Goal: Transaction & Acquisition: Book appointment/travel/reservation

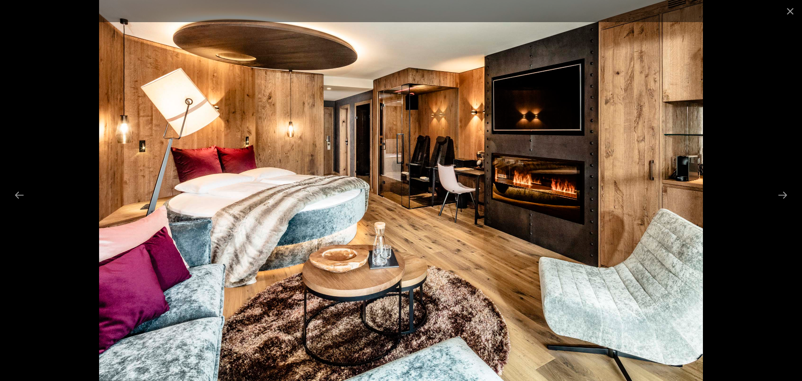
scroll to position [6887, 0]
click at [786, 194] on button "Next slide" at bounding box center [783, 195] width 20 height 18
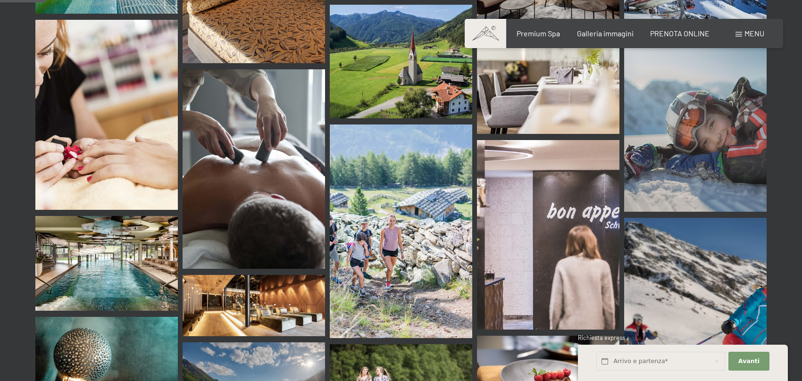
scroll to position [566, 0]
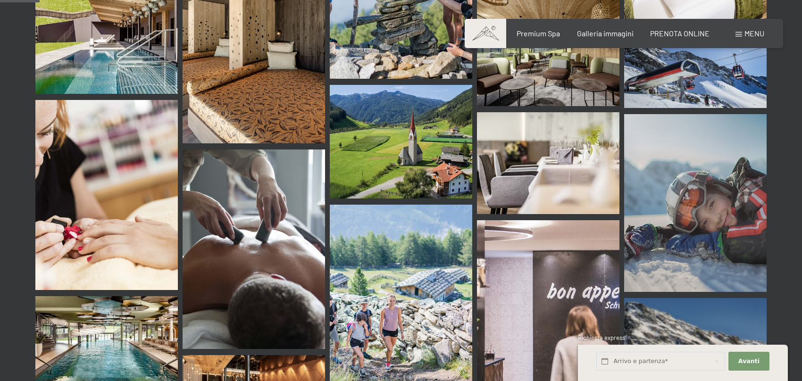
click at [255, 92] on img at bounding box center [254, 55] width 142 height 178
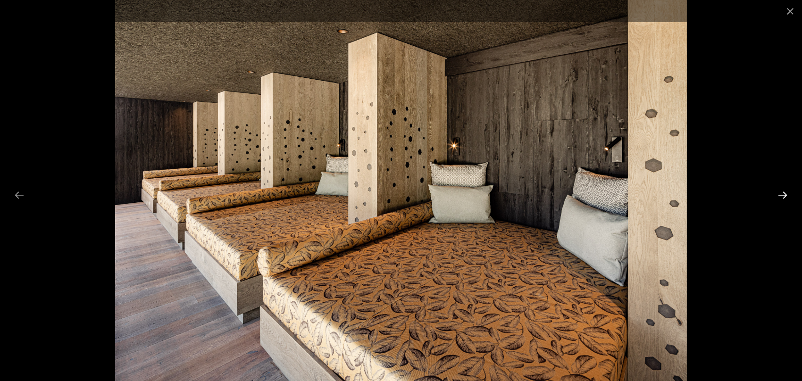
click at [784, 194] on button "Next slide" at bounding box center [783, 195] width 20 height 18
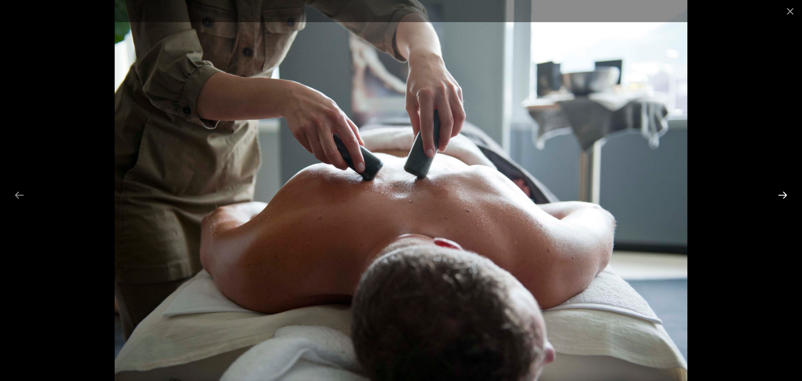
click at [784, 194] on button "Next slide" at bounding box center [783, 195] width 20 height 18
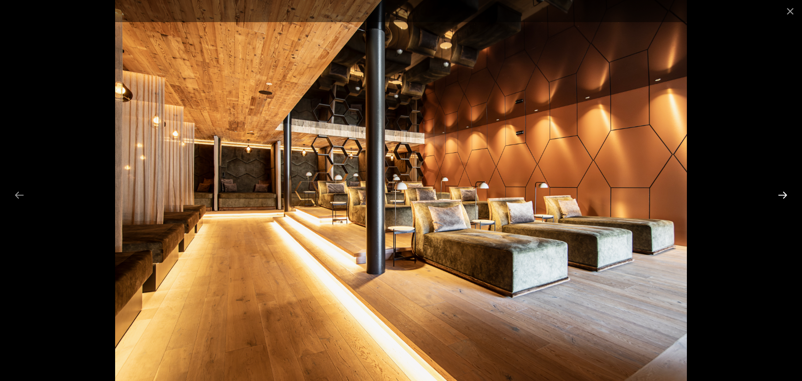
click at [783, 194] on button "Next slide" at bounding box center [783, 195] width 20 height 18
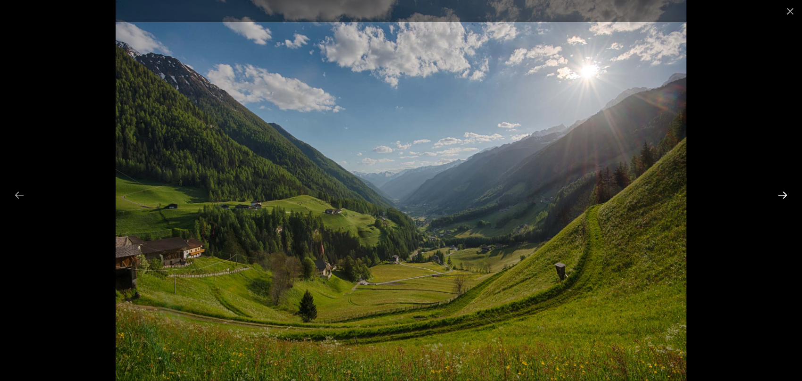
click at [784, 193] on button "Next slide" at bounding box center [783, 195] width 20 height 18
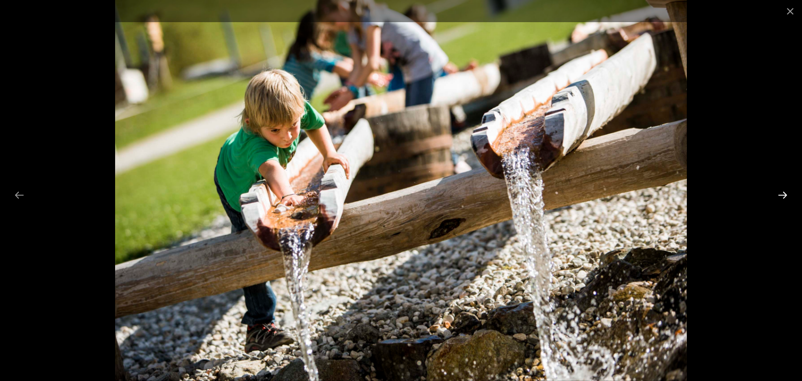
click at [784, 193] on button "Next slide" at bounding box center [783, 195] width 20 height 18
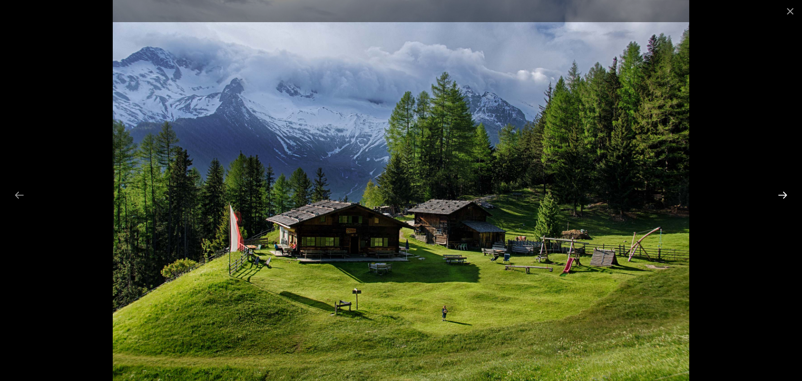
click at [784, 193] on button "Next slide" at bounding box center [783, 195] width 20 height 18
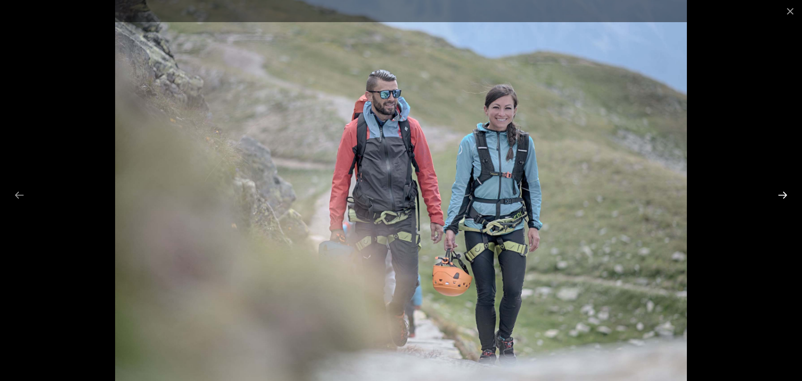
click at [784, 193] on button "Next slide" at bounding box center [783, 195] width 20 height 18
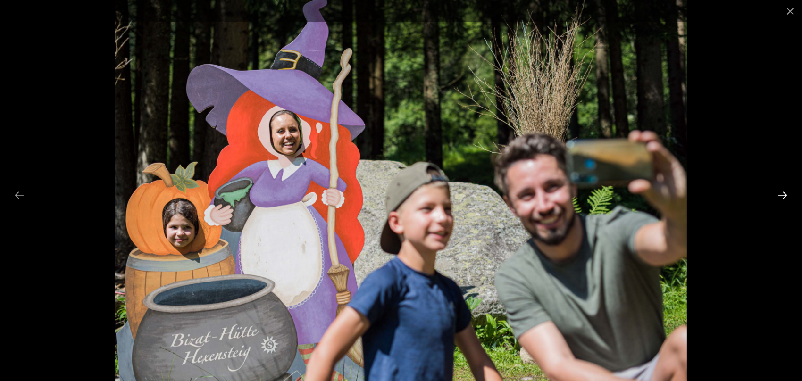
click at [784, 193] on button "Next slide" at bounding box center [783, 195] width 20 height 18
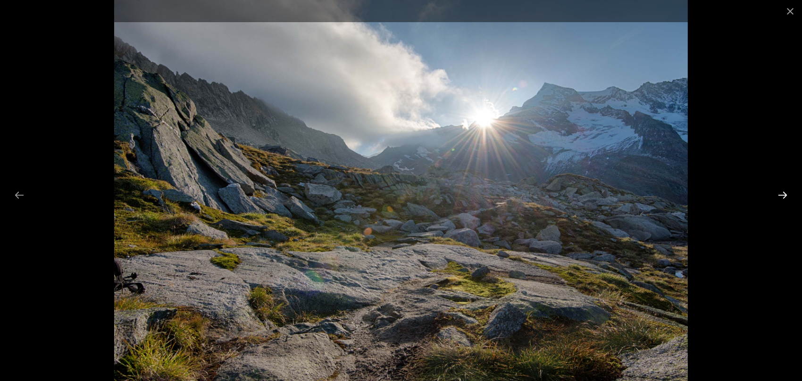
click at [784, 193] on button "Next slide" at bounding box center [783, 195] width 20 height 18
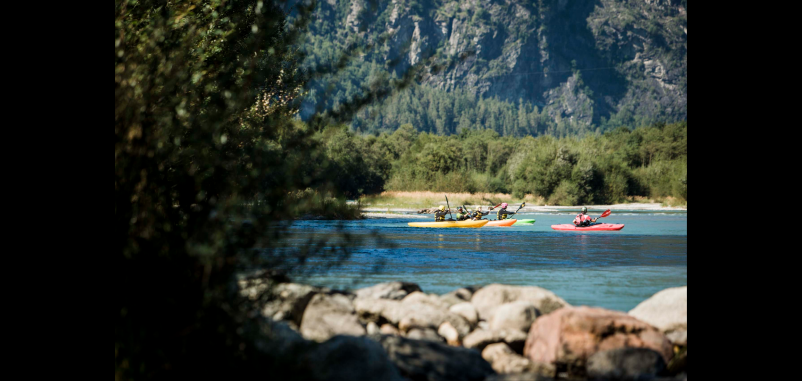
click at [784, 193] on button "Next slide" at bounding box center [787, 195] width 20 height 18
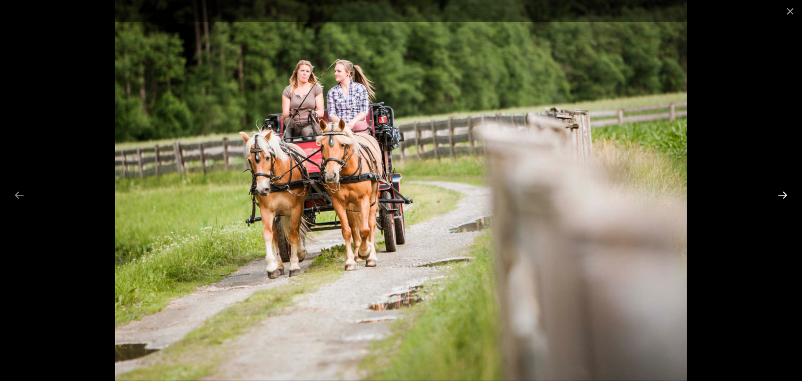
click at [784, 193] on button "Next slide" at bounding box center [783, 195] width 20 height 18
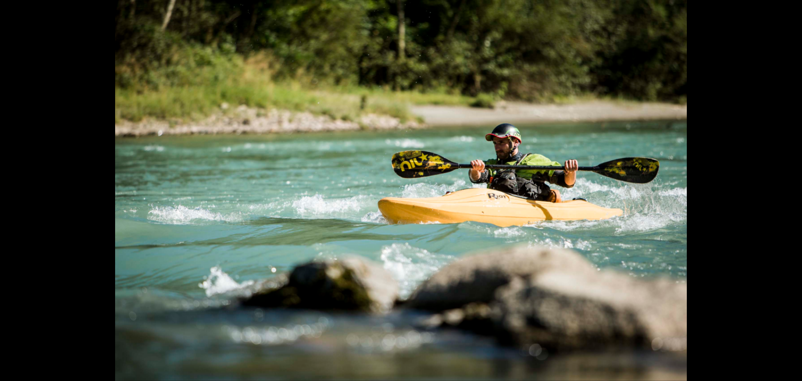
click at [784, 193] on button "Next slide" at bounding box center [787, 195] width 20 height 18
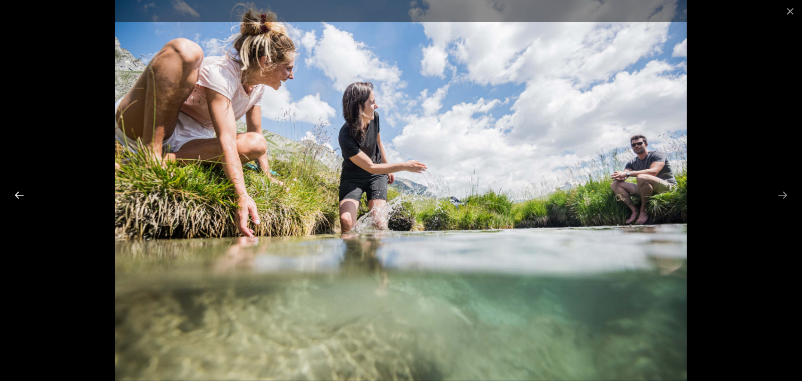
click at [14, 194] on button "Previous slide" at bounding box center [19, 195] width 20 height 18
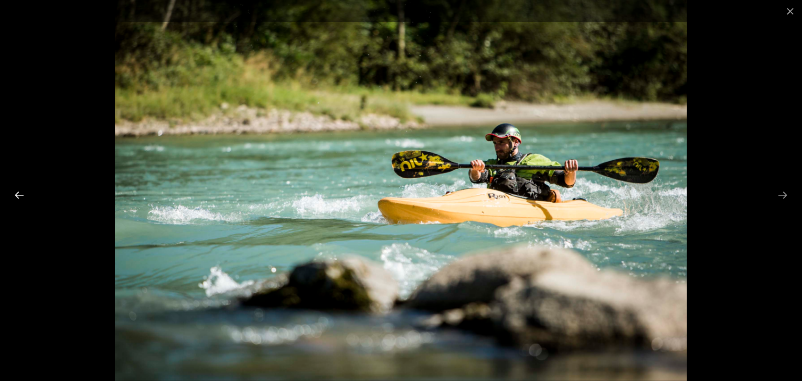
click at [14, 194] on button "Previous slide" at bounding box center [19, 195] width 20 height 18
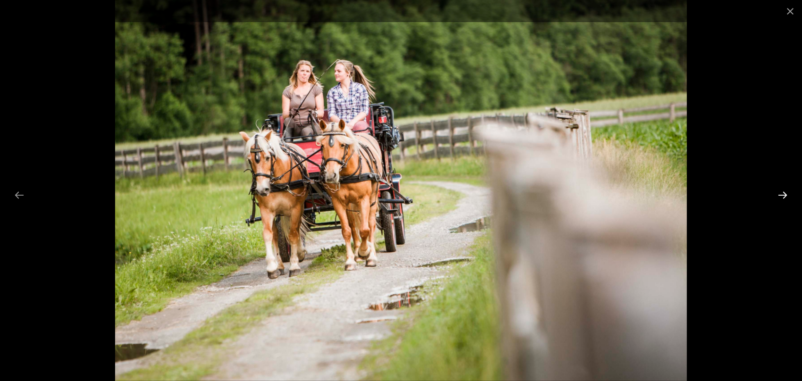
click at [778, 192] on button "Next slide" at bounding box center [783, 195] width 20 height 18
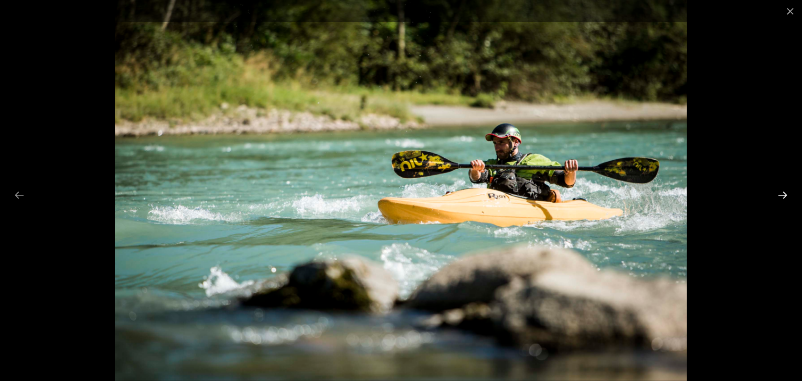
click at [778, 192] on button "Next slide" at bounding box center [783, 195] width 20 height 18
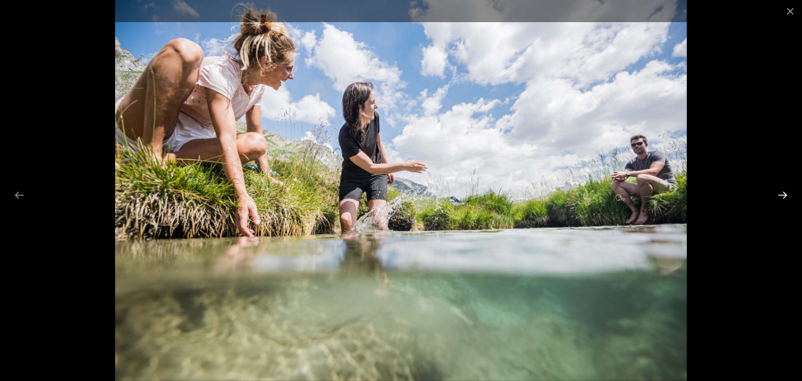
click at [780, 194] on button "Next slide" at bounding box center [783, 195] width 20 height 18
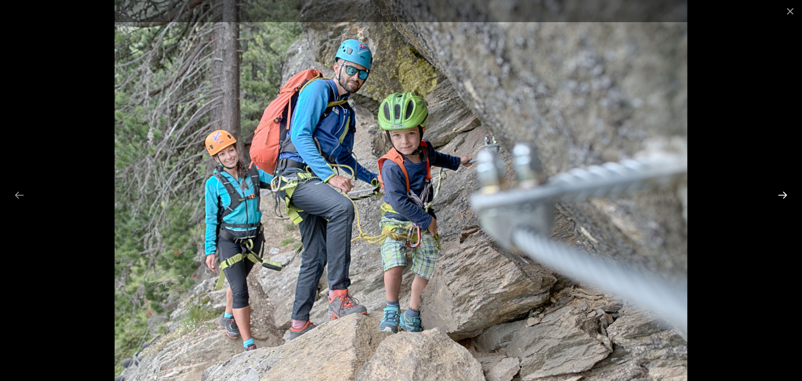
click at [778, 195] on button "Next slide" at bounding box center [783, 195] width 20 height 18
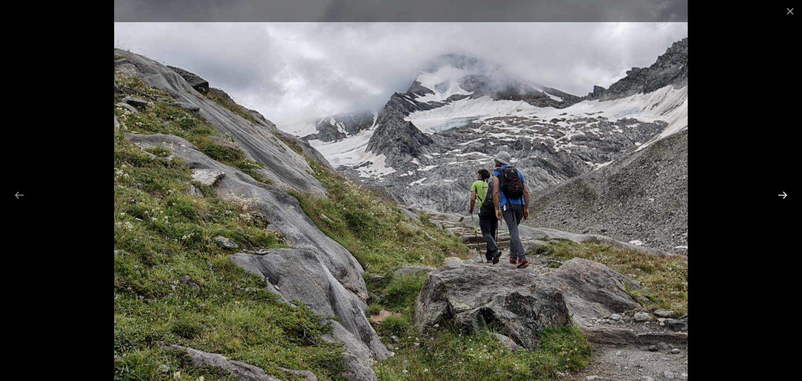
click at [778, 195] on button "Next slide" at bounding box center [783, 195] width 20 height 18
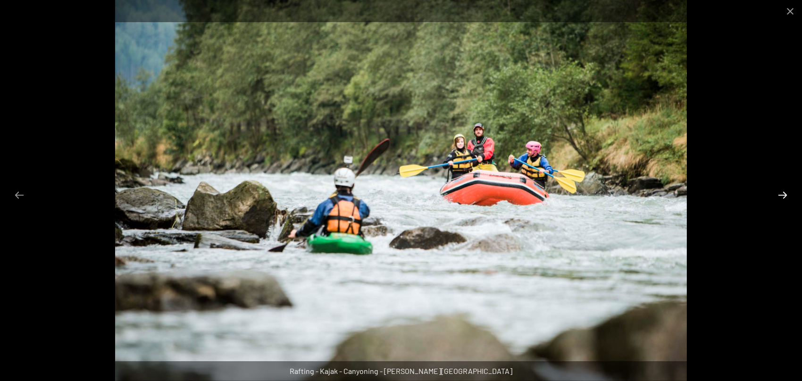
click at [778, 196] on button "Next slide" at bounding box center [783, 195] width 20 height 18
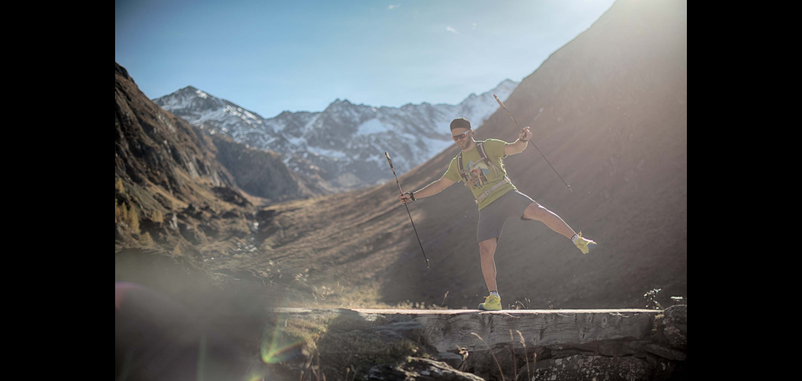
click at [778, 196] on button "Next slide" at bounding box center [787, 195] width 20 height 18
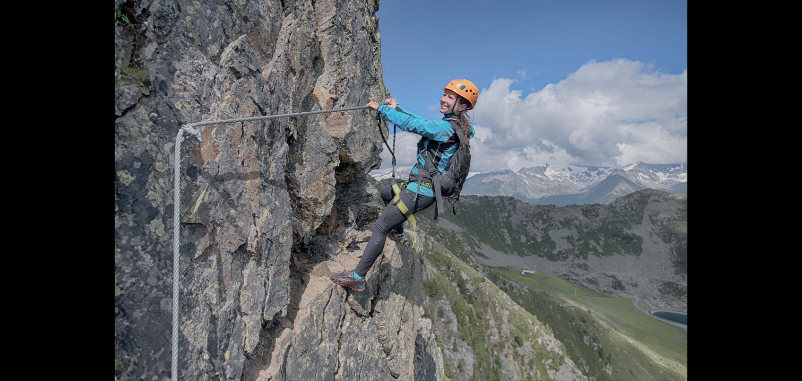
click at [778, 196] on button "Next slide" at bounding box center [787, 195] width 20 height 18
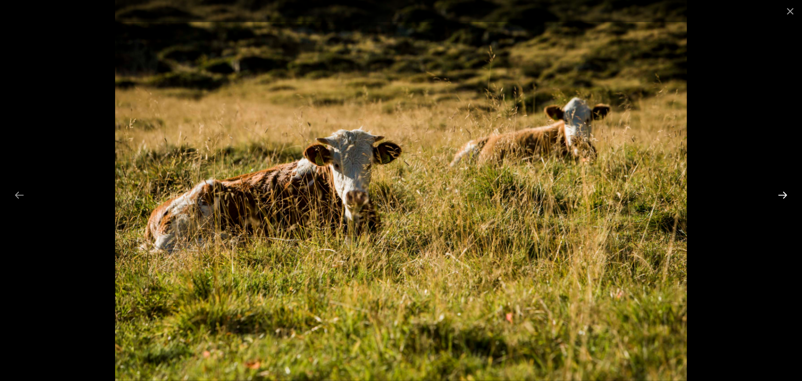
click at [778, 196] on button "Next slide" at bounding box center [783, 195] width 20 height 18
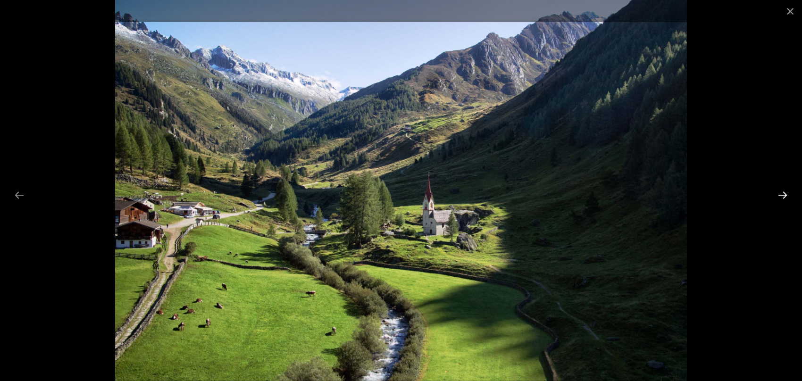
click at [780, 196] on button "Next slide" at bounding box center [783, 195] width 20 height 18
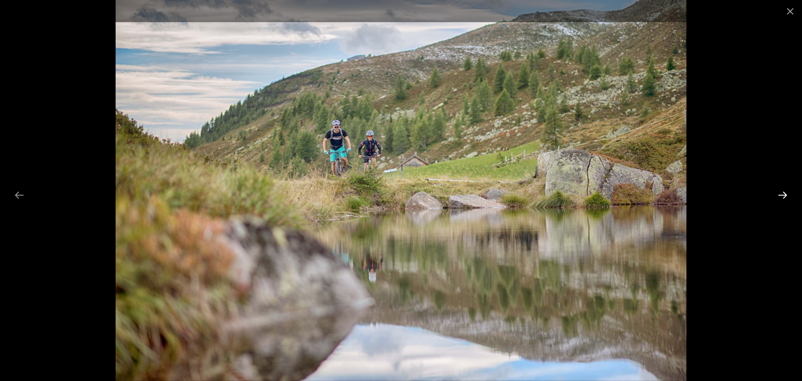
click at [780, 196] on button "Next slide" at bounding box center [783, 195] width 20 height 18
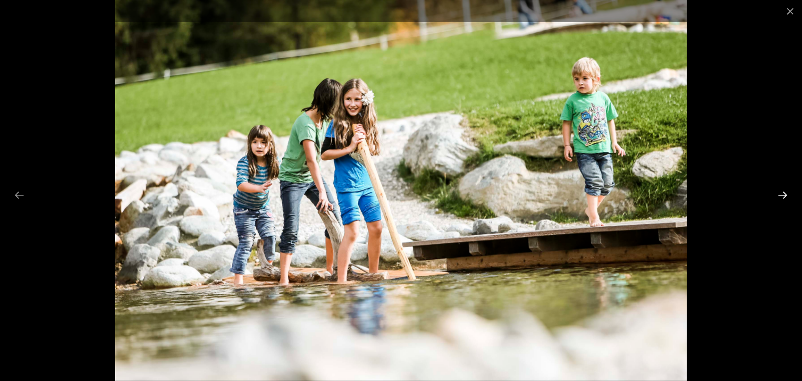
click at [780, 196] on button "Next slide" at bounding box center [783, 195] width 20 height 18
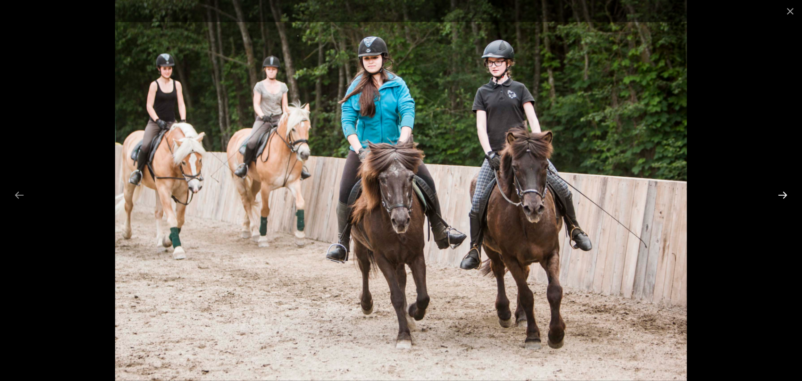
click at [781, 196] on button "Next slide" at bounding box center [783, 195] width 20 height 18
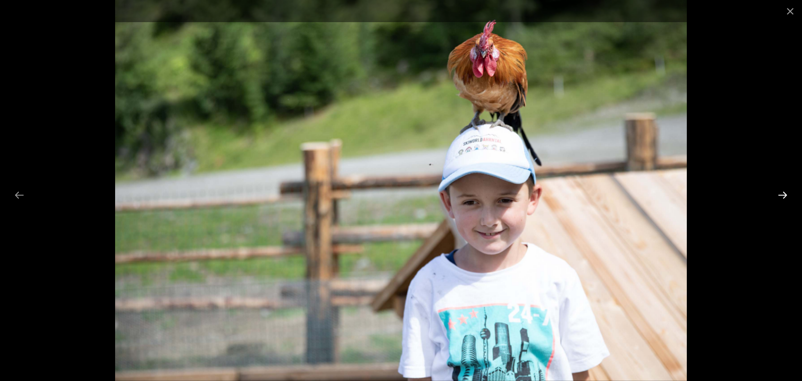
click at [781, 196] on button "Next slide" at bounding box center [783, 195] width 20 height 18
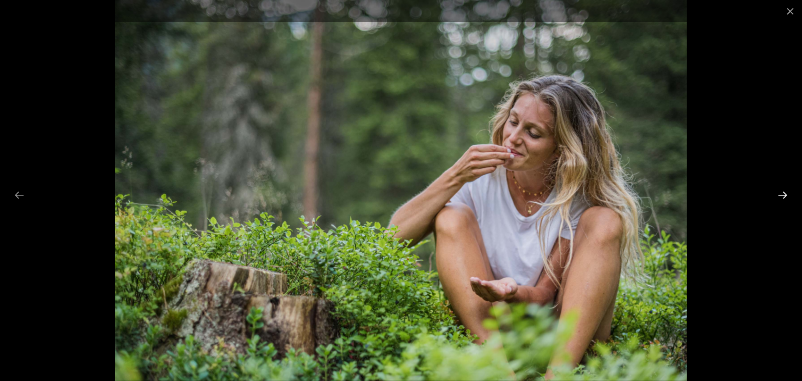
click at [781, 196] on button "Next slide" at bounding box center [783, 195] width 20 height 18
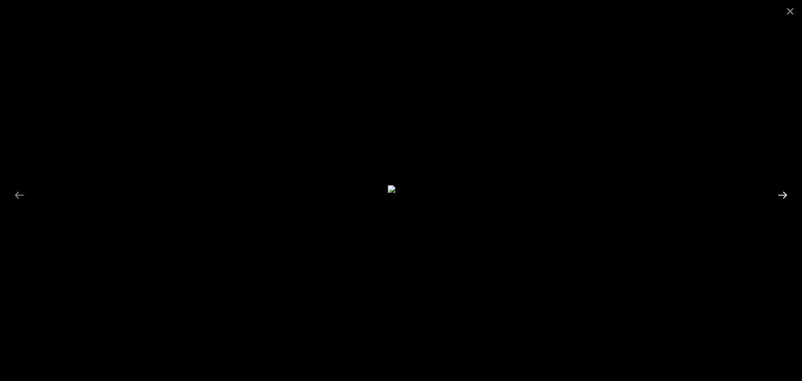
click at [781, 196] on button "Next slide" at bounding box center [783, 195] width 20 height 18
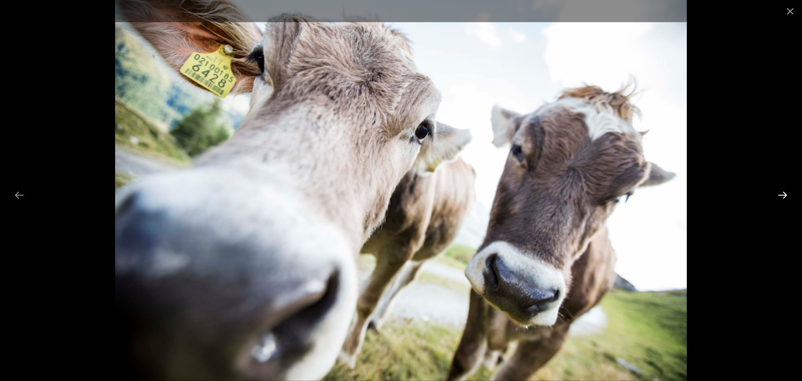
click at [781, 196] on button "Next slide" at bounding box center [783, 195] width 20 height 18
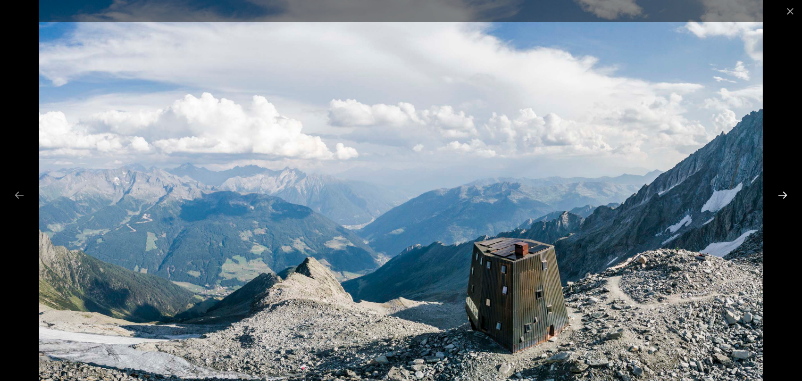
click at [781, 196] on button "Next slide" at bounding box center [783, 195] width 20 height 18
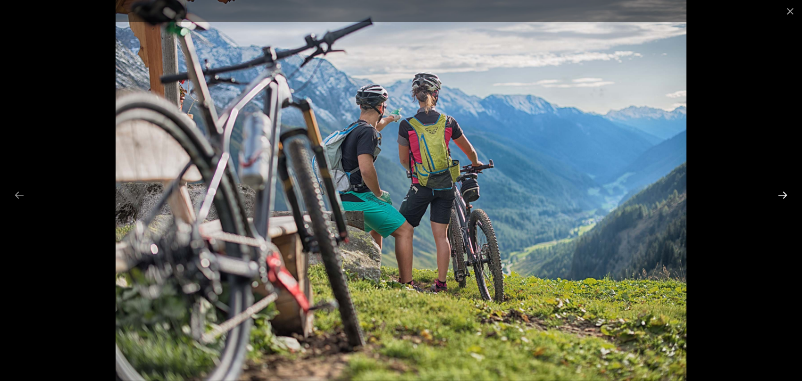
click at [781, 196] on button "Next slide" at bounding box center [783, 195] width 20 height 18
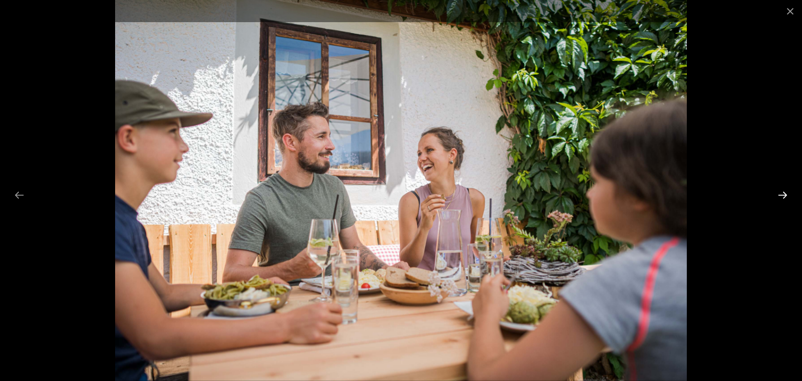
click at [783, 197] on button "Next slide" at bounding box center [783, 195] width 20 height 18
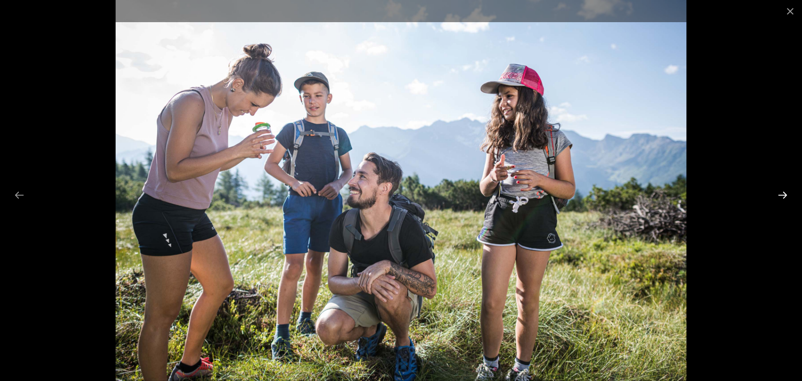
click at [783, 197] on button "Next slide" at bounding box center [783, 195] width 20 height 18
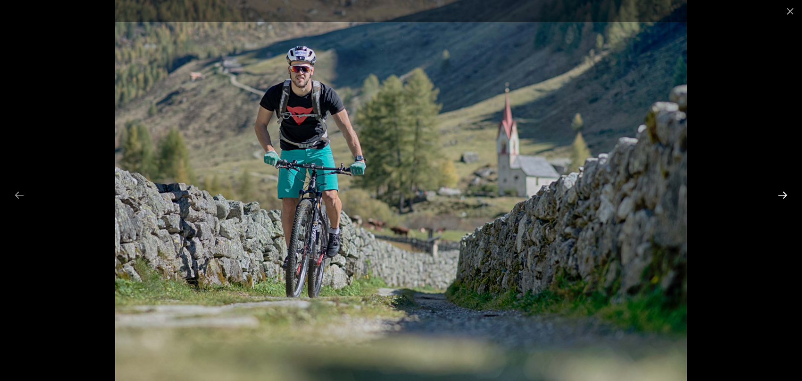
click at [782, 197] on button "Next slide" at bounding box center [783, 195] width 20 height 18
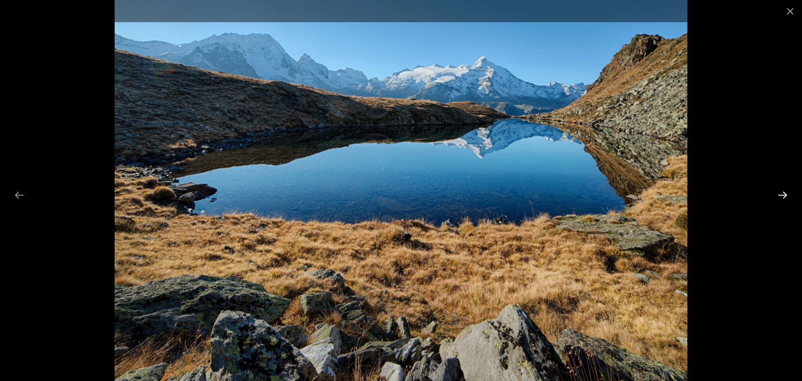
click at [782, 197] on button "Next slide" at bounding box center [783, 195] width 20 height 18
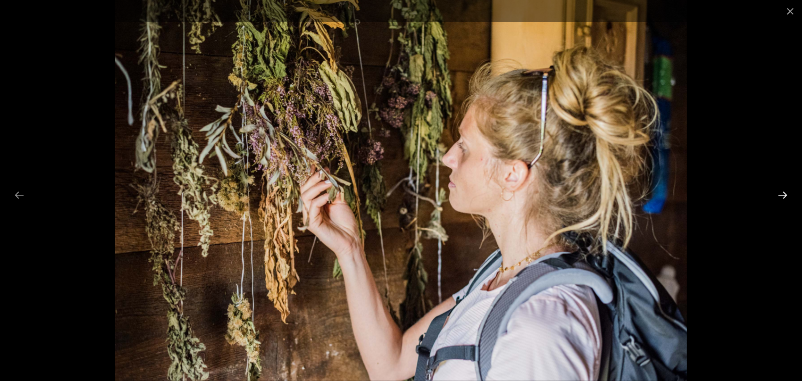
click at [782, 197] on button "Next slide" at bounding box center [783, 195] width 20 height 18
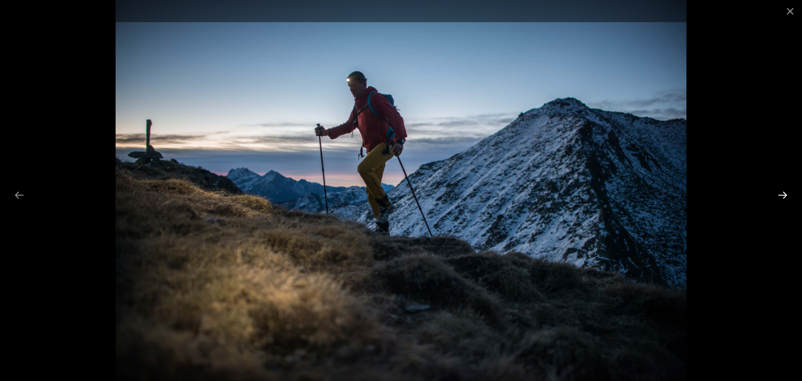
click at [782, 197] on button "Next slide" at bounding box center [783, 195] width 20 height 18
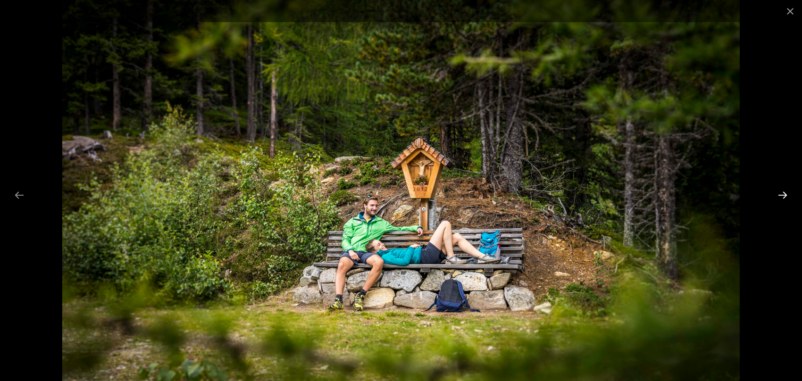
click at [782, 197] on button "Next slide" at bounding box center [783, 195] width 20 height 18
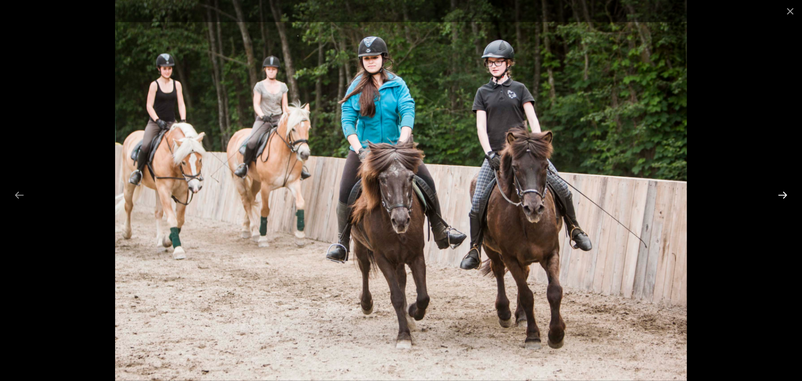
click at [782, 197] on button "Next slide" at bounding box center [783, 195] width 20 height 18
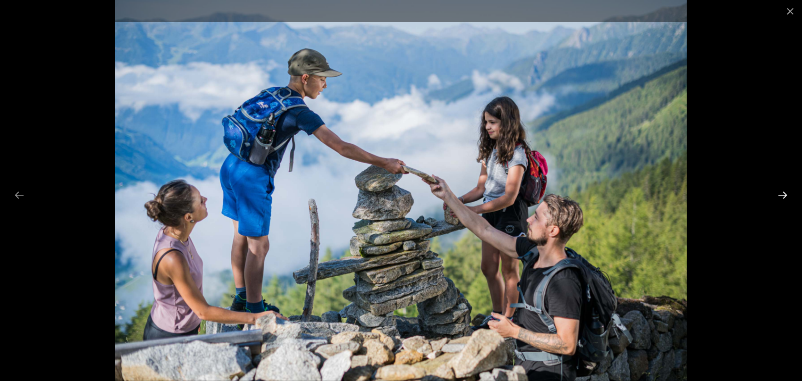
click at [782, 197] on button "Next slide" at bounding box center [783, 195] width 20 height 18
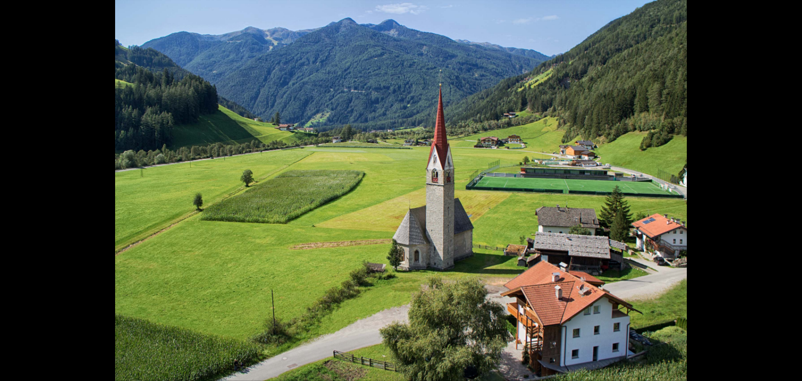
click at [782, 197] on button "Next slide" at bounding box center [787, 195] width 20 height 18
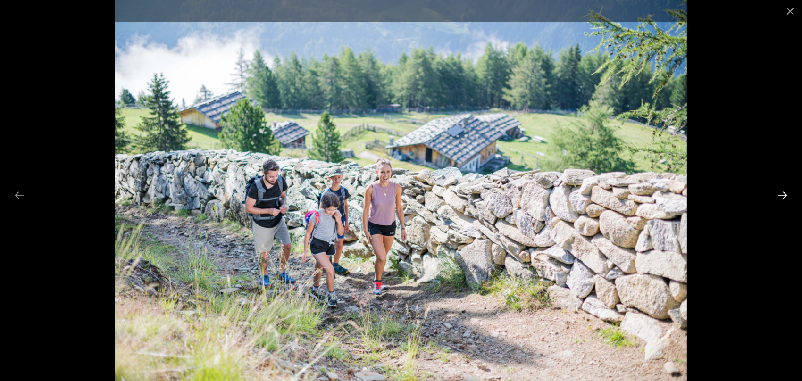
click at [782, 197] on button "Next slide" at bounding box center [783, 195] width 20 height 18
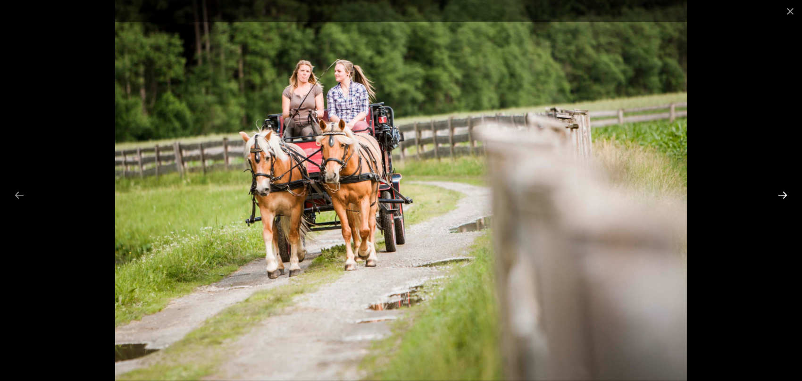
click at [782, 197] on button "Next slide" at bounding box center [783, 195] width 20 height 18
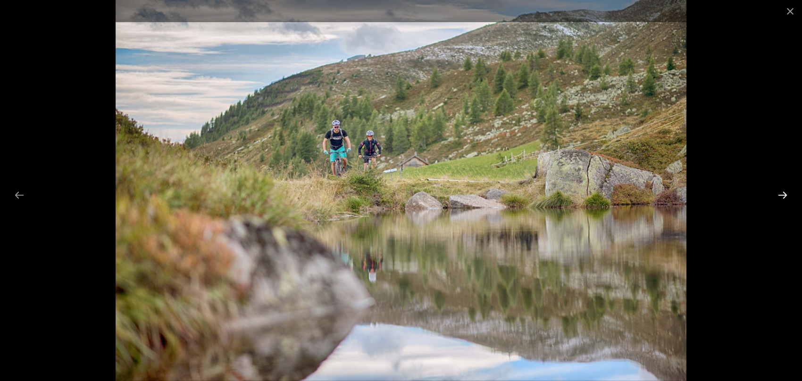
click at [782, 197] on button "Next slide" at bounding box center [783, 195] width 20 height 18
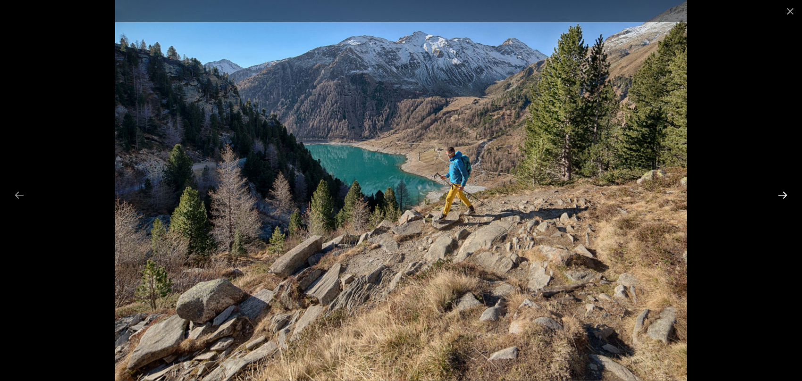
click at [782, 197] on button "Next slide" at bounding box center [783, 195] width 20 height 18
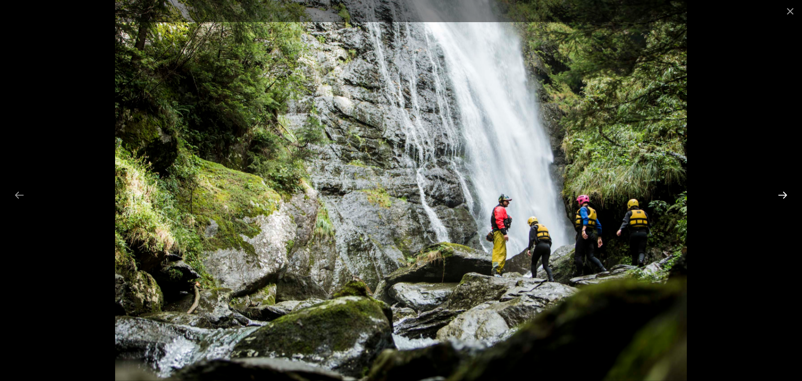
click at [783, 197] on button "Next slide" at bounding box center [783, 195] width 20 height 18
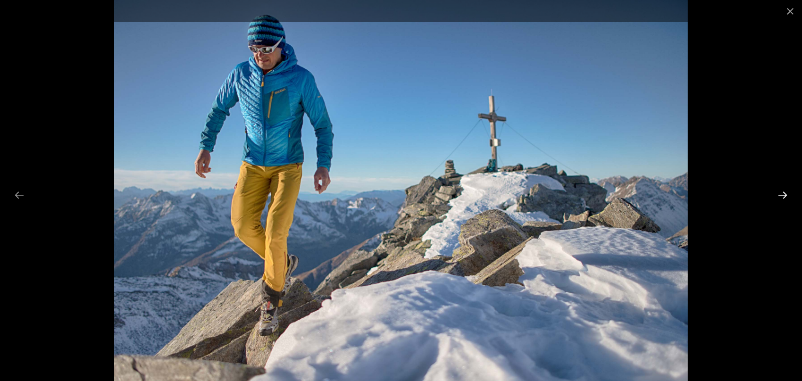
click at [783, 197] on button "Next slide" at bounding box center [783, 195] width 20 height 18
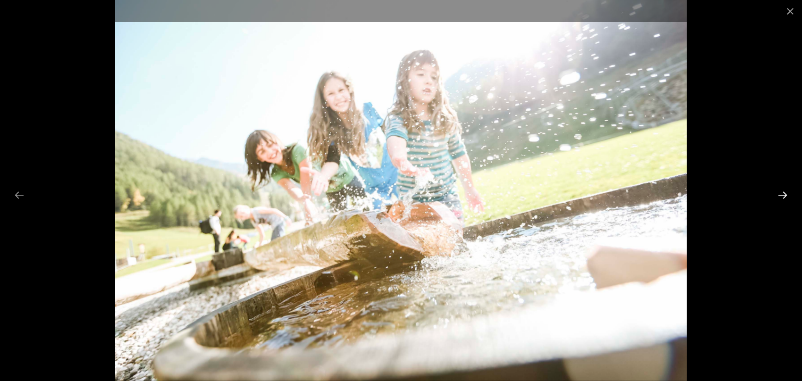
click at [783, 197] on button "Next slide" at bounding box center [783, 195] width 20 height 18
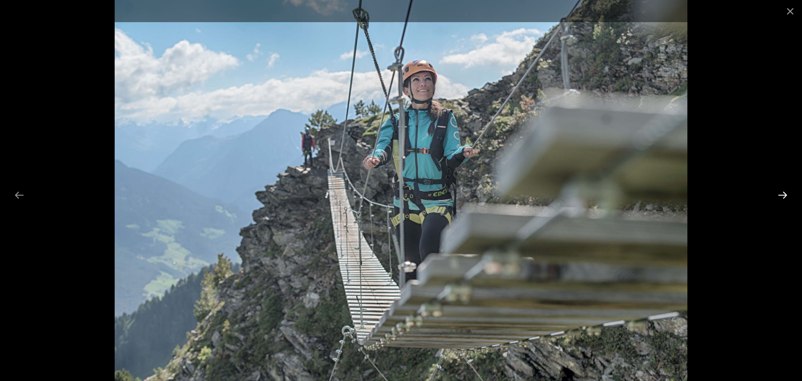
scroll to position [660, 0]
click at [788, 191] on button "Next slide" at bounding box center [783, 195] width 20 height 18
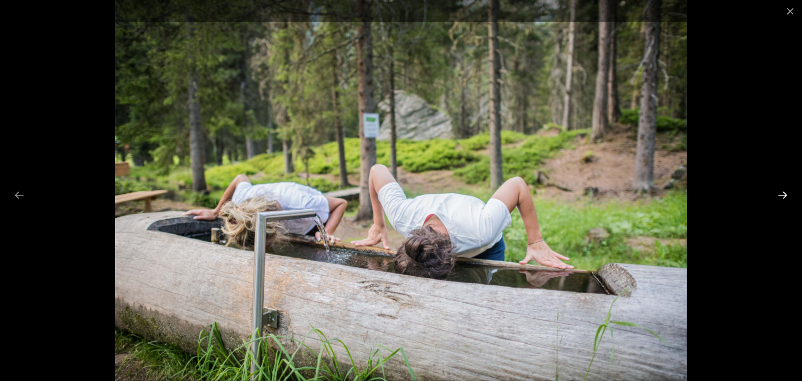
click at [790, 192] on button "Next slide" at bounding box center [783, 195] width 20 height 18
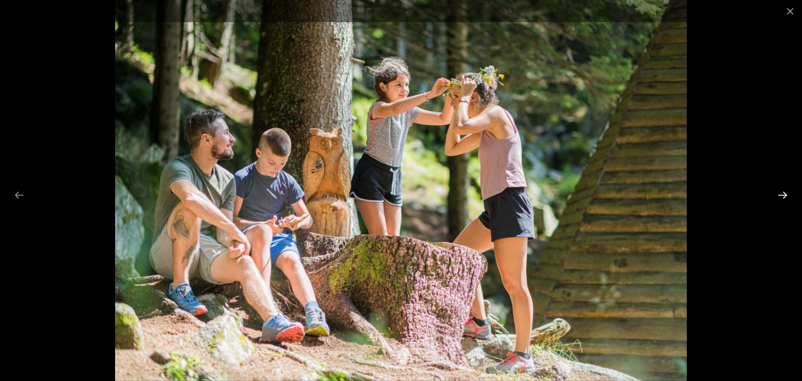
click at [790, 192] on button "Next slide" at bounding box center [783, 195] width 20 height 18
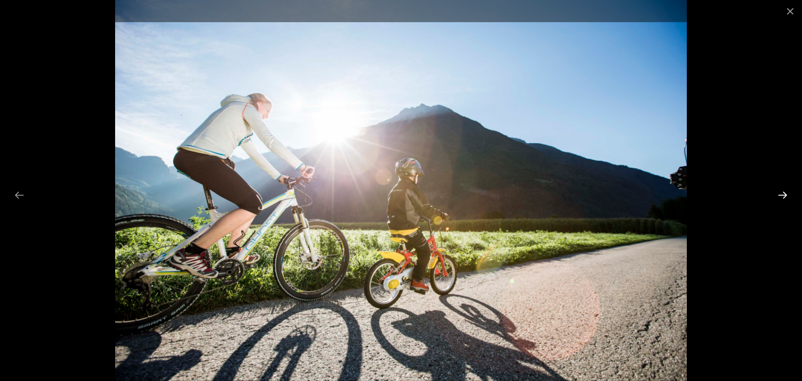
click at [790, 192] on button "Next slide" at bounding box center [783, 195] width 20 height 18
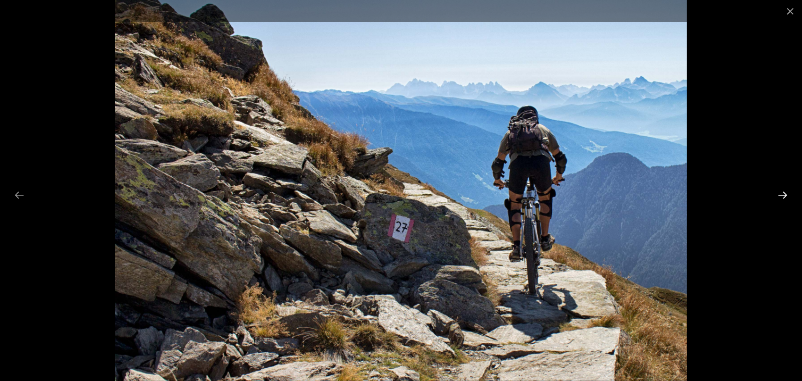
click at [790, 193] on button "Next slide" at bounding box center [783, 195] width 20 height 18
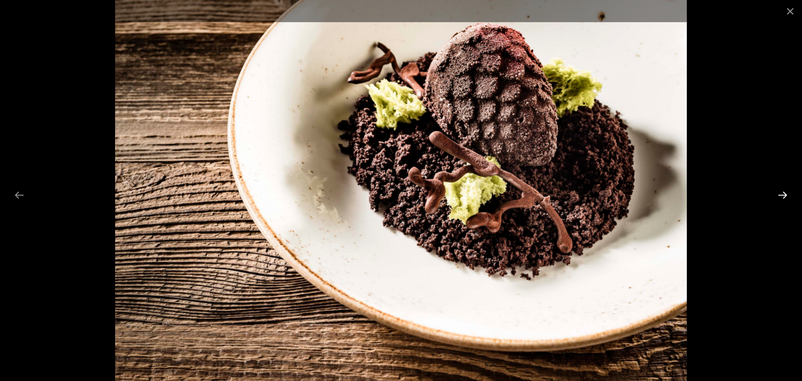
click at [791, 193] on button "Next slide" at bounding box center [783, 195] width 20 height 18
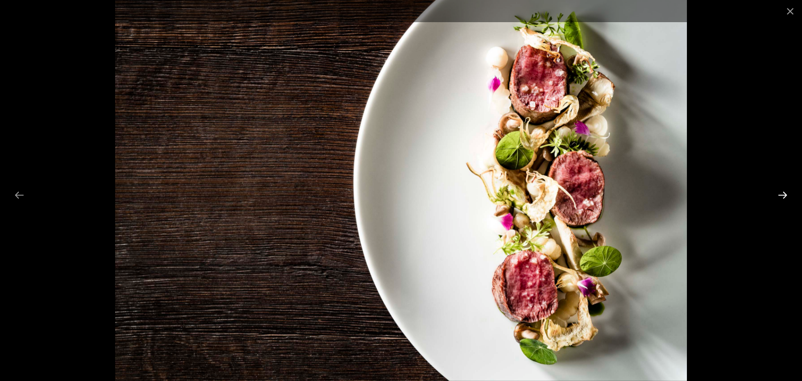
click at [791, 193] on button "Next slide" at bounding box center [783, 195] width 20 height 18
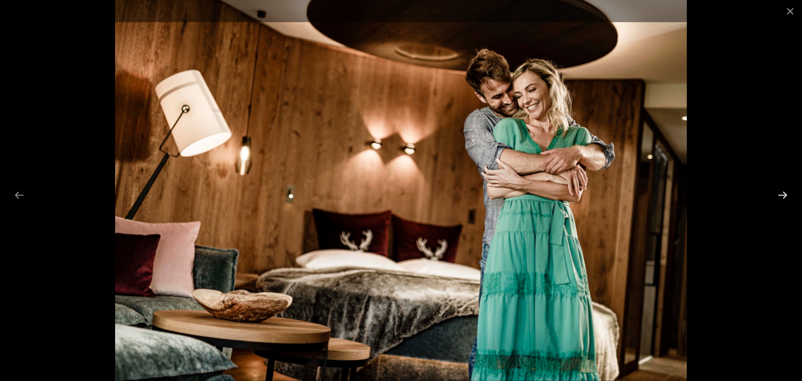
click at [792, 194] on button "Next slide" at bounding box center [783, 195] width 20 height 18
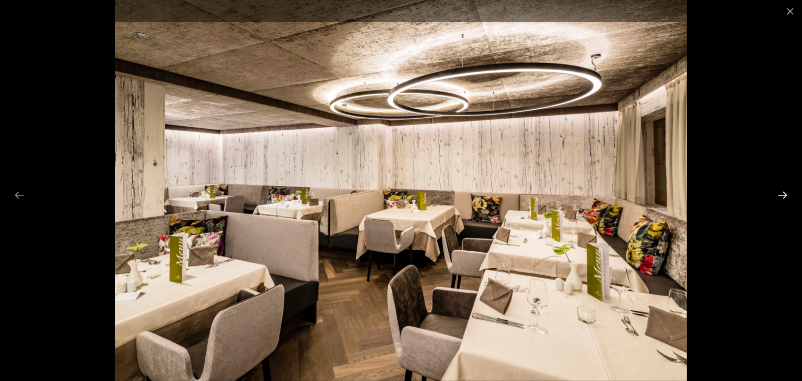
click at [792, 194] on button "Next slide" at bounding box center [783, 195] width 20 height 18
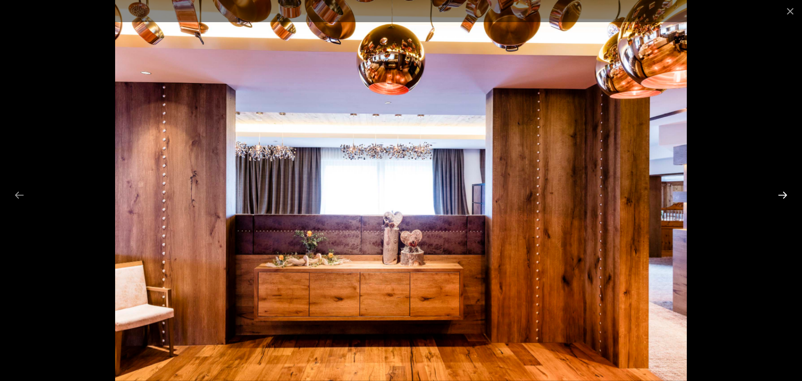
click at [792, 194] on button "Next slide" at bounding box center [783, 195] width 20 height 18
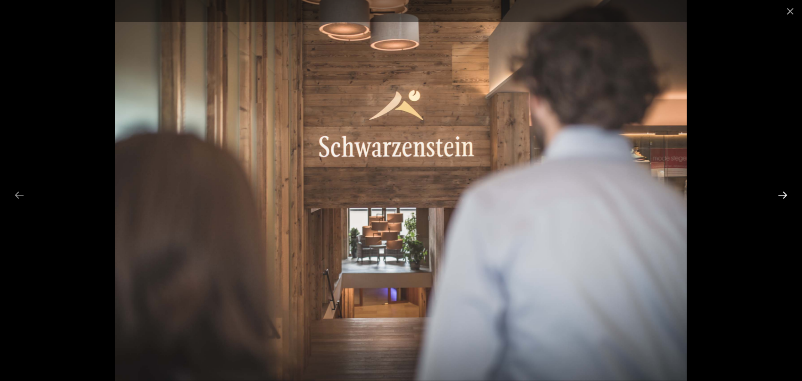
click at [792, 194] on button "Next slide" at bounding box center [783, 195] width 20 height 18
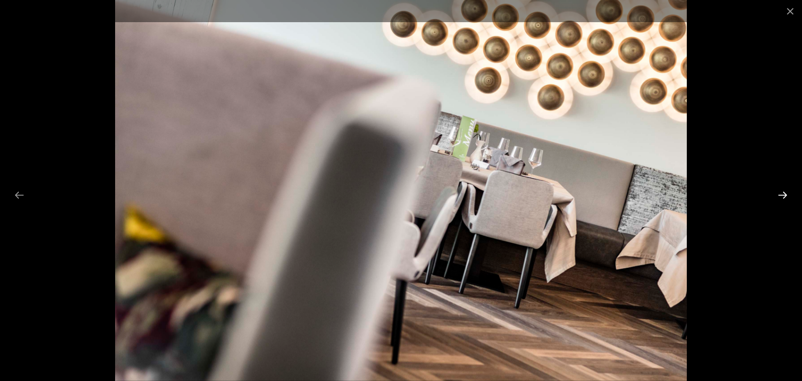
click at [792, 194] on button "Next slide" at bounding box center [783, 195] width 20 height 18
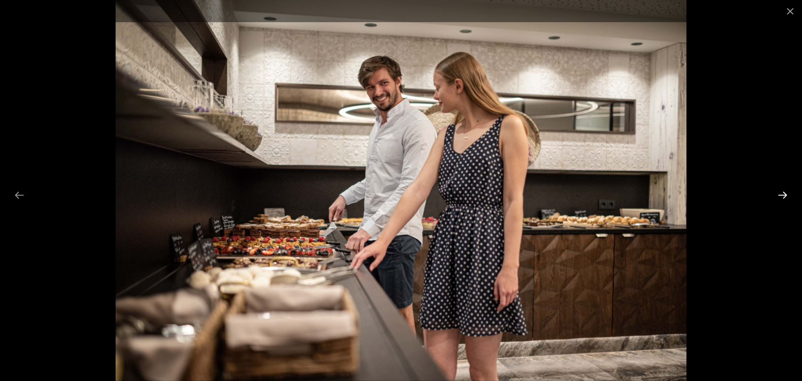
click at [792, 194] on button "Next slide" at bounding box center [783, 195] width 20 height 18
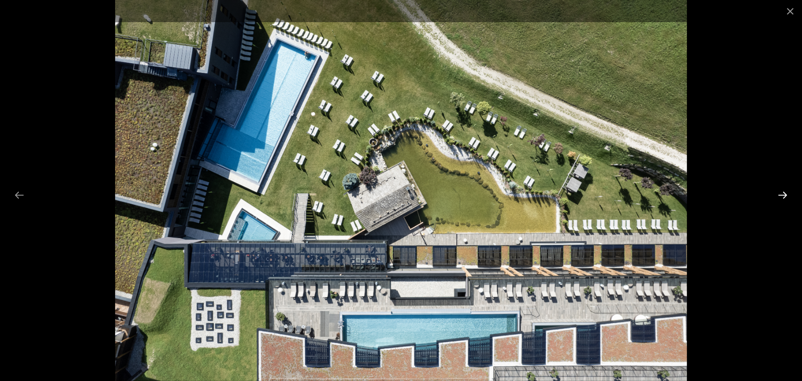
click at [790, 195] on button "Next slide" at bounding box center [783, 195] width 20 height 18
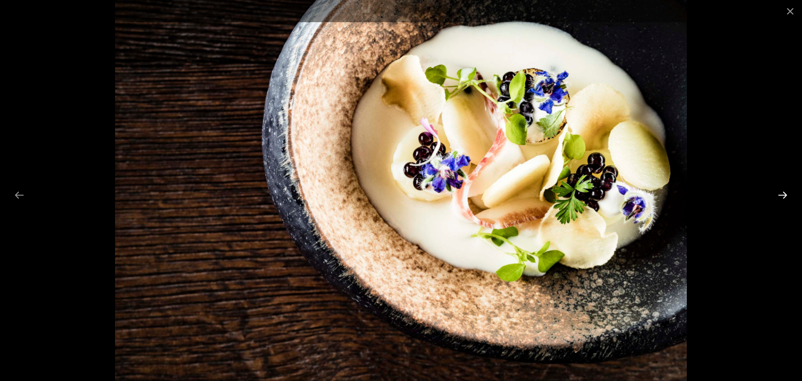
click at [790, 195] on button "Next slide" at bounding box center [783, 195] width 20 height 18
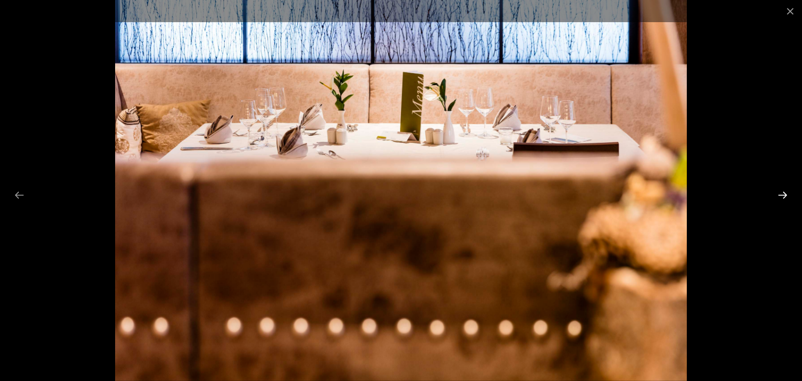
click at [790, 195] on button "Next slide" at bounding box center [783, 195] width 20 height 18
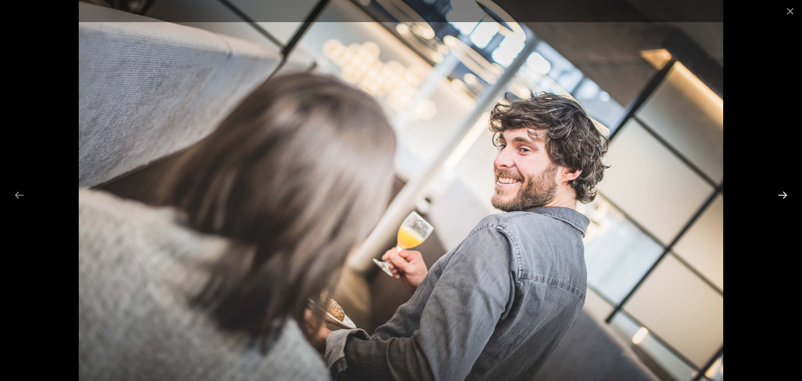
click at [790, 195] on button "Next slide" at bounding box center [783, 195] width 20 height 18
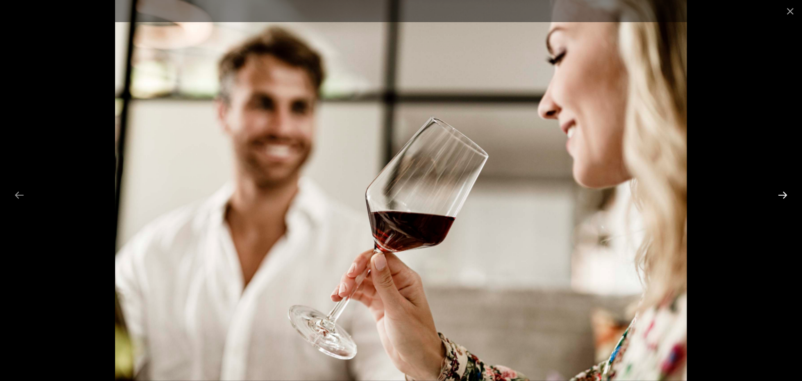
click at [790, 195] on button "Next slide" at bounding box center [783, 195] width 20 height 18
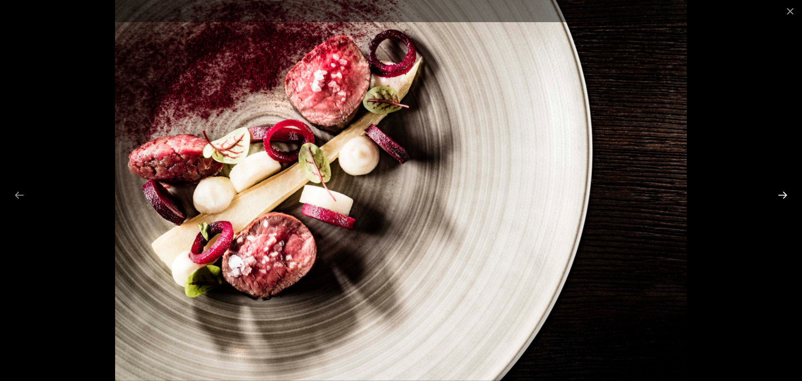
click at [791, 195] on button "Next slide" at bounding box center [783, 195] width 20 height 18
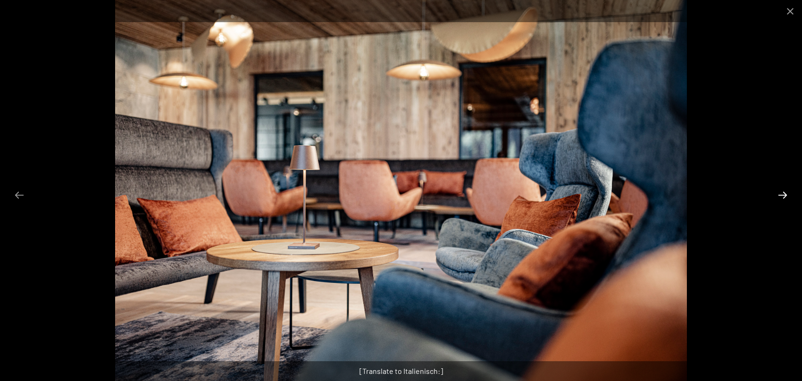
click at [791, 195] on button "Next slide" at bounding box center [783, 195] width 20 height 18
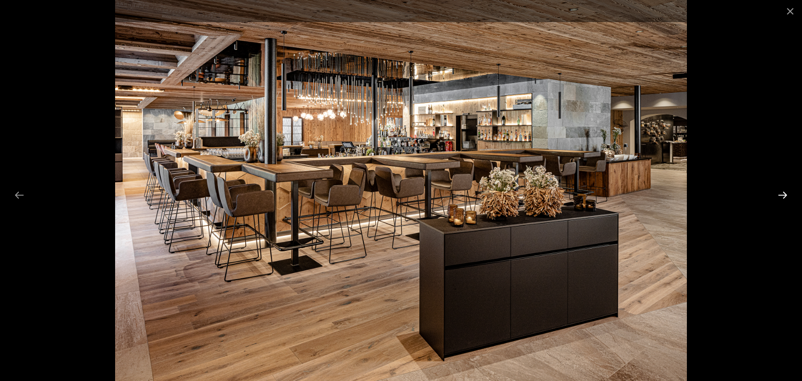
click at [791, 195] on button "Next slide" at bounding box center [783, 195] width 20 height 18
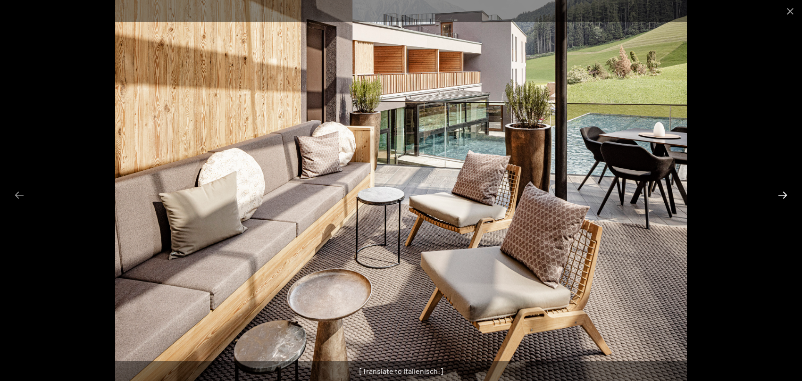
click at [791, 195] on button "Next slide" at bounding box center [783, 195] width 20 height 18
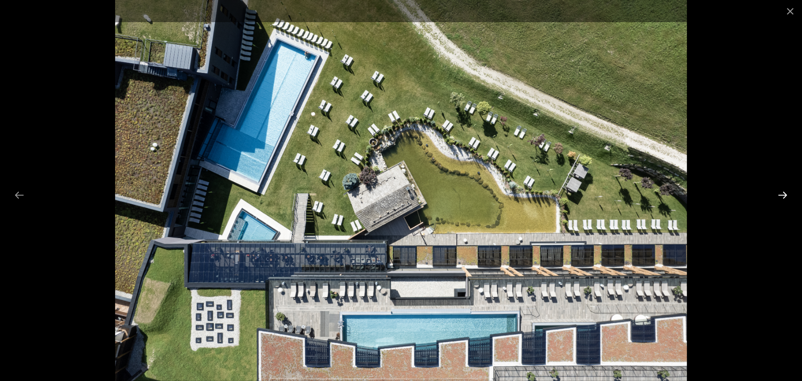
click at [792, 195] on button "Next slide" at bounding box center [783, 195] width 20 height 18
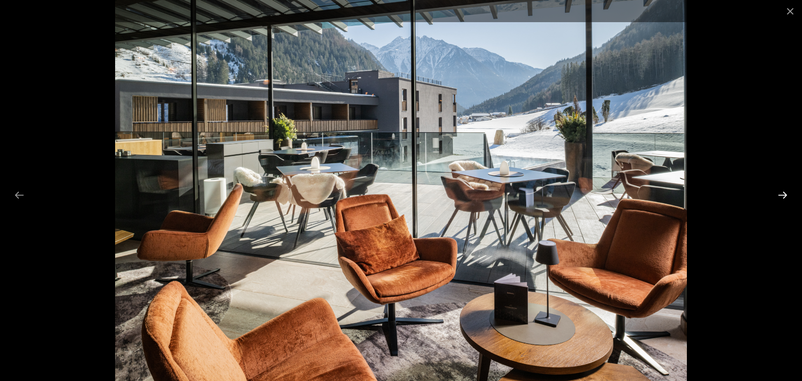
click at [790, 195] on button "Next slide" at bounding box center [783, 195] width 20 height 18
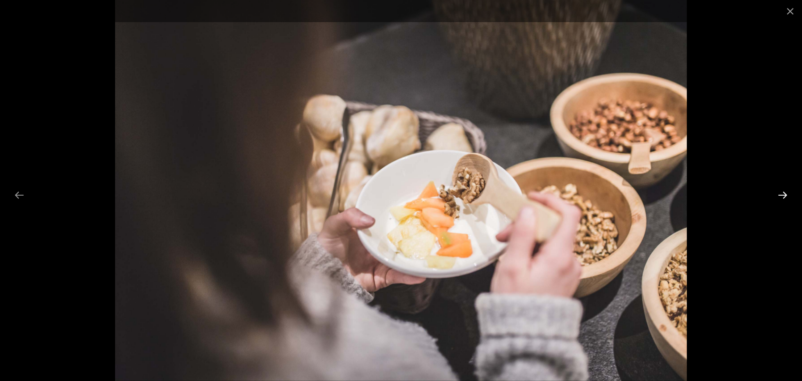
click at [790, 195] on button "Next slide" at bounding box center [783, 195] width 20 height 18
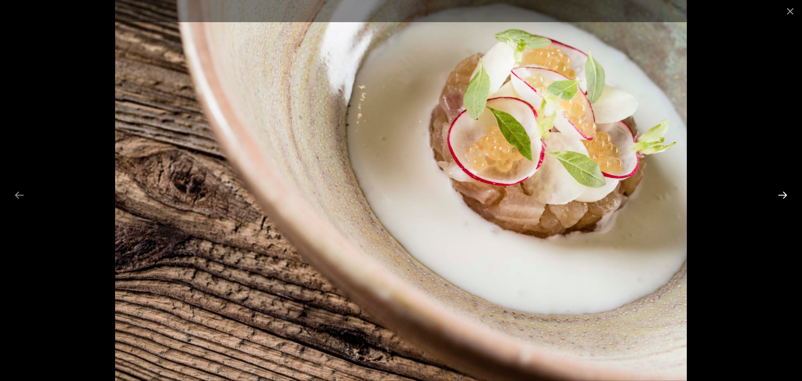
click at [790, 195] on button "Next slide" at bounding box center [783, 195] width 20 height 18
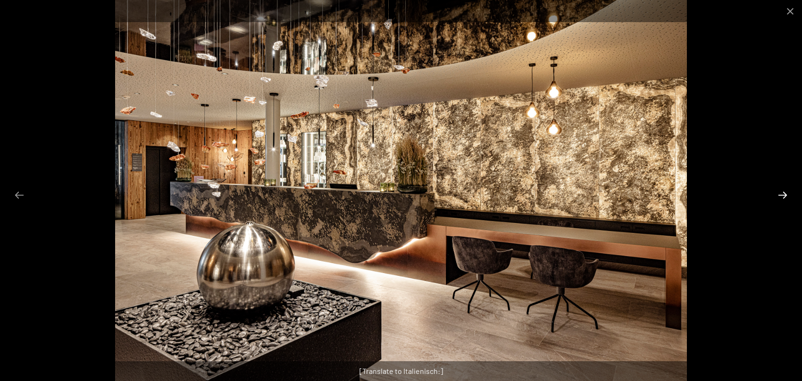
click at [790, 195] on button "Next slide" at bounding box center [783, 195] width 20 height 18
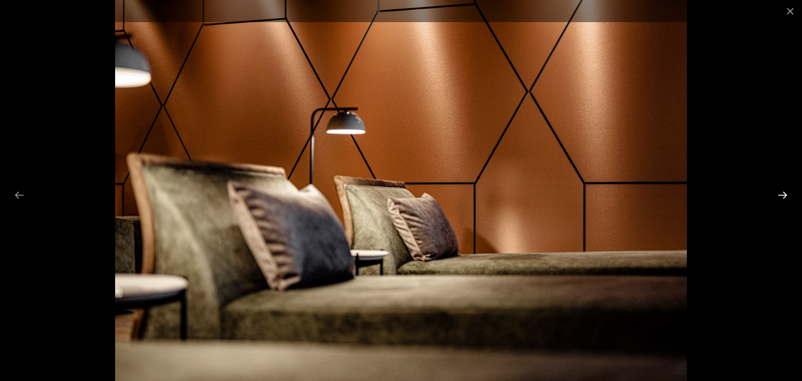
click at [790, 195] on button "Next slide" at bounding box center [783, 195] width 20 height 18
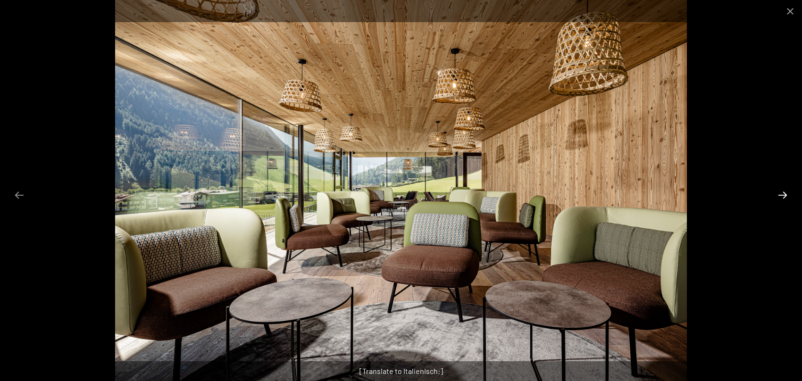
click at [790, 195] on button "Next slide" at bounding box center [783, 195] width 20 height 18
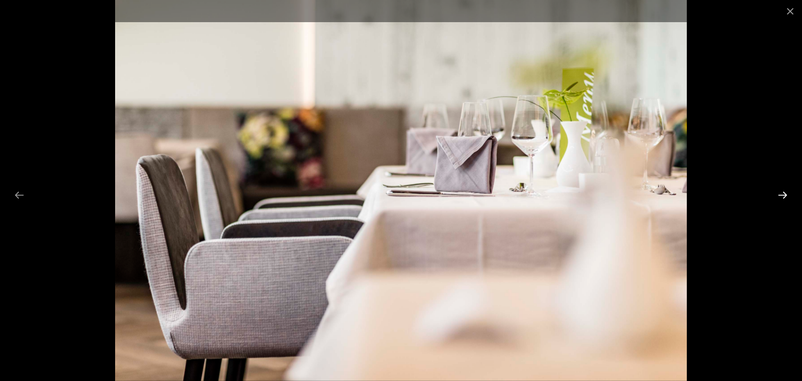
click at [790, 195] on button "Next slide" at bounding box center [783, 195] width 20 height 18
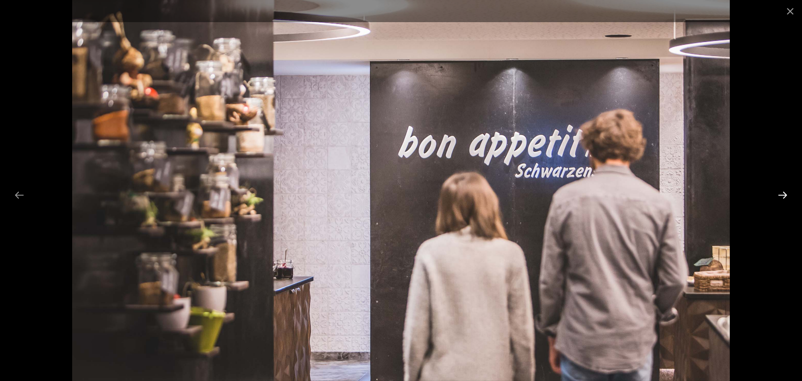
click at [790, 195] on button "Next slide" at bounding box center [783, 195] width 20 height 18
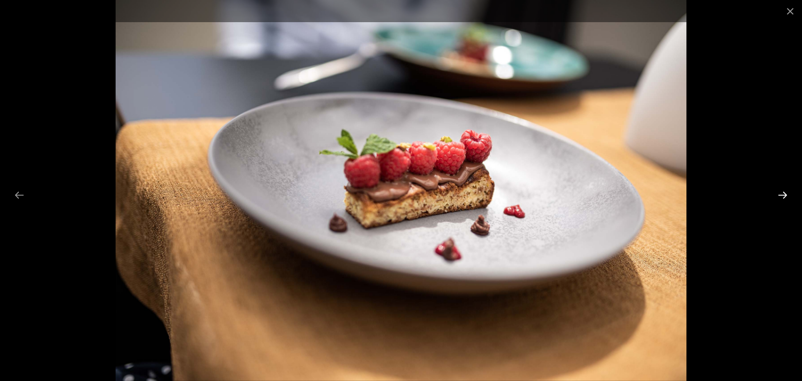
click at [790, 195] on button "Next slide" at bounding box center [783, 195] width 20 height 18
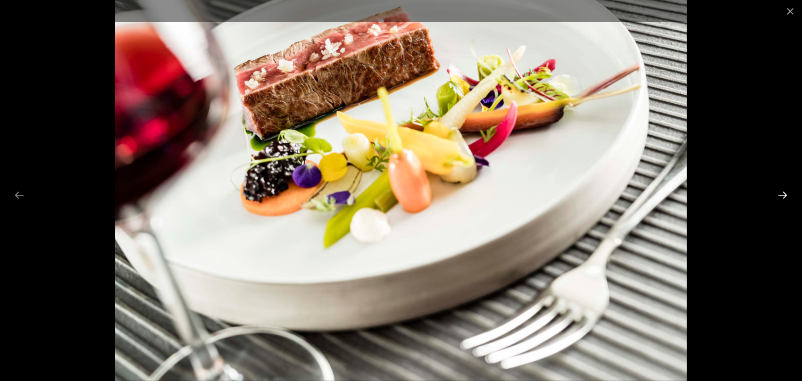
click at [790, 195] on button "Next slide" at bounding box center [783, 195] width 20 height 18
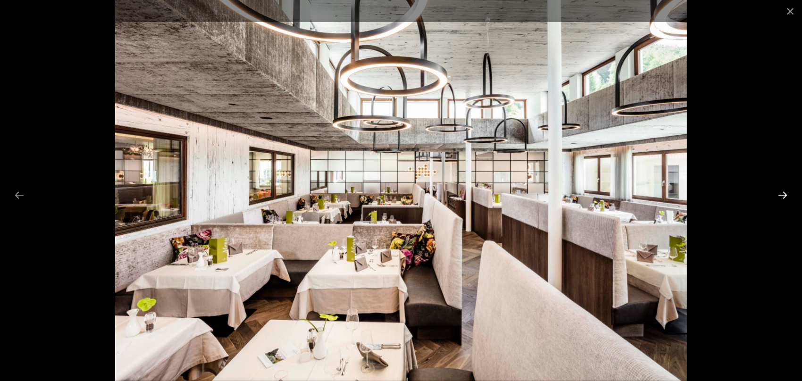
click at [790, 195] on button "Next slide" at bounding box center [783, 195] width 20 height 18
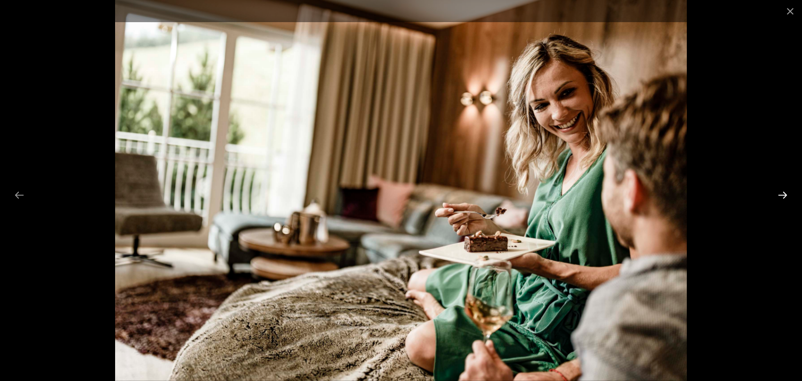
click at [790, 195] on button "Next slide" at bounding box center [783, 195] width 20 height 18
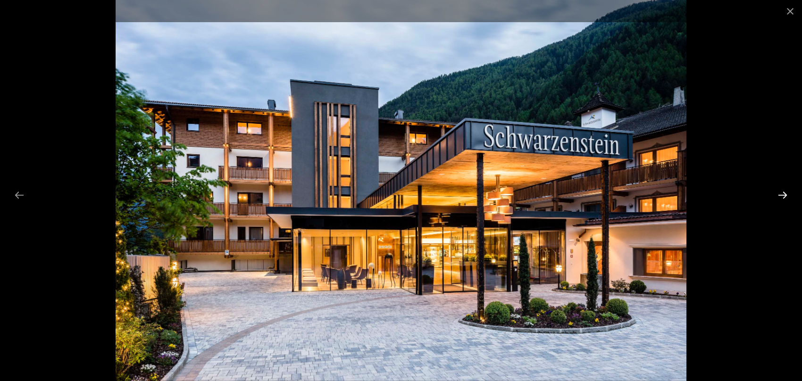
click at [790, 195] on button "Next slide" at bounding box center [783, 195] width 20 height 18
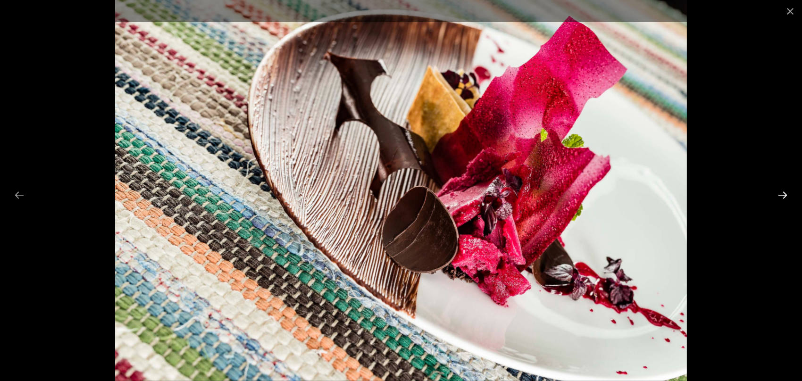
click at [790, 196] on button "Next slide" at bounding box center [783, 195] width 20 height 18
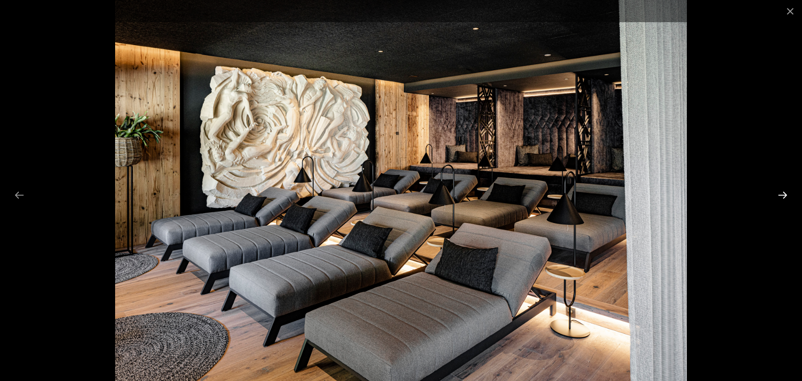
click at [788, 197] on button "Next slide" at bounding box center [783, 195] width 20 height 18
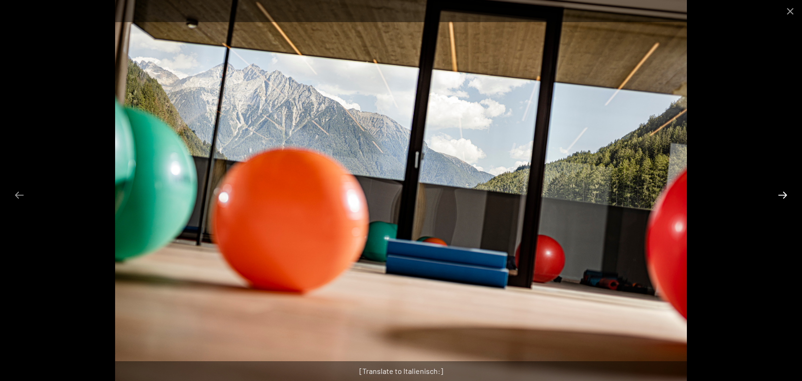
click at [786, 196] on button "Next slide" at bounding box center [783, 195] width 20 height 18
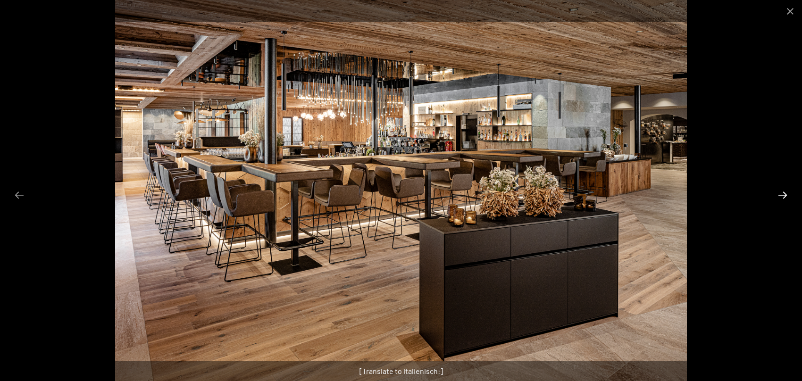
click at [786, 196] on button "Next slide" at bounding box center [783, 195] width 20 height 18
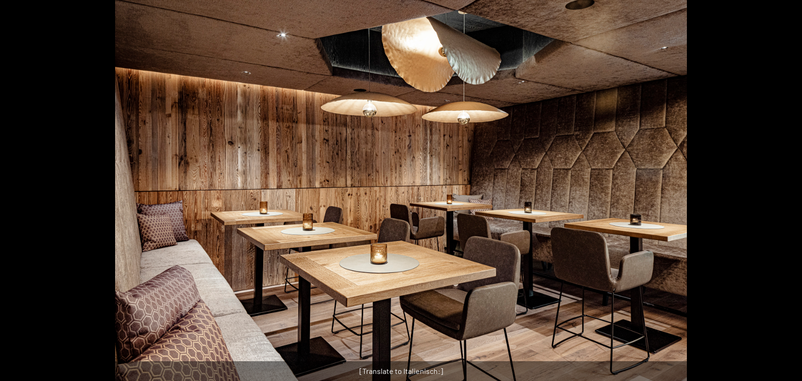
click at [786, 197] on button "Next slide" at bounding box center [787, 195] width 20 height 18
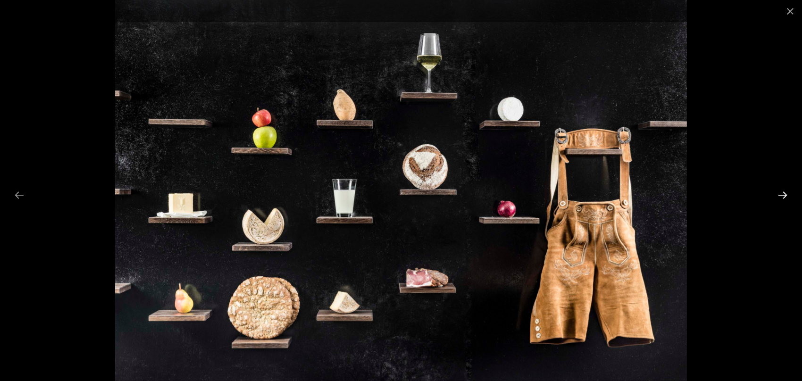
click at [786, 196] on button "Next slide" at bounding box center [783, 195] width 20 height 18
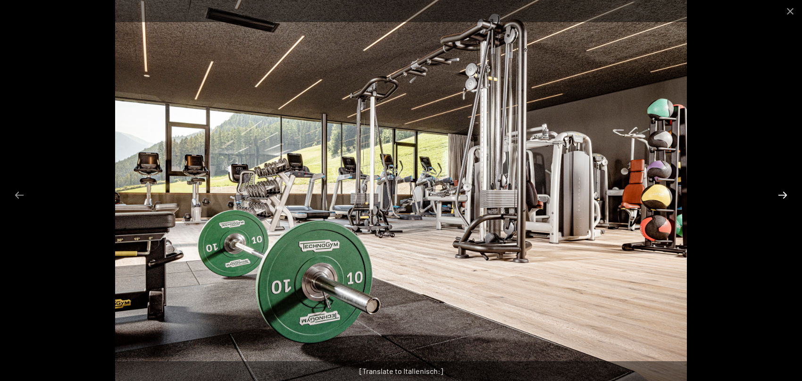
click at [785, 197] on button "Next slide" at bounding box center [783, 195] width 20 height 18
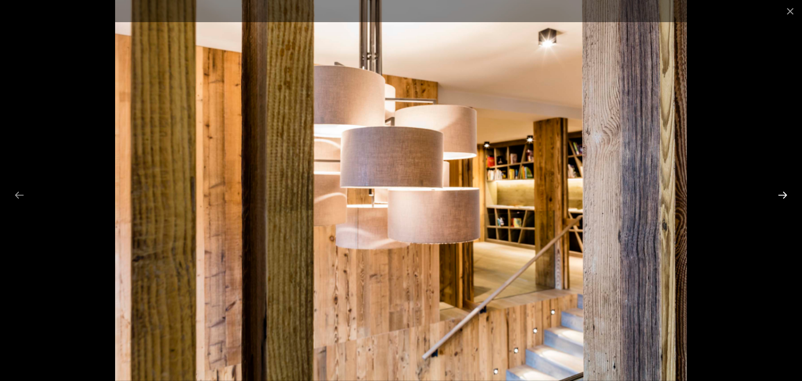
click at [785, 197] on button "Next slide" at bounding box center [783, 195] width 20 height 18
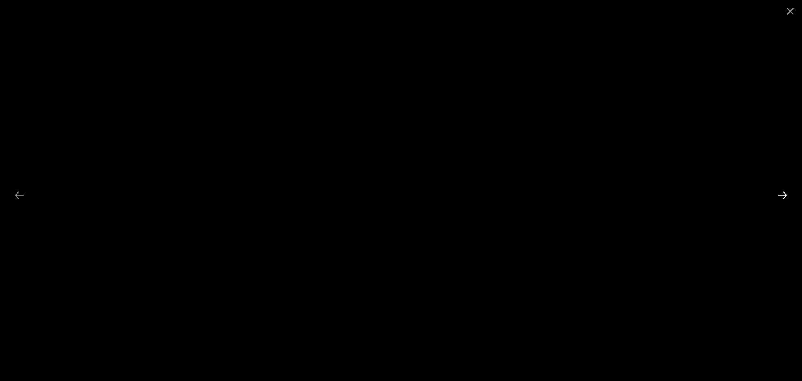
click at [785, 197] on button "Next slide" at bounding box center [783, 195] width 20 height 18
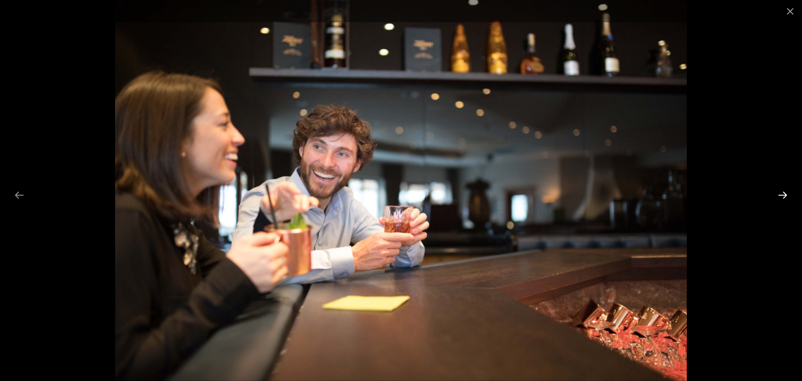
click at [785, 198] on button "Next slide" at bounding box center [783, 195] width 20 height 18
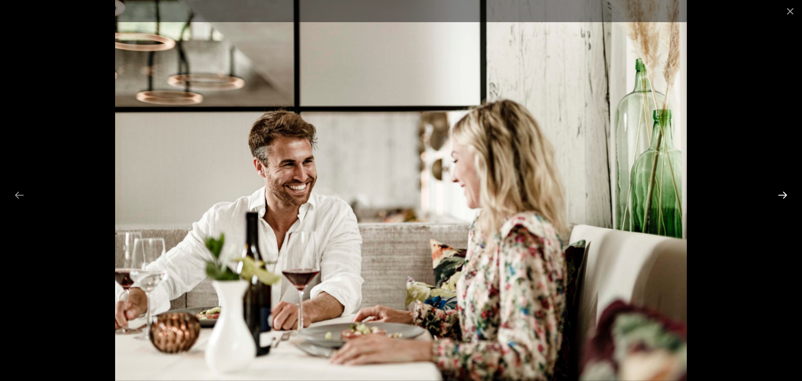
click at [785, 198] on button "Next slide" at bounding box center [783, 195] width 20 height 18
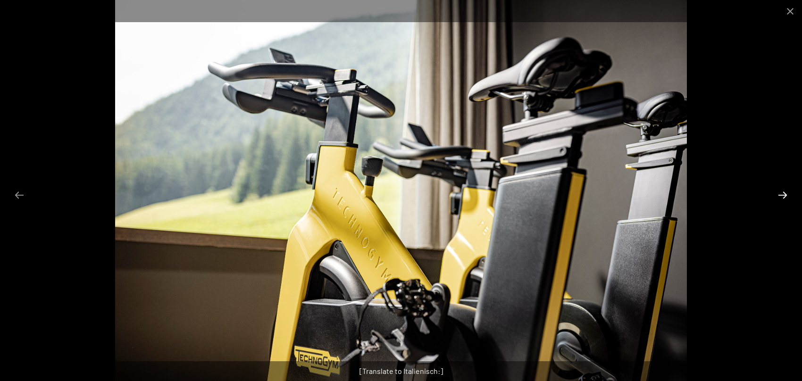
click at [785, 198] on button "Next slide" at bounding box center [783, 195] width 20 height 18
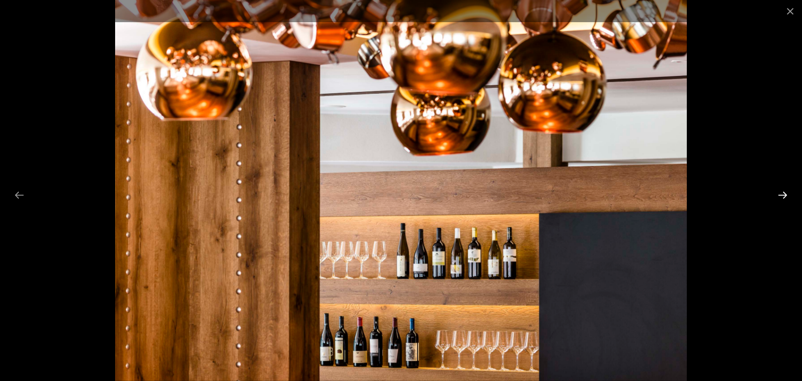
click at [785, 198] on button "Next slide" at bounding box center [783, 195] width 20 height 18
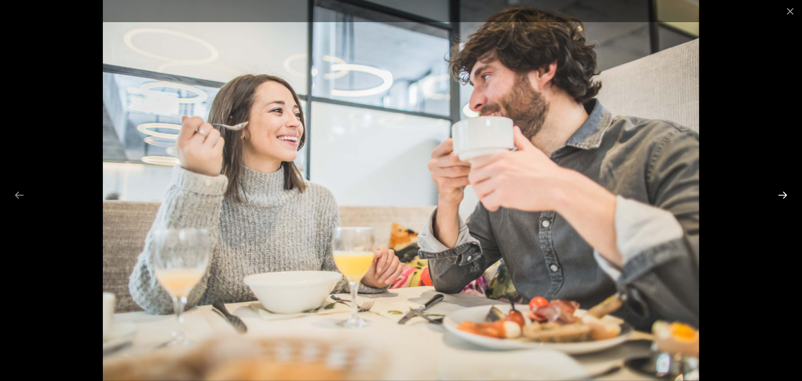
click at [785, 198] on button "Next slide" at bounding box center [783, 195] width 20 height 18
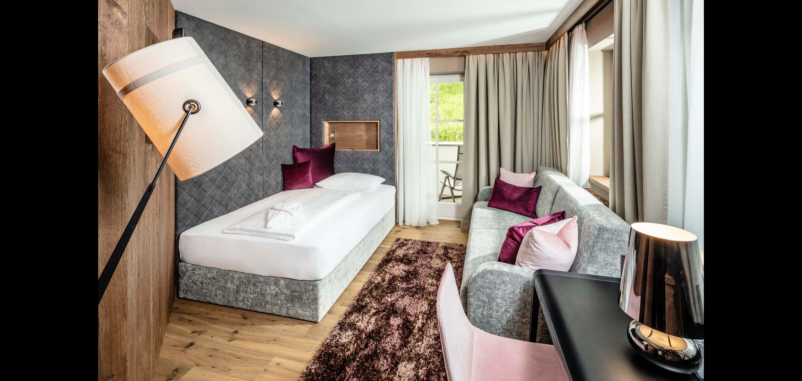
click at [785, 198] on button "Next slide" at bounding box center [787, 195] width 20 height 18
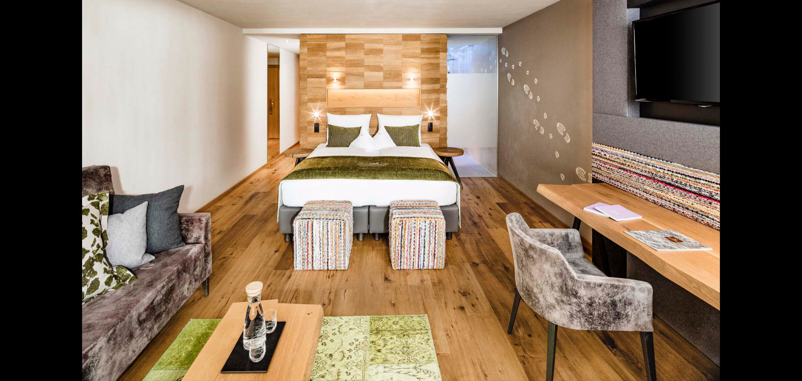
click at [785, 198] on button "Next slide" at bounding box center [787, 195] width 20 height 18
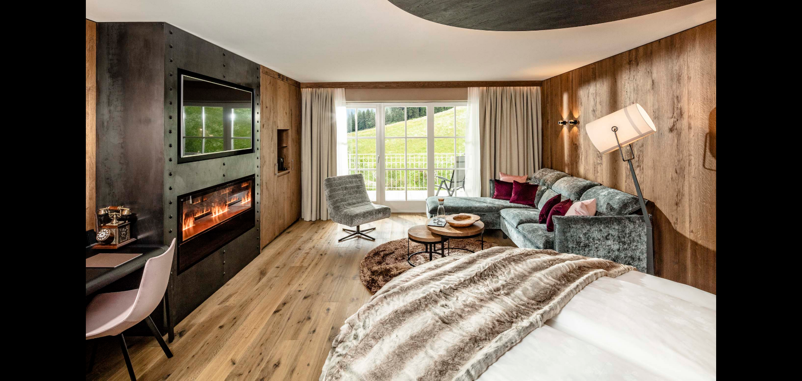
click at [786, 198] on button "Next slide" at bounding box center [787, 195] width 20 height 18
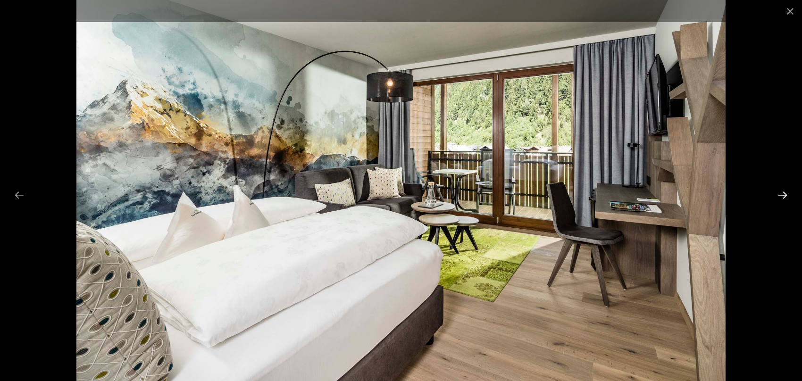
click at [786, 198] on button "Next slide" at bounding box center [783, 195] width 20 height 18
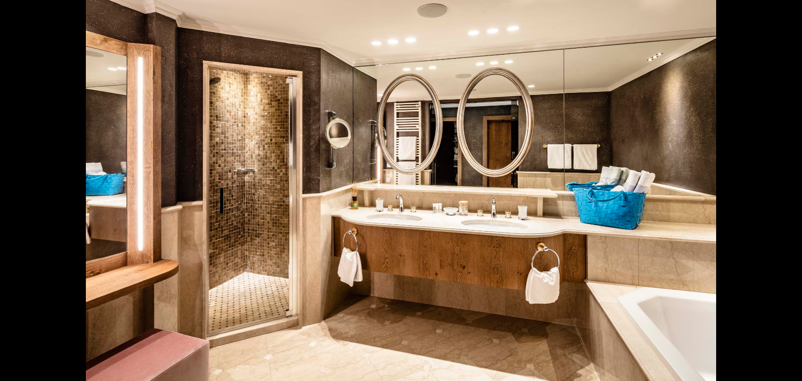
click at [786, 198] on button "Next slide" at bounding box center [787, 195] width 20 height 18
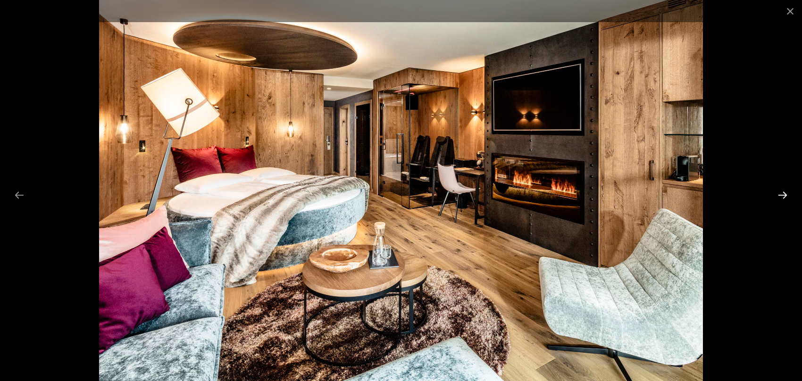
click at [787, 198] on button "Next slide" at bounding box center [783, 195] width 20 height 18
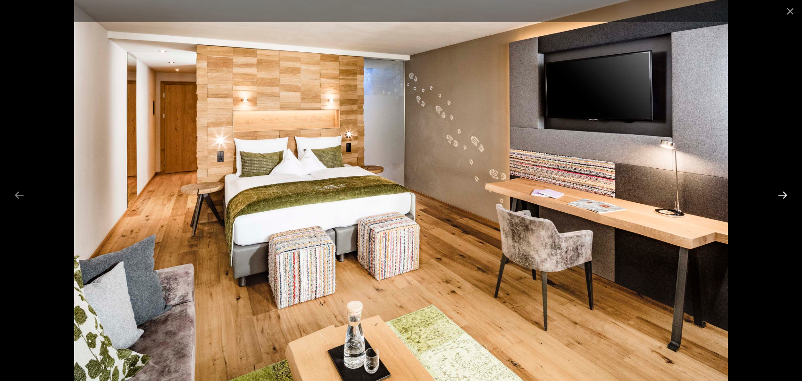
click at [787, 198] on button "Next slide" at bounding box center [783, 195] width 20 height 18
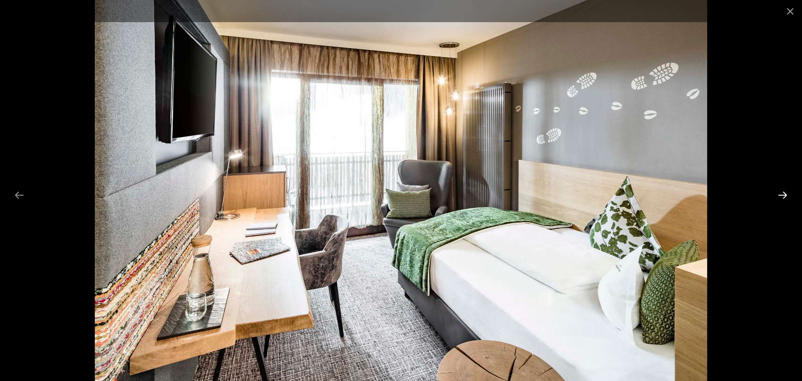
click at [787, 198] on button "Next slide" at bounding box center [783, 195] width 20 height 18
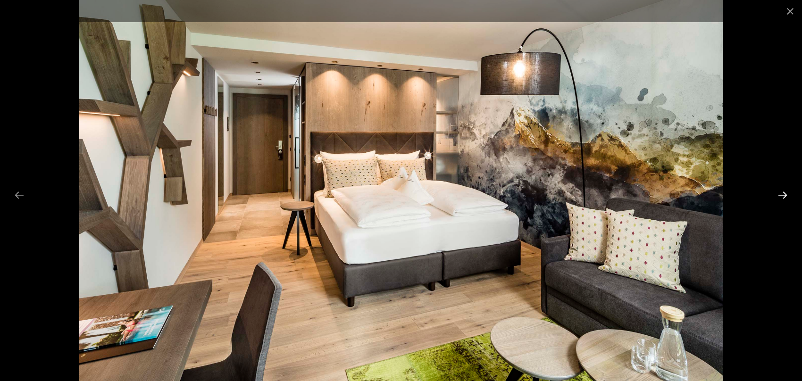
click at [784, 200] on button "Next slide" at bounding box center [783, 195] width 20 height 18
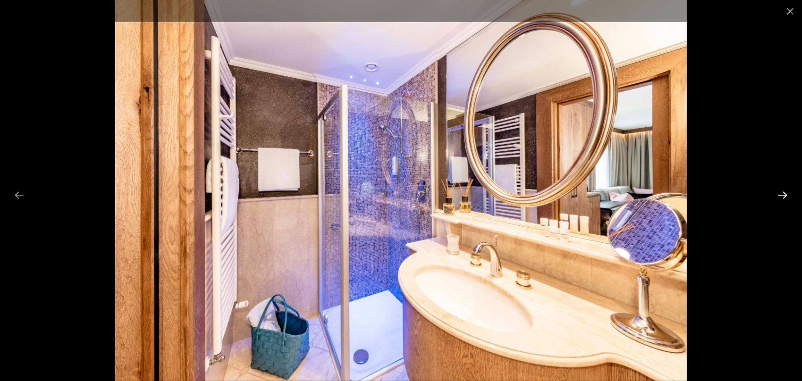
click at [784, 200] on button "Next slide" at bounding box center [783, 195] width 20 height 18
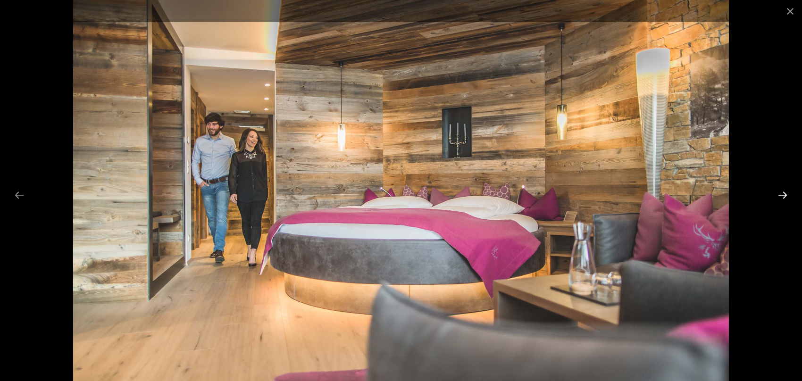
click at [784, 198] on button "Next slide" at bounding box center [783, 195] width 20 height 18
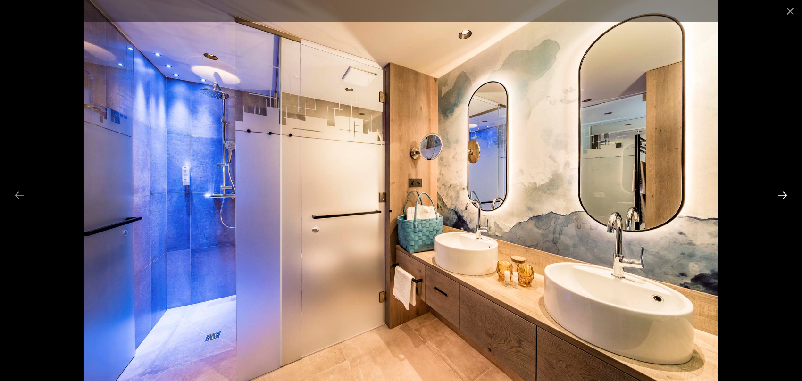
click at [785, 199] on button "Next slide" at bounding box center [783, 195] width 20 height 18
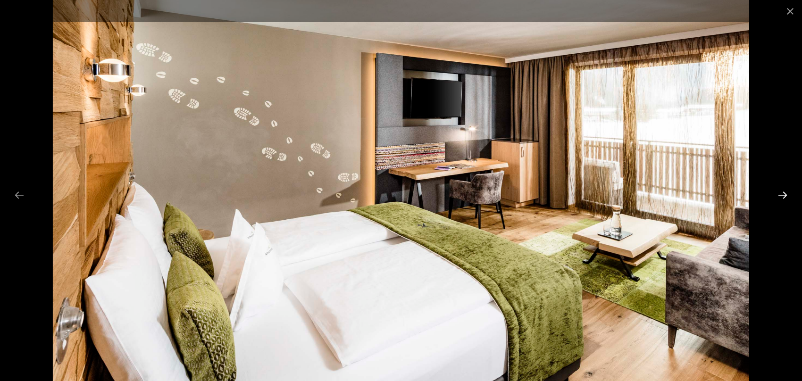
click at [785, 199] on button "Next slide" at bounding box center [783, 195] width 20 height 18
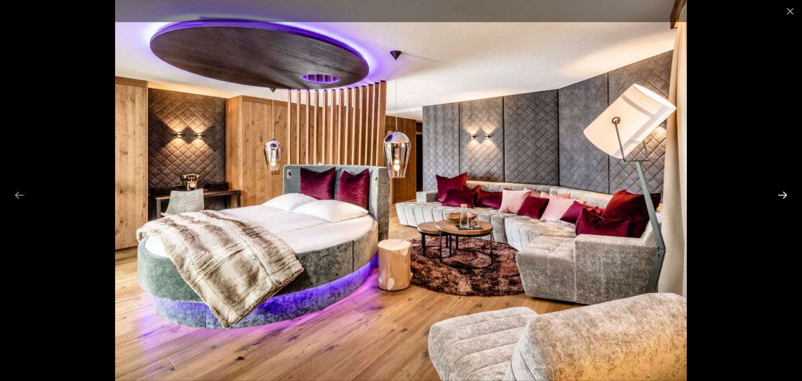
click at [778, 198] on button "Next slide" at bounding box center [783, 195] width 20 height 18
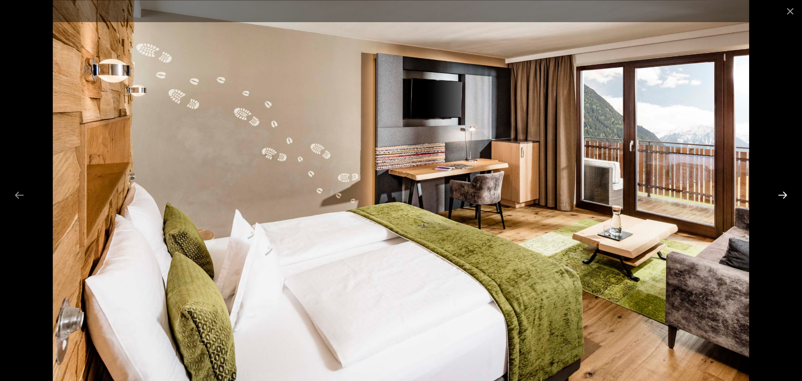
click at [778, 198] on button "Next slide" at bounding box center [783, 195] width 20 height 18
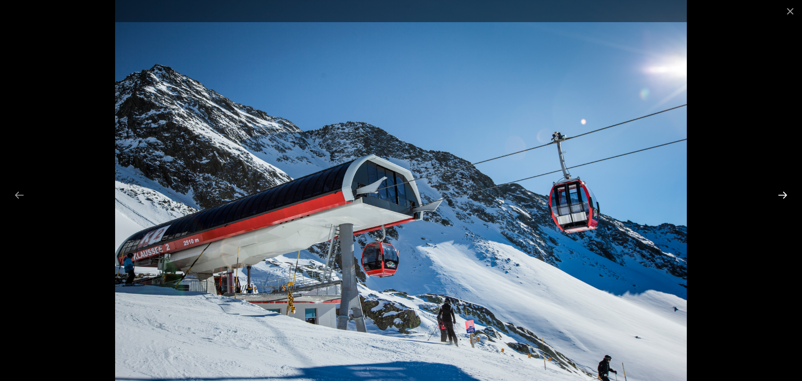
click at [778, 198] on button "Next slide" at bounding box center [783, 195] width 20 height 18
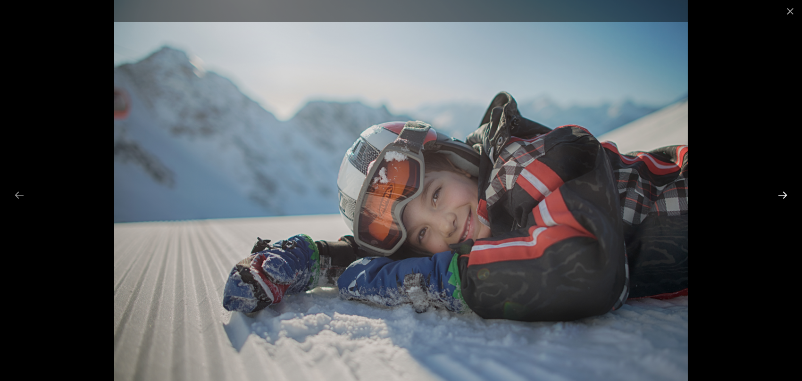
click at [779, 198] on button "Next slide" at bounding box center [783, 195] width 20 height 18
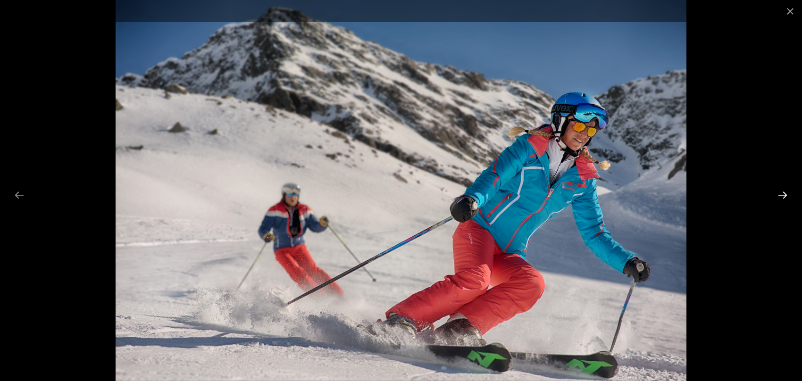
click at [779, 198] on button "Next slide" at bounding box center [783, 195] width 20 height 18
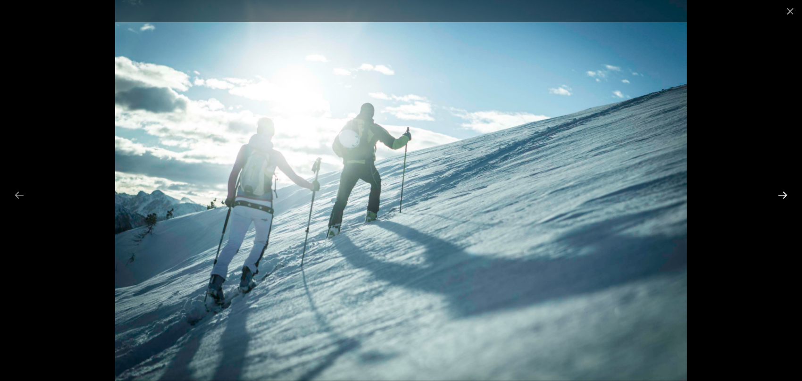
click at [780, 198] on button "Next slide" at bounding box center [783, 195] width 20 height 18
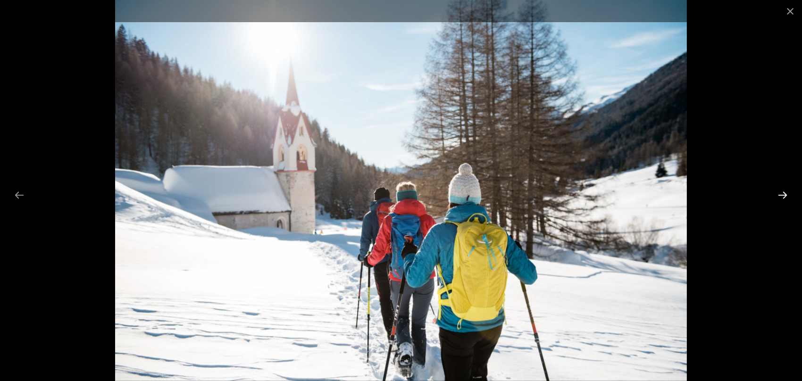
click at [780, 198] on button "Next slide" at bounding box center [783, 195] width 20 height 18
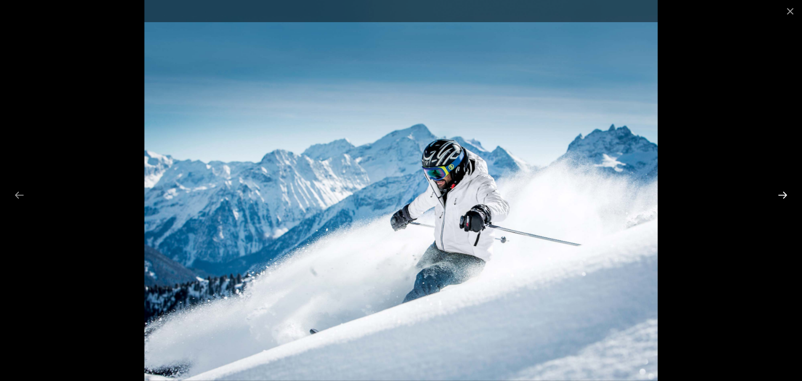
click at [780, 198] on button "Next slide" at bounding box center [783, 195] width 20 height 18
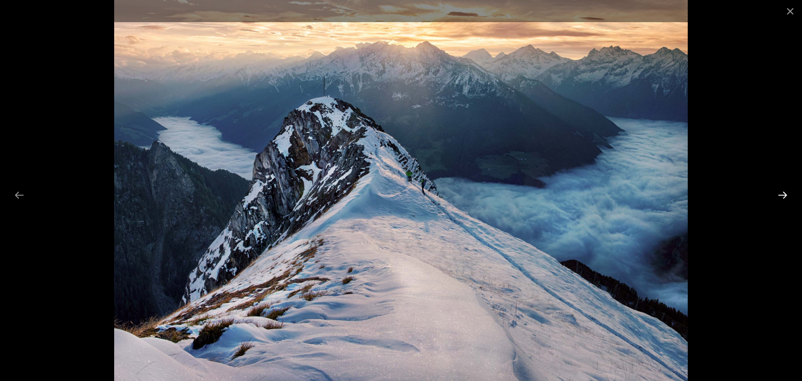
click at [780, 198] on button "Next slide" at bounding box center [783, 195] width 20 height 18
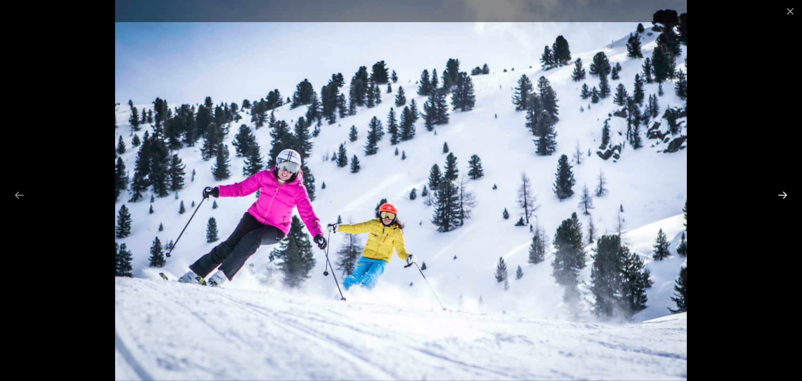
click at [780, 198] on button "Next slide" at bounding box center [783, 195] width 20 height 18
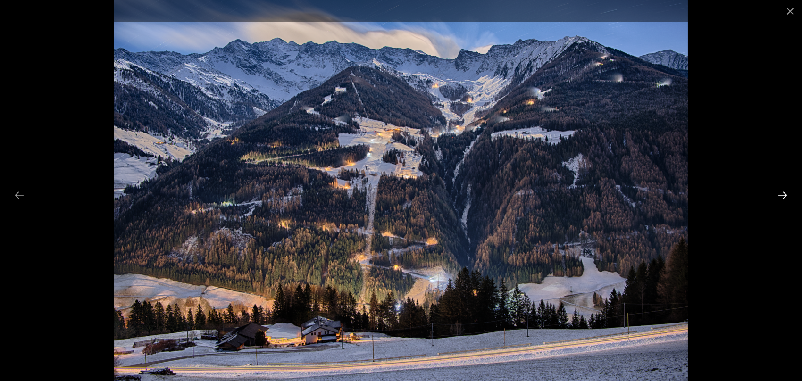
click at [780, 198] on button "Next slide" at bounding box center [783, 195] width 20 height 18
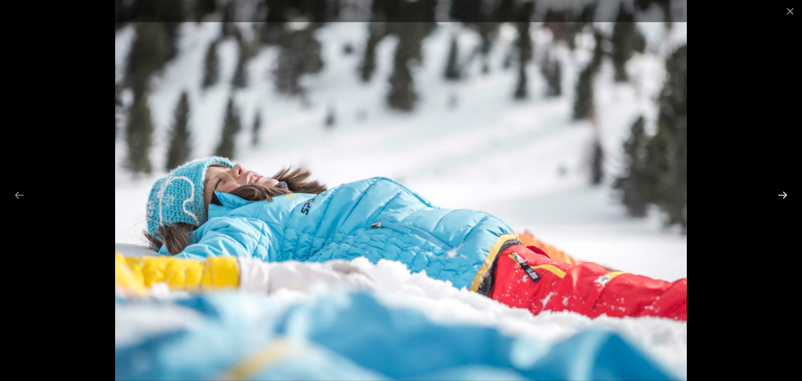
click at [780, 198] on button "Next slide" at bounding box center [783, 195] width 20 height 18
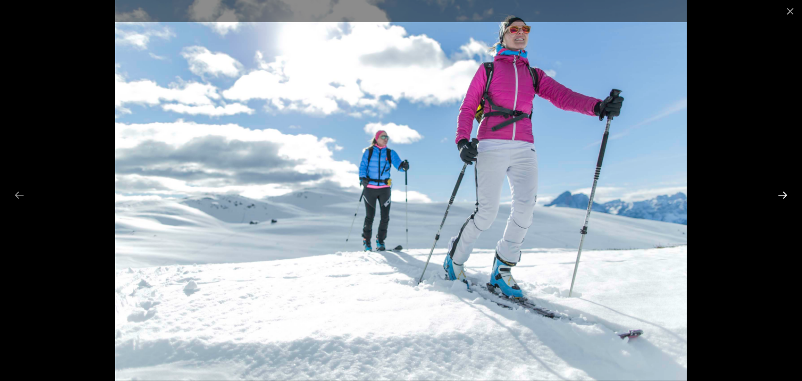
click at [780, 198] on button "Next slide" at bounding box center [783, 195] width 20 height 18
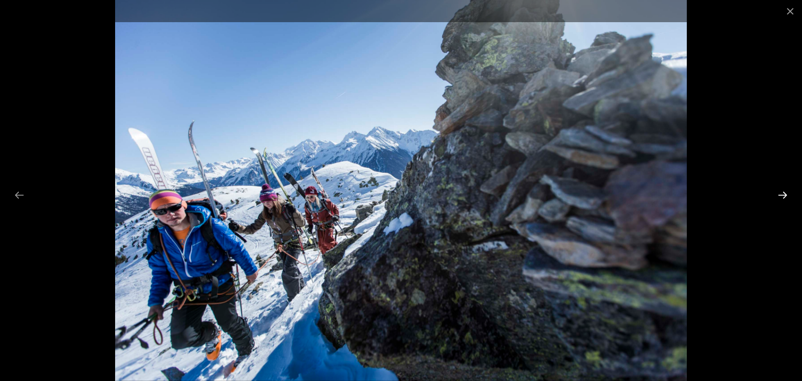
click at [780, 198] on button "Next slide" at bounding box center [783, 195] width 20 height 18
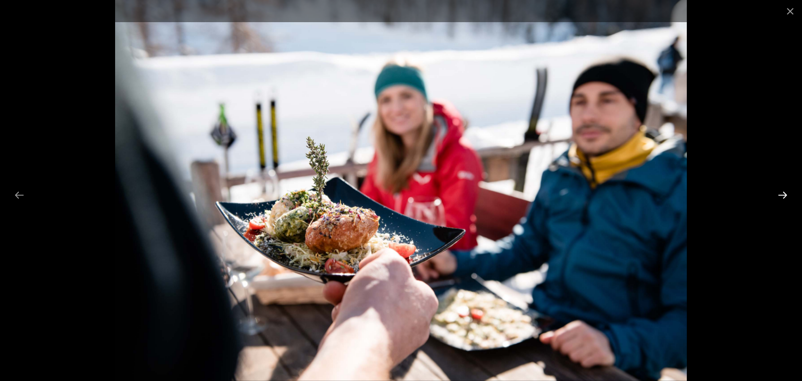
click at [782, 197] on button "Next slide" at bounding box center [783, 195] width 20 height 18
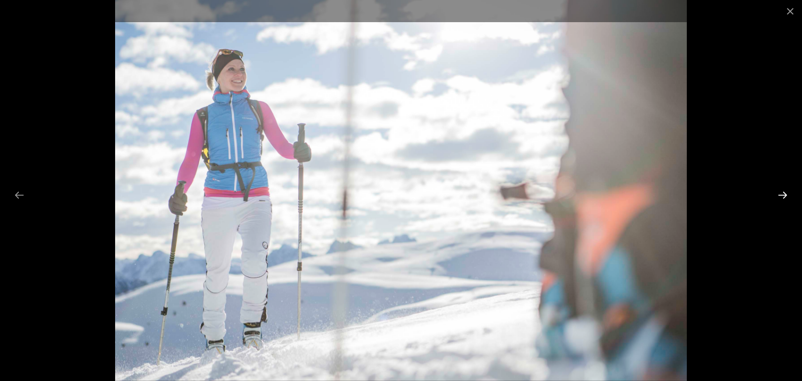
click at [782, 197] on button "Next slide" at bounding box center [783, 195] width 20 height 18
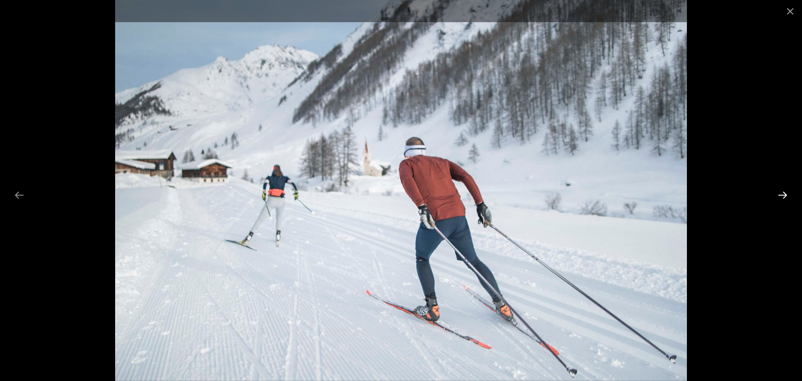
click at [782, 197] on button "Next slide" at bounding box center [783, 195] width 20 height 18
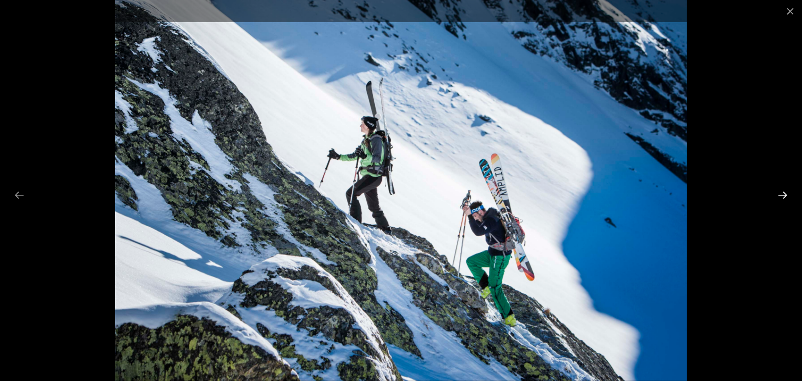
click at [782, 197] on button "Next slide" at bounding box center [783, 195] width 20 height 18
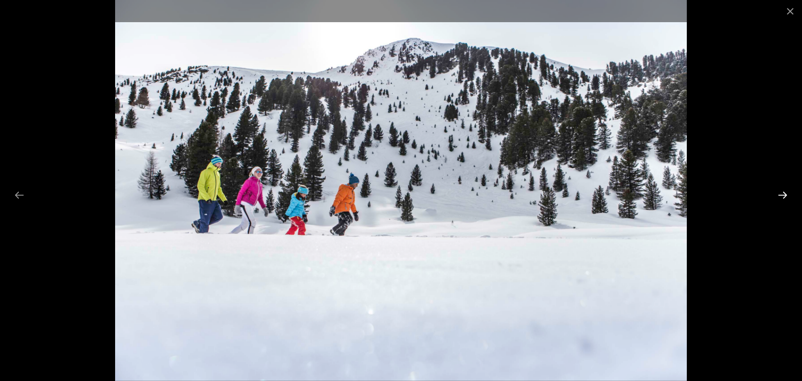
click at [782, 197] on button "Next slide" at bounding box center [783, 195] width 20 height 18
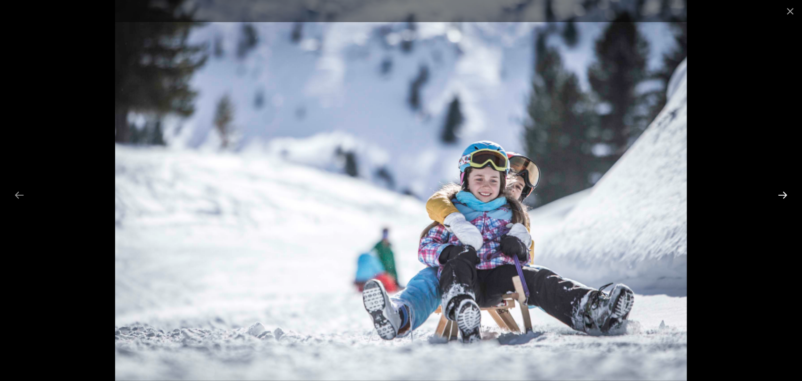
click at [782, 197] on button "Next slide" at bounding box center [783, 195] width 20 height 18
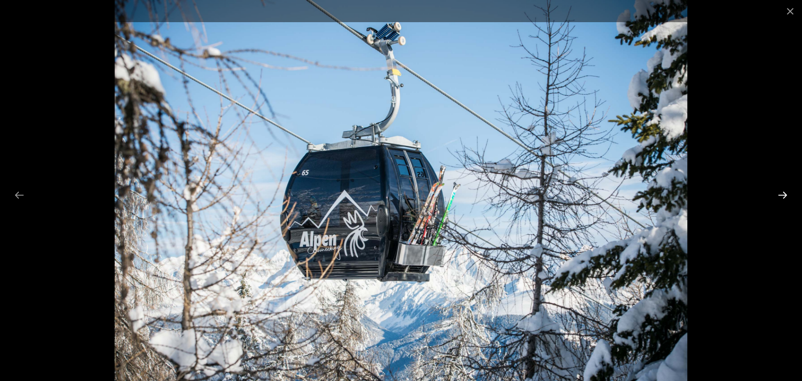
click at [782, 197] on button "Next slide" at bounding box center [783, 195] width 20 height 18
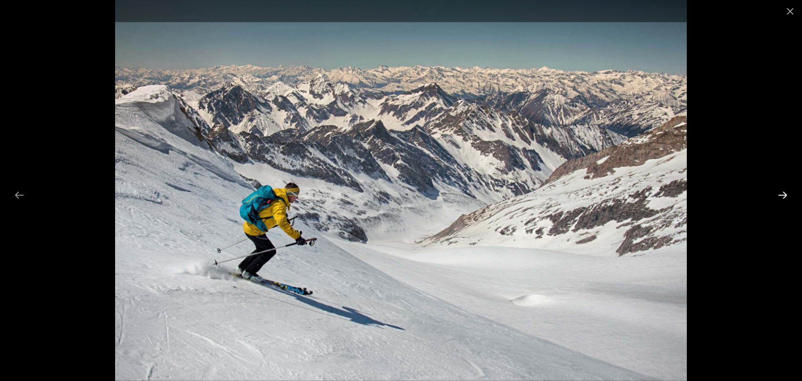
click at [782, 197] on button "Next slide" at bounding box center [783, 195] width 20 height 18
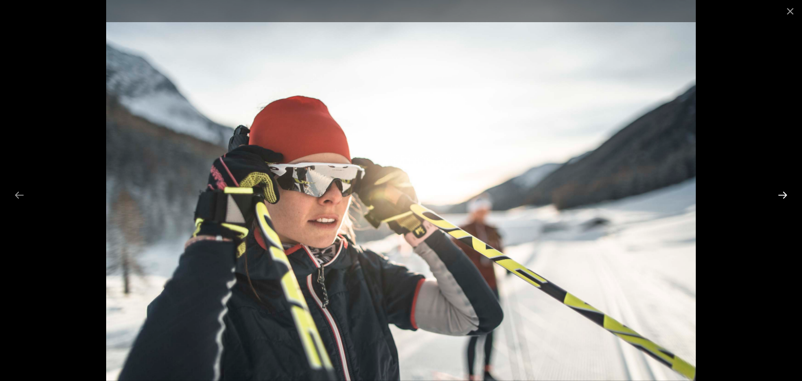
click at [782, 197] on button "Next slide" at bounding box center [783, 195] width 20 height 18
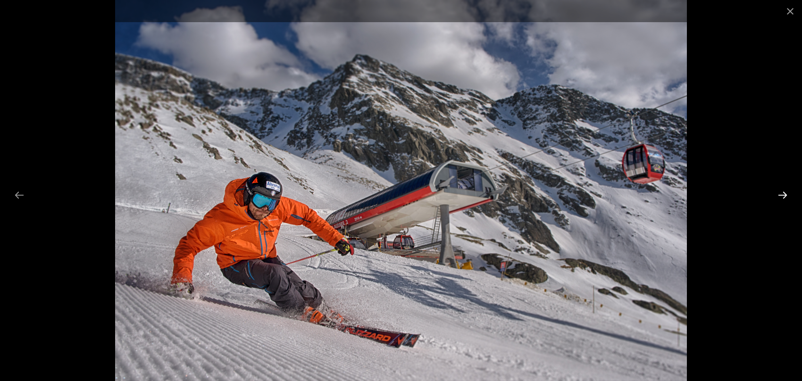
click at [782, 197] on button "Next slide" at bounding box center [783, 195] width 20 height 18
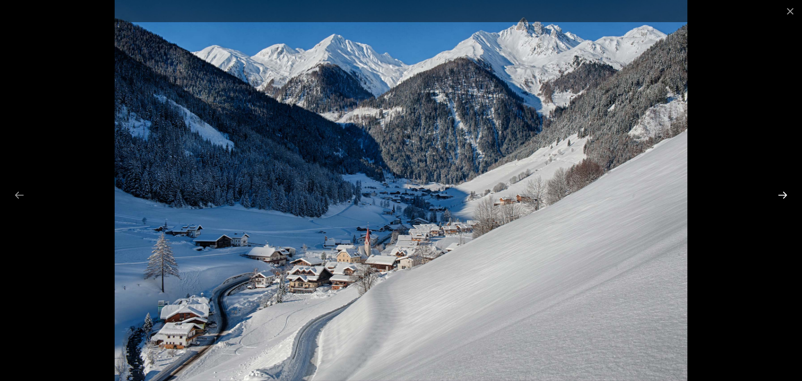
click at [782, 197] on button "Next slide" at bounding box center [783, 195] width 20 height 18
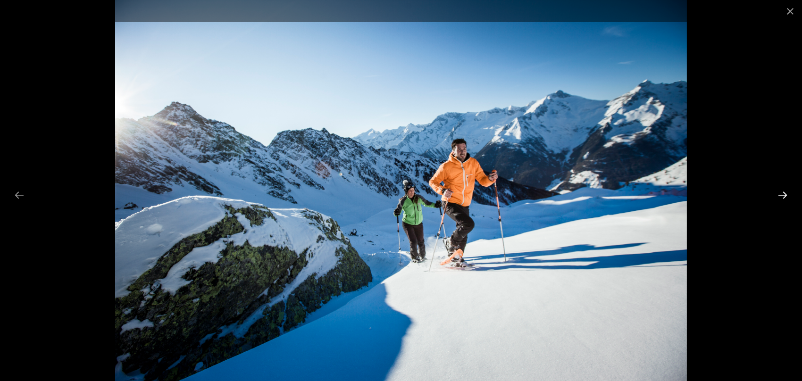
click at [782, 197] on button "Next slide" at bounding box center [783, 195] width 20 height 18
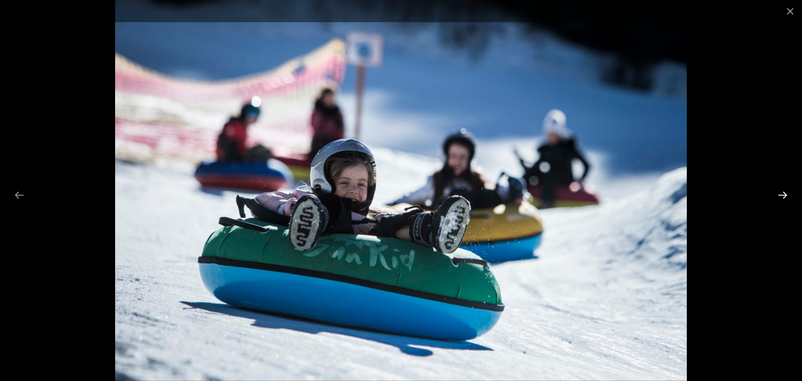
click at [782, 197] on button "Next slide" at bounding box center [783, 195] width 20 height 18
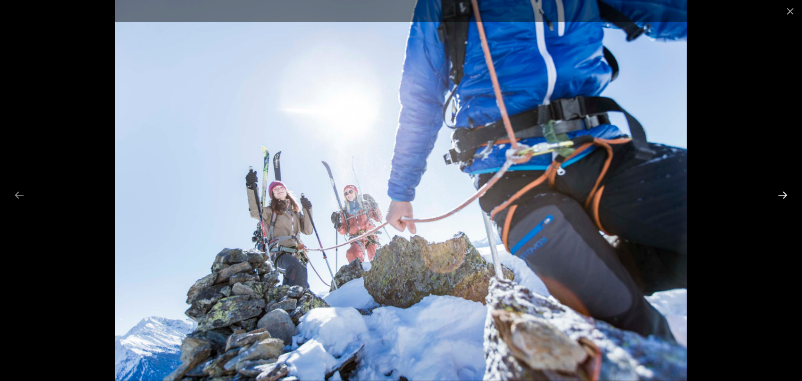
click at [782, 197] on button "Next slide" at bounding box center [783, 195] width 20 height 18
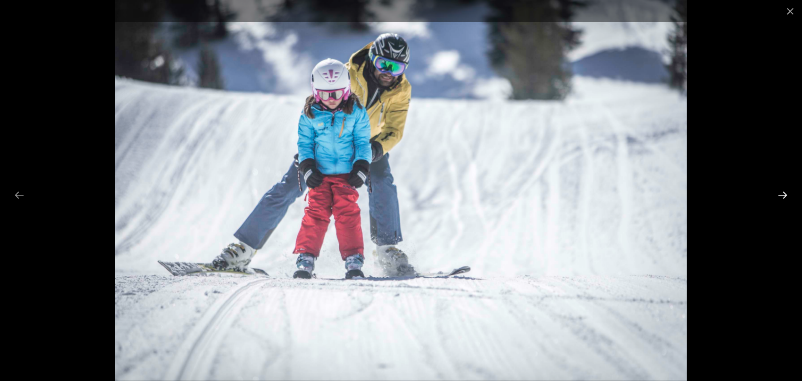
click at [782, 197] on button "Next slide" at bounding box center [783, 195] width 20 height 18
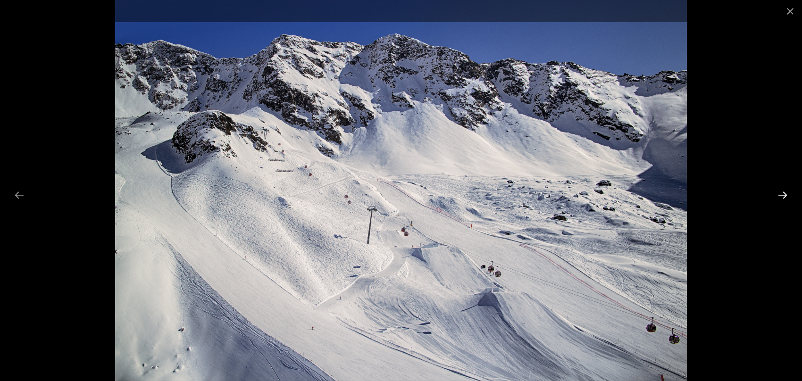
click at [782, 198] on button "Next slide" at bounding box center [783, 195] width 20 height 18
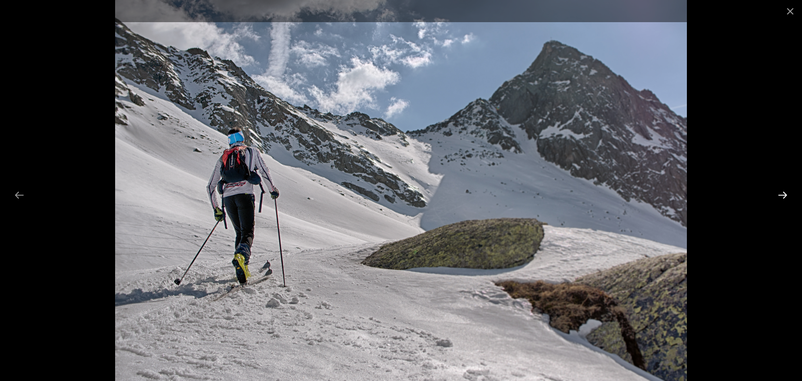
click at [782, 198] on button "Next slide" at bounding box center [783, 195] width 20 height 18
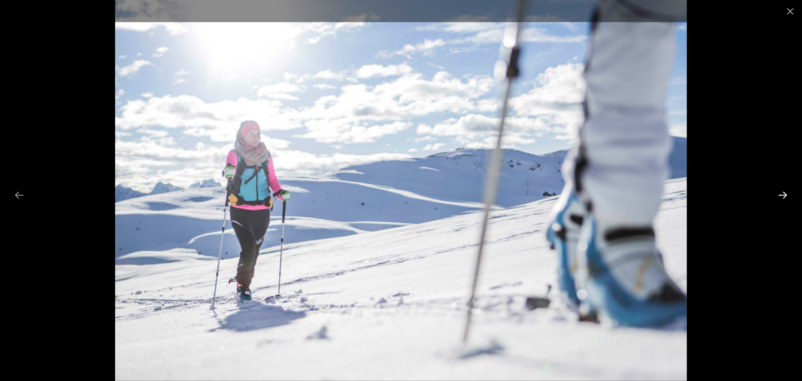
click at [782, 198] on button "Next slide" at bounding box center [783, 195] width 20 height 18
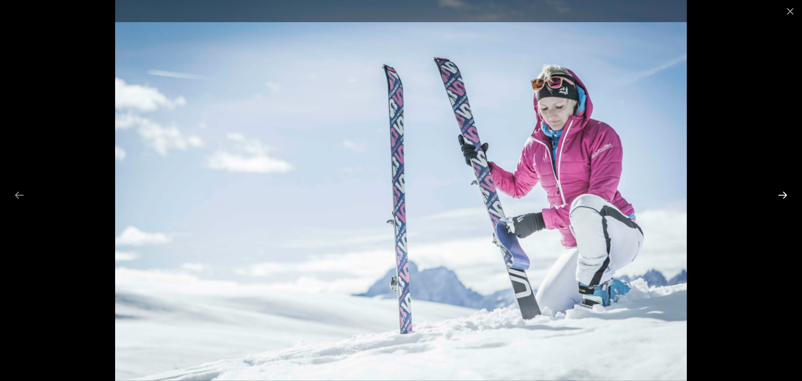
click at [782, 198] on button "Next slide" at bounding box center [783, 195] width 20 height 18
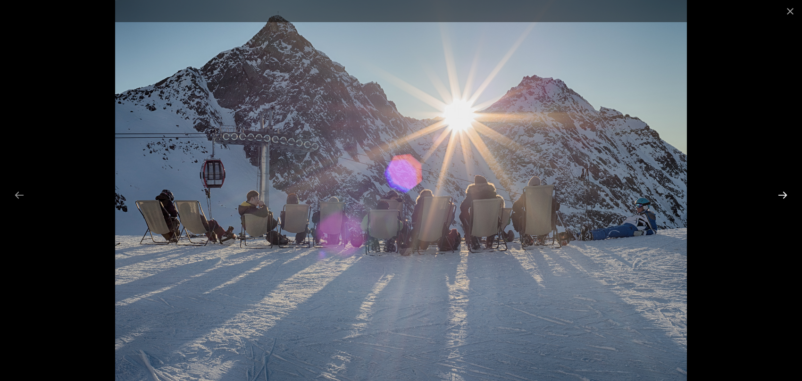
click at [782, 198] on button "Next slide" at bounding box center [783, 195] width 20 height 18
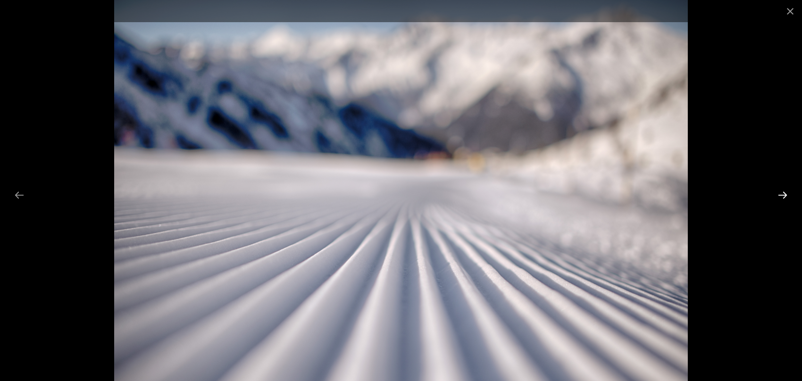
click at [782, 198] on button "Next slide" at bounding box center [783, 195] width 20 height 18
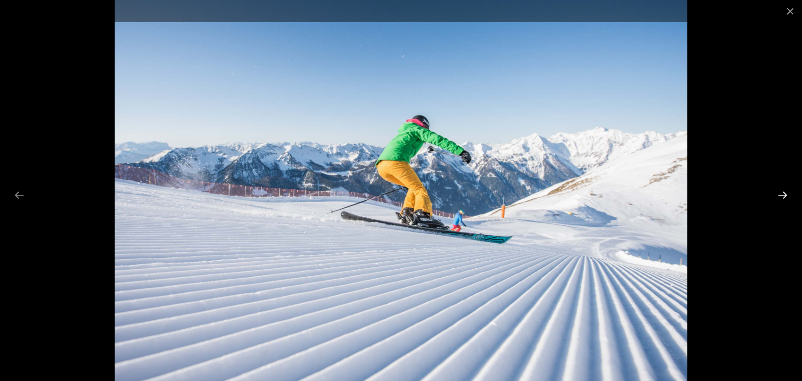
click at [782, 198] on button "Next slide" at bounding box center [783, 195] width 20 height 18
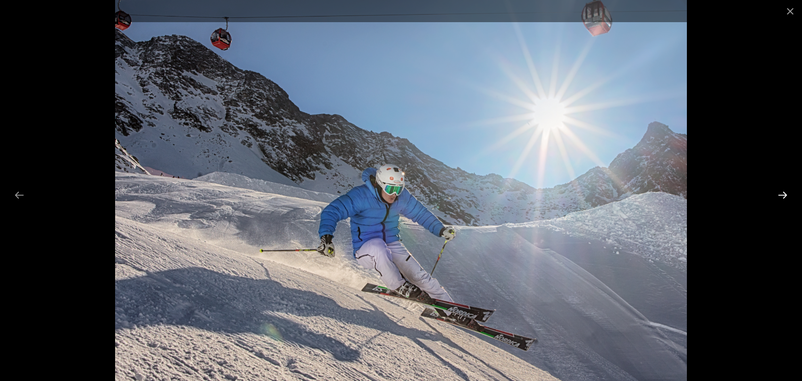
click at [782, 198] on button "Next slide" at bounding box center [783, 195] width 20 height 18
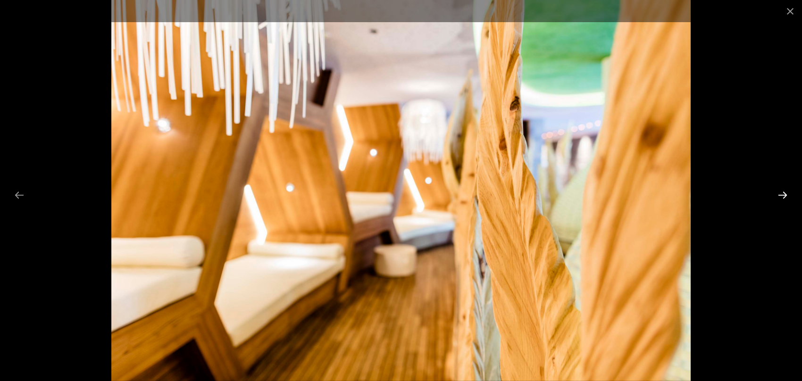
click at [782, 198] on button "Next slide" at bounding box center [783, 195] width 20 height 18
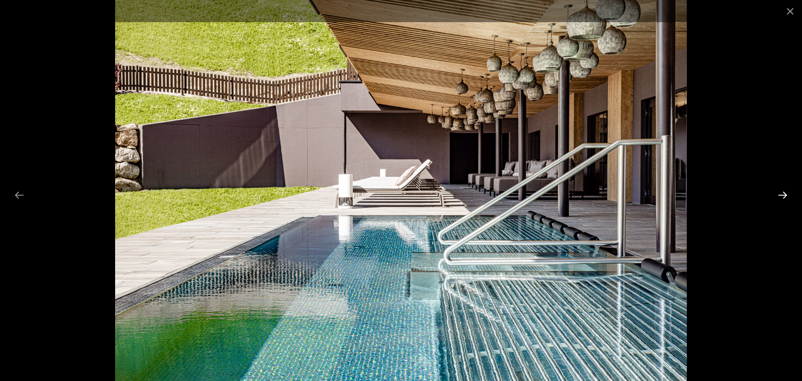
click at [782, 199] on button "Next slide" at bounding box center [783, 195] width 20 height 18
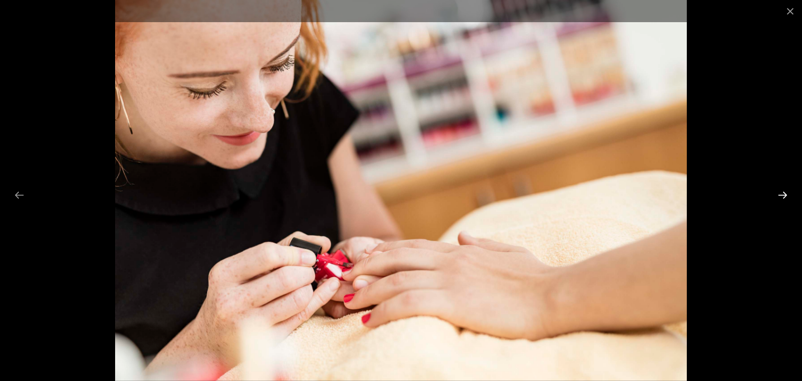
click at [782, 199] on button "Next slide" at bounding box center [783, 195] width 20 height 18
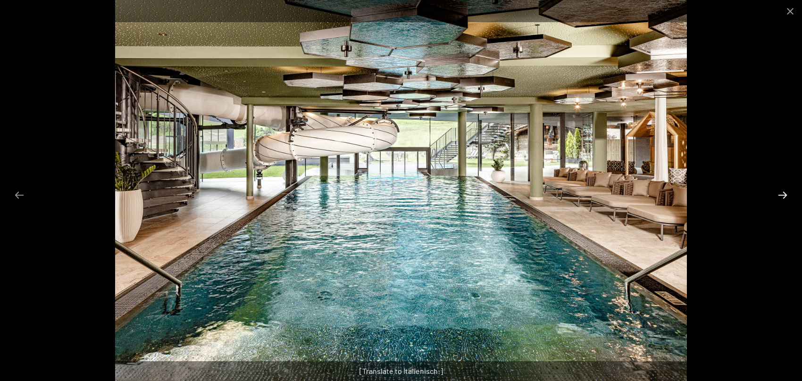
click at [780, 199] on button "Next slide" at bounding box center [783, 195] width 20 height 18
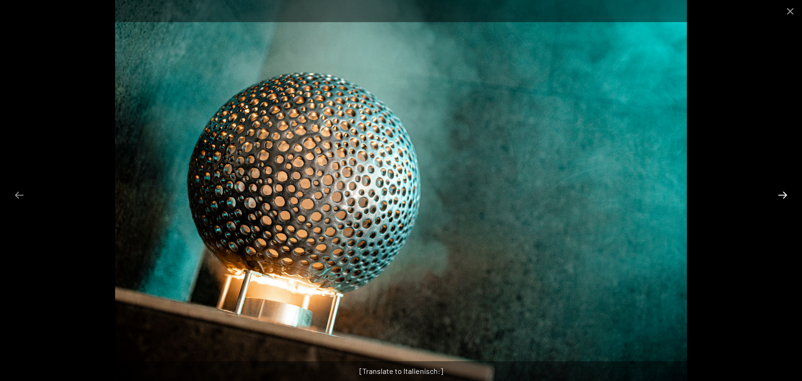
click at [780, 199] on button "Next slide" at bounding box center [783, 195] width 20 height 18
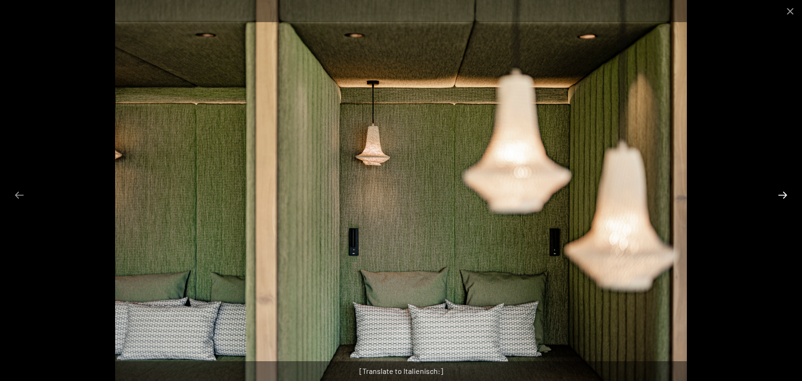
click at [780, 199] on button "Next slide" at bounding box center [783, 195] width 20 height 18
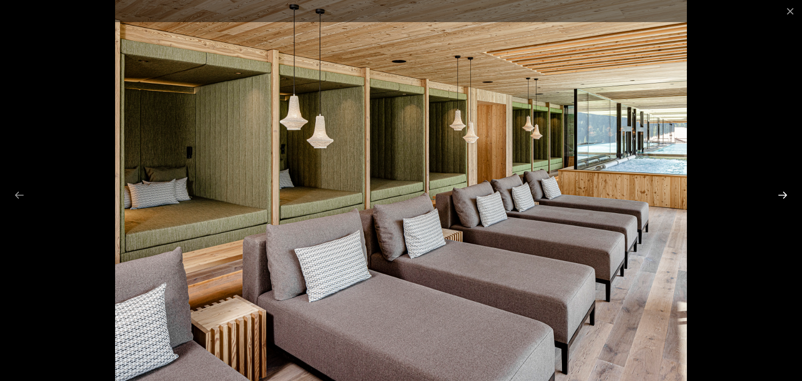
click at [780, 201] on button "Next slide" at bounding box center [783, 195] width 20 height 18
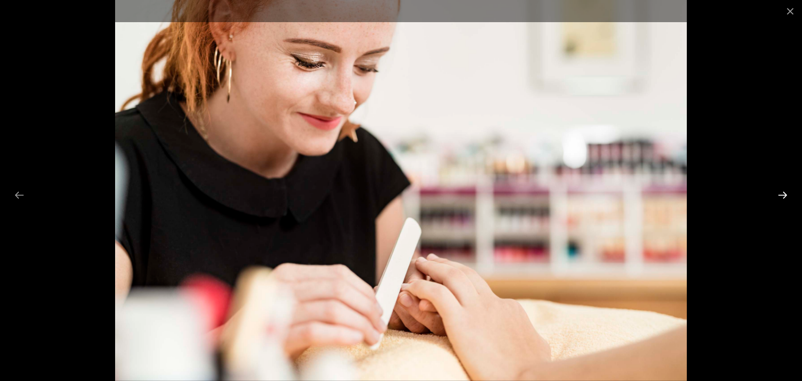
click at [780, 201] on button "Next slide" at bounding box center [783, 195] width 20 height 18
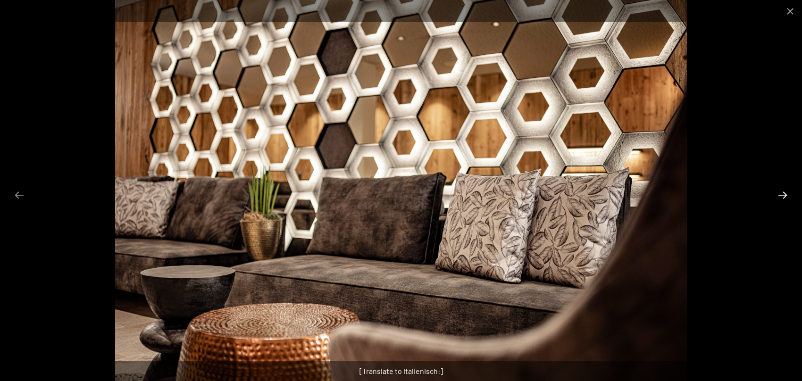
click at [780, 201] on button "Next slide" at bounding box center [783, 195] width 20 height 18
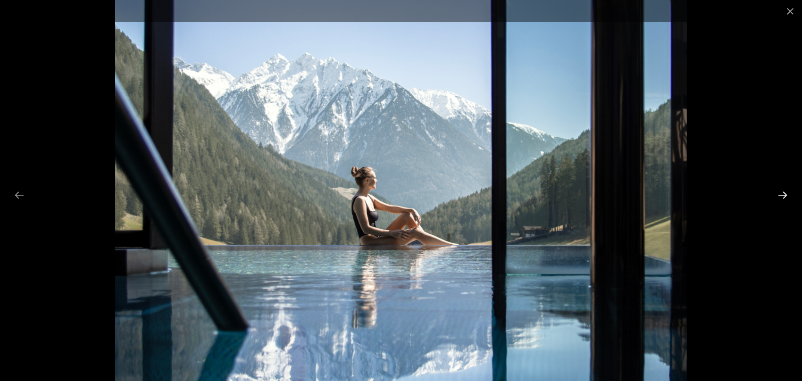
click at [781, 200] on button "Next slide" at bounding box center [783, 195] width 20 height 18
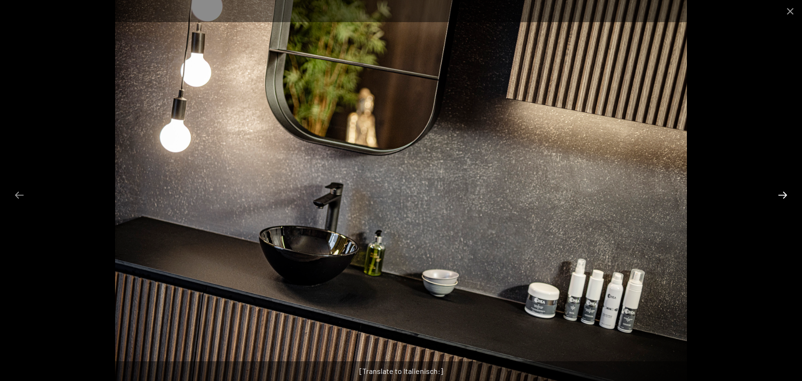
click at [781, 200] on button "Next slide" at bounding box center [783, 195] width 20 height 18
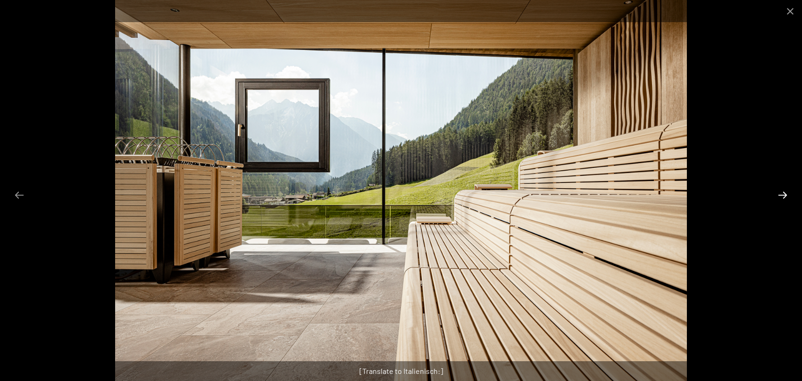
click at [782, 200] on button "Next slide" at bounding box center [783, 195] width 20 height 18
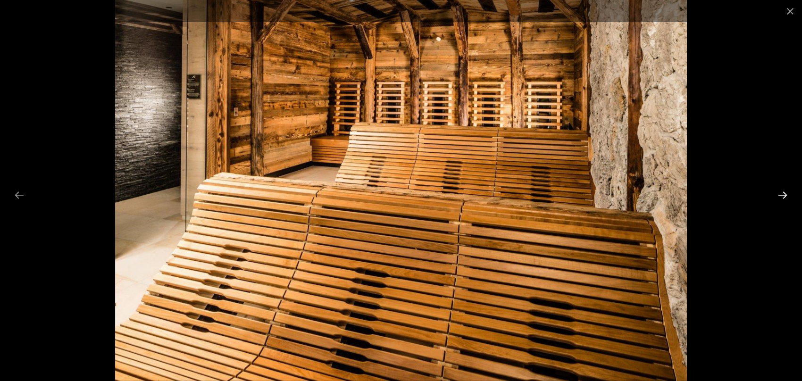
click at [782, 198] on button "Next slide" at bounding box center [783, 195] width 20 height 18
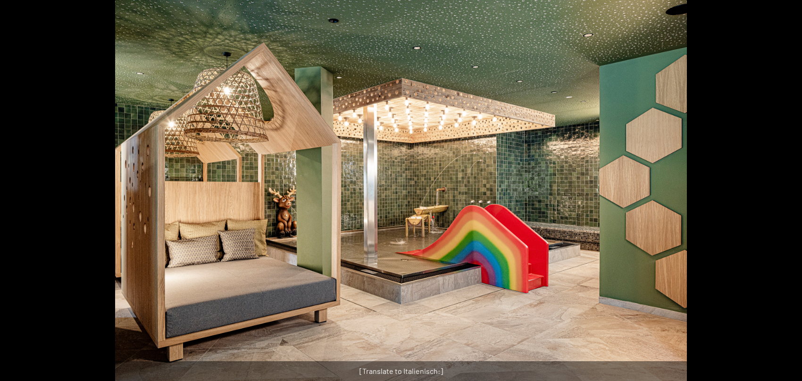
click at [782, 198] on button "Next slide" at bounding box center [787, 195] width 20 height 18
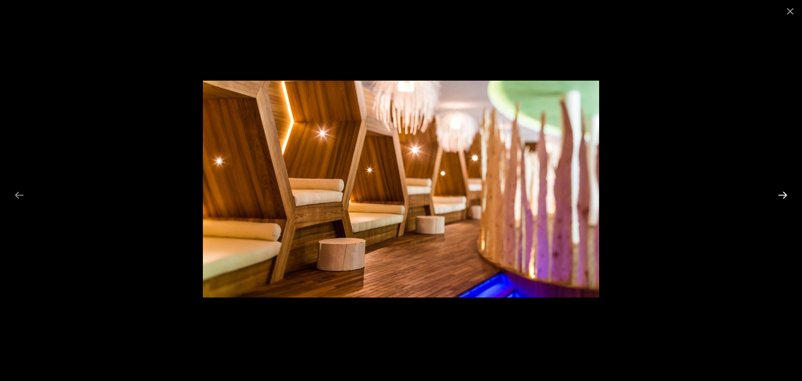
click at [782, 198] on button "Next slide" at bounding box center [783, 195] width 20 height 18
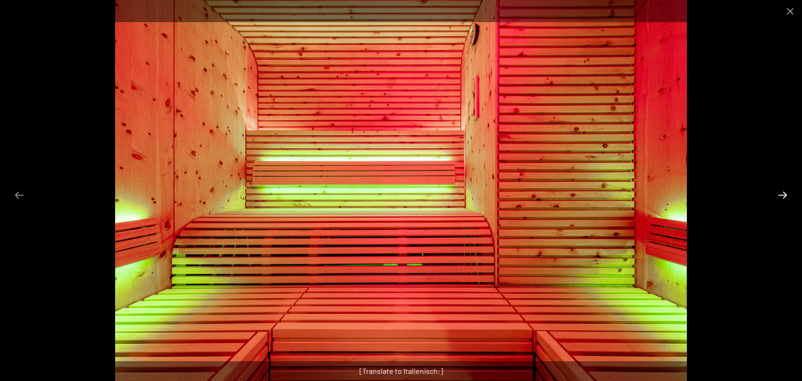
click at [782, 198] on button "Next slide" at bounding box center [783, 195] width 20 height 18
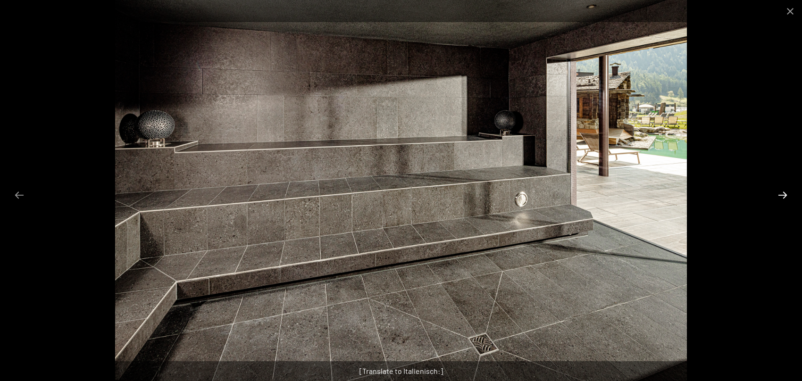
click at [782, 199] on button "Next slide" at bounding box center [783, 195] width 20 height 18
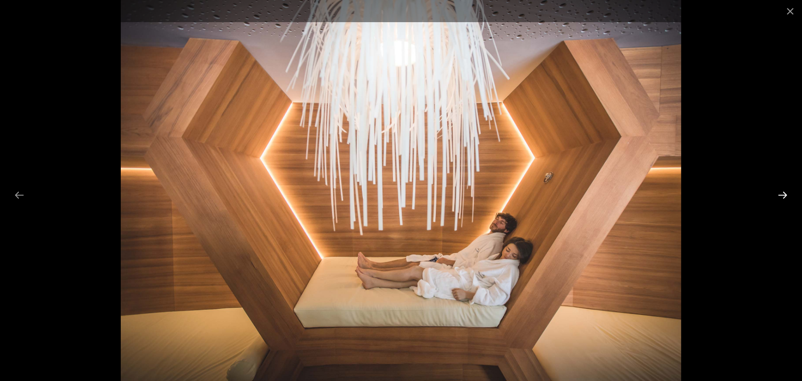
click at [782, 199] on button "Next slide" at bounding box center [783, 195] width 20 height 18
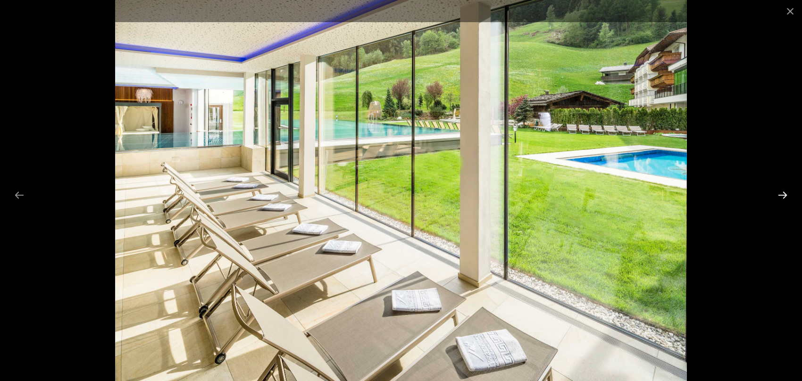
click at [783, 199] on button "Next slide" at bounding box center [783, 195] width 20 height 18
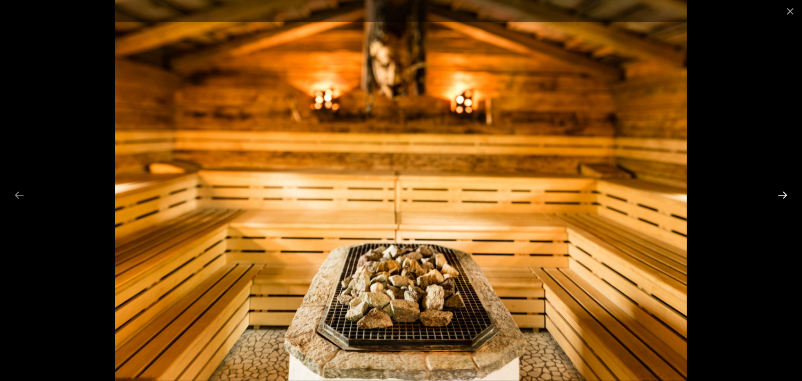
click at [783, 194] on button "Next slide" at bounding box center [783, 195] width 20 height 18
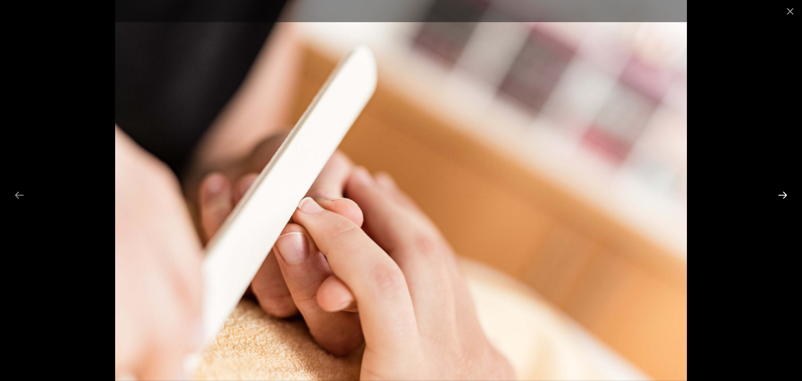
click at [783, 194] on button "Next slide" at bounding box center [783, 195] width 20 height 18
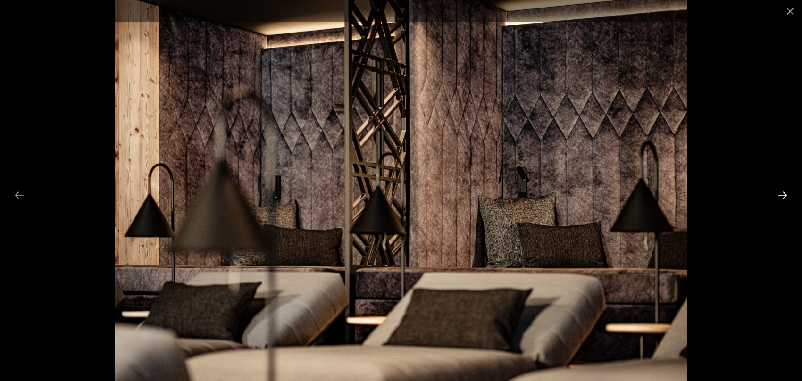
click at [783, 194] on button "Next slide" at bounding box center [783, 195] width 20 height 18
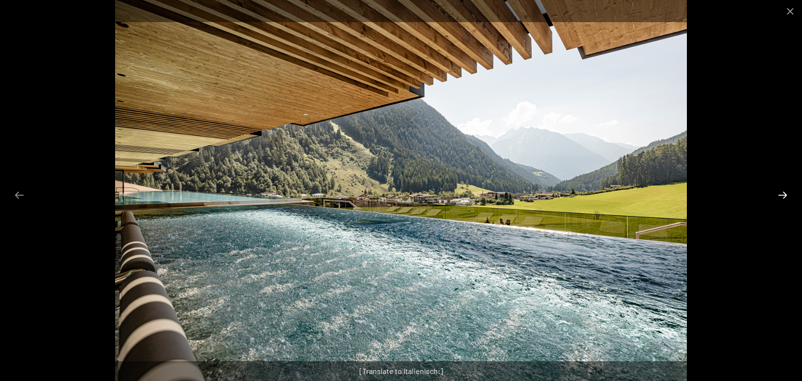
click at [783, 194] on button "Next slide" at bounding box center [783, 195] width 20 height 18
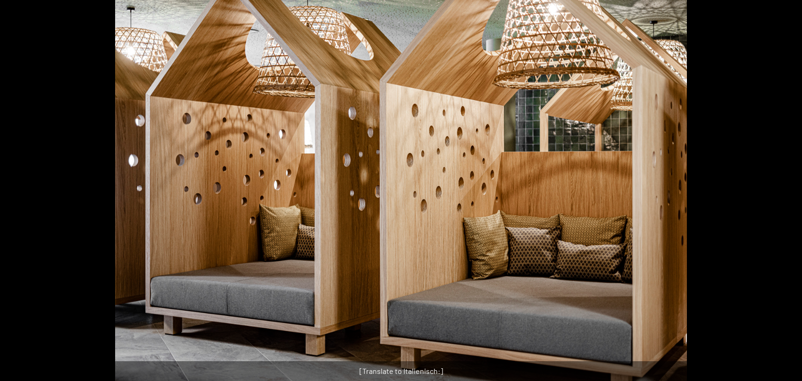
click at [783, 194] on button "Next slide" at bounding box center [787, 195] width 20 height 18
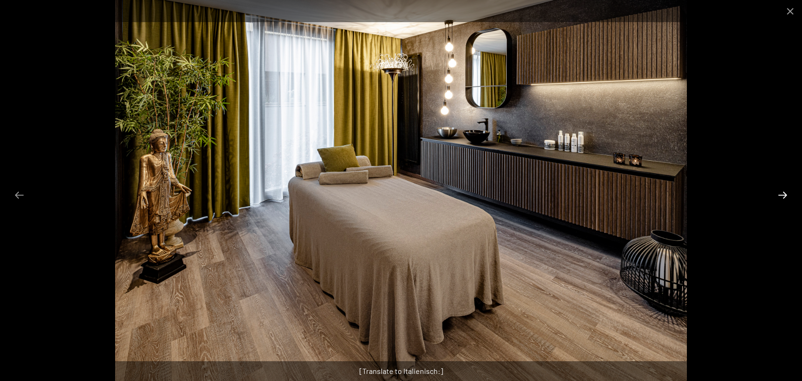
click at [783, 194] on button "Next slide" at bounding box center [783, 195] width 20 height 18
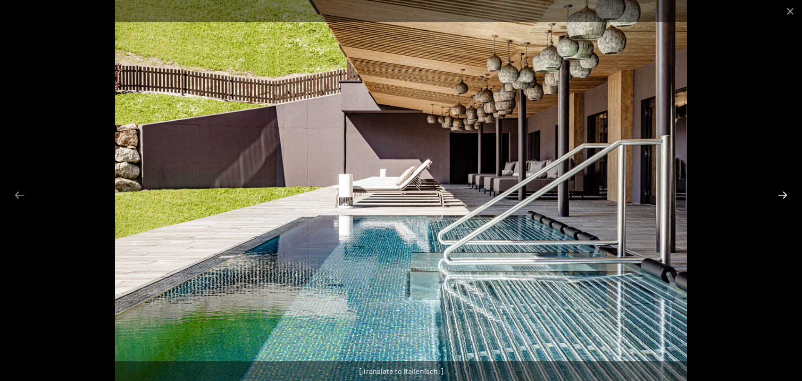
click at [783, 194] on button "Next slide" at bounding box center [783, 195] width 20 height 18
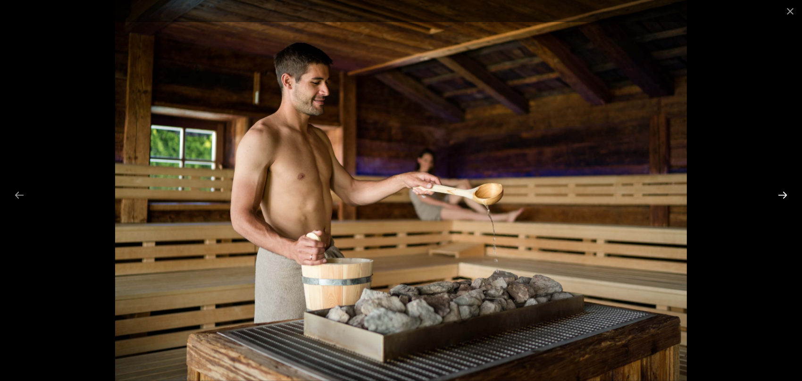
click at [782, 194] on button "Next slide" at bounding box center [783, 195] width 20 height 18
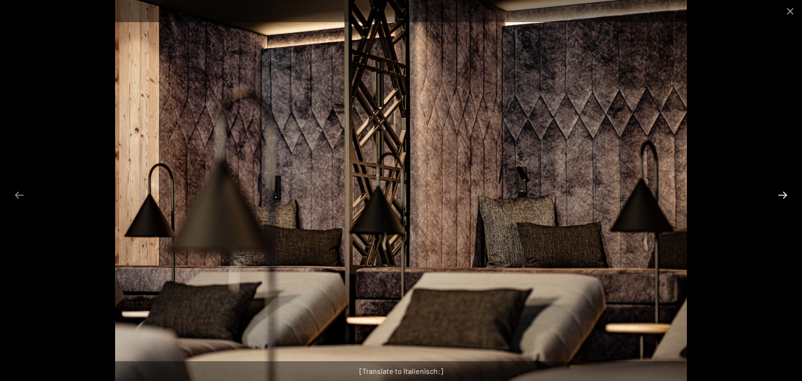
click at [784, 194] on button "Next slide" at bounding box center [783, 195] width 20 height 18
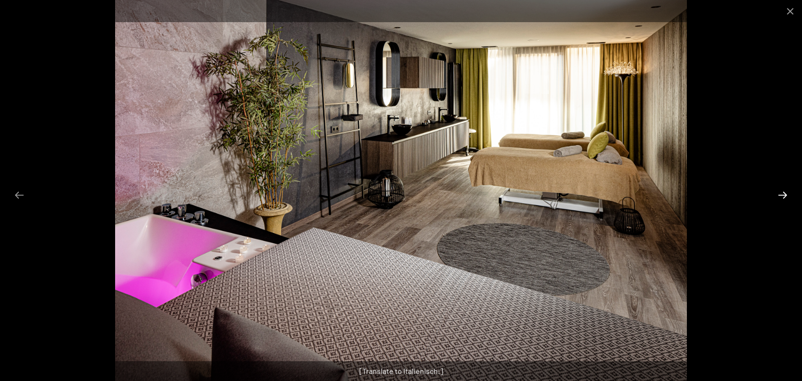
click at [784, 194] on button "Next slide" at bounding box center [783, 195] width 20 height 18
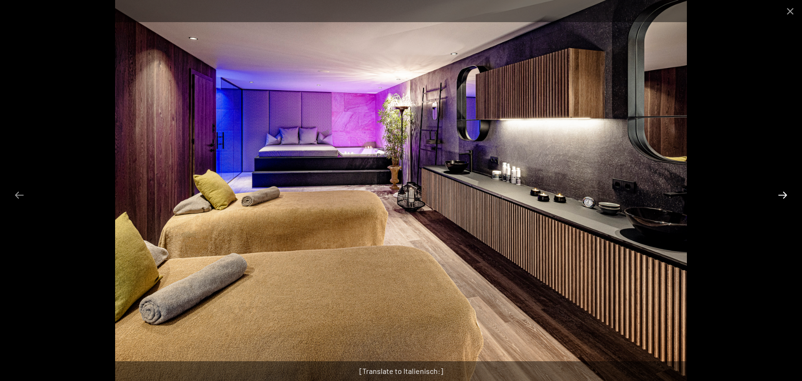
click at [783, 194] on button "Next slide" at bounding box center [783, 195] width 20 height 18
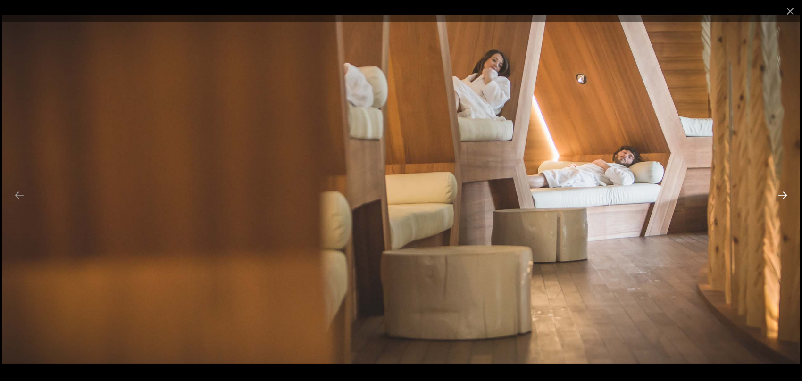
click at [782, 194] on button "Next slide" at bounding box center [783, 195] width 20 height 18
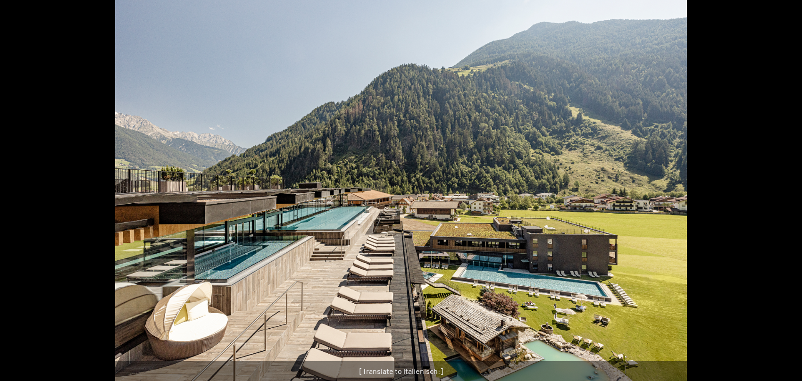
click at [782, 194] on button "Next slide" at bounding box center [787, 195] width 20 height 18
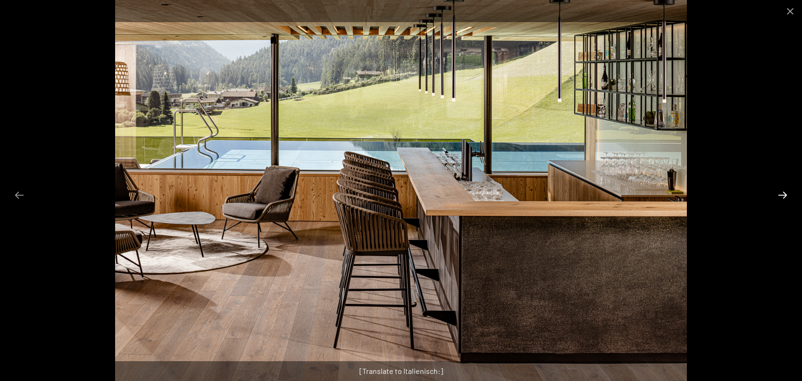
click at [782, 194] on button "Next slide" at bounding box center [783, 195] width 20 height 18
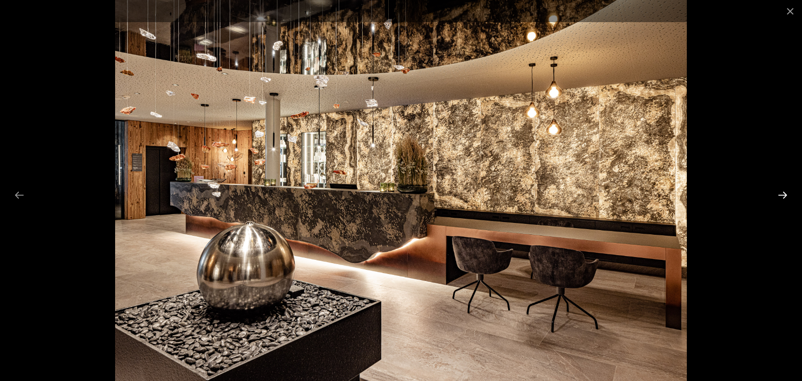
click at [782, 194] on button "Next slide" at bounding box center [783, 195] width 20 height 18
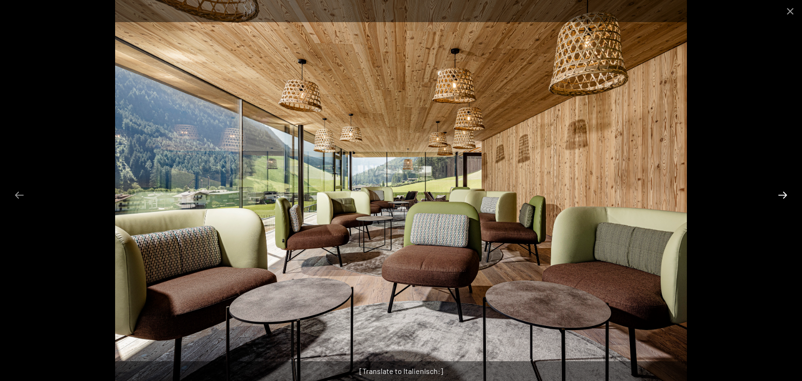
click at [782, 194] on button "Next slide" at bounding box center [783, 195] width 20 height 18
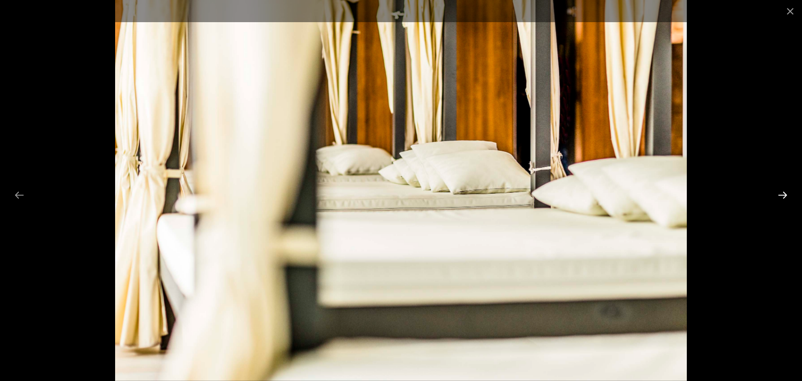
click at [782, 194] on button "Next slide" at bounding box center [783, 195] width 20 height 18
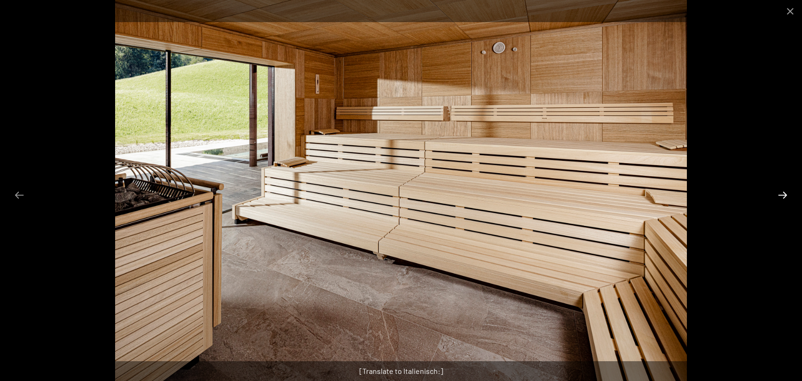
click at [782, 194] on button "Next slide" at bounding box center [783, 195] width 20 height 18
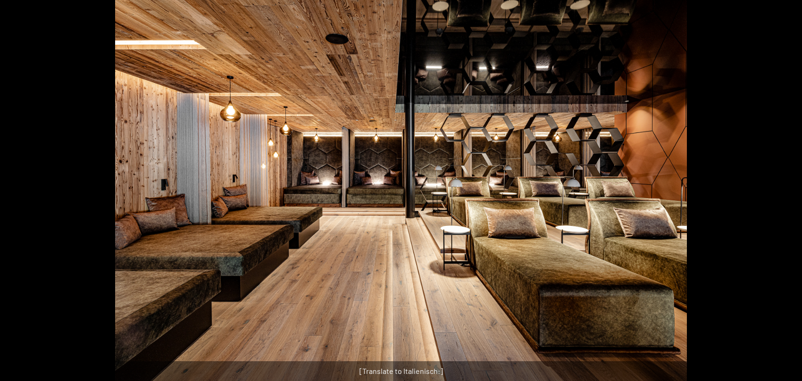
click at [782, 194] on button "Next slide" at bounding box center [787, 195] width 20 height 18
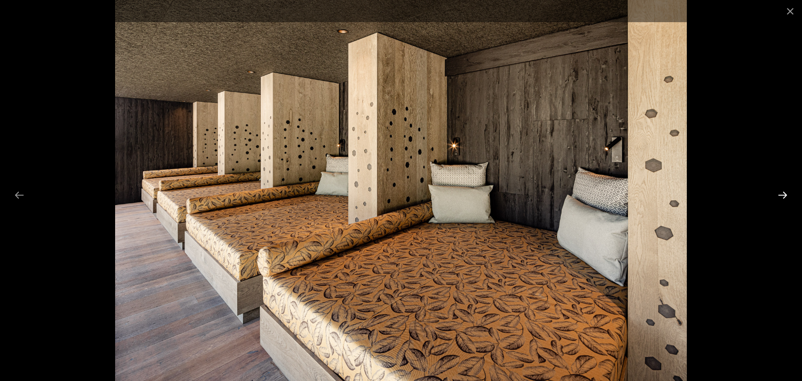
click at [782, 194] on button "Next slide" at bounding box center [783, 195] width 20 height 18
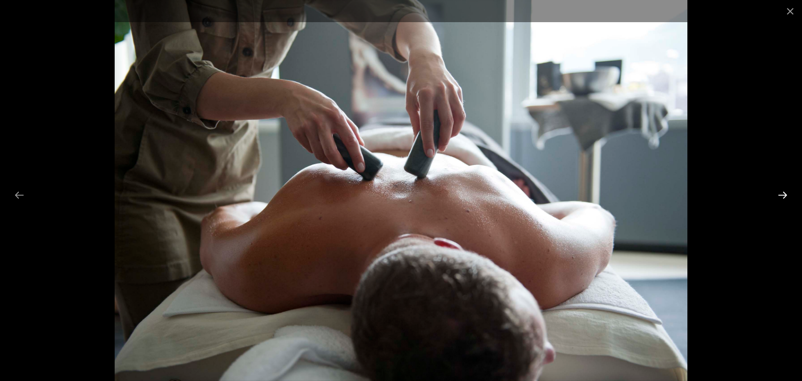
click at [782, 194] on button "Next slide" at bounding box center [783, 195] width 20 height 18
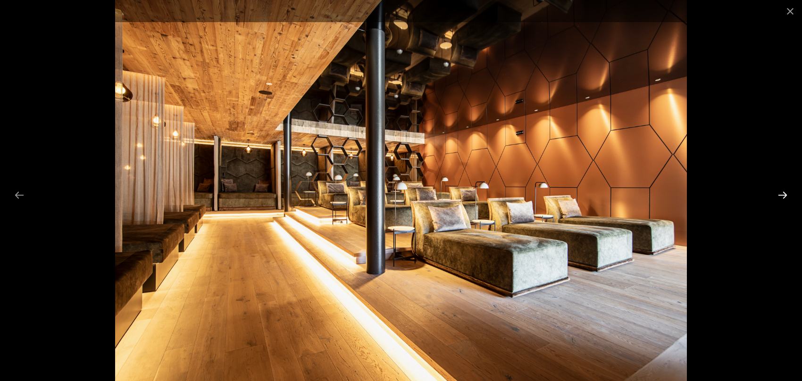
click at [782, 194] on button "Next slide" at bounding box center [783, 195] width 20 height 18
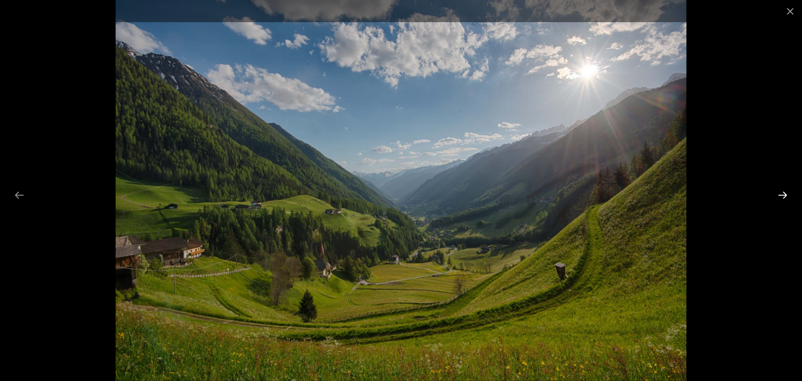
click at [782, 194] on button "Next slide" at bounding box center [783, 195] width 20 height 18
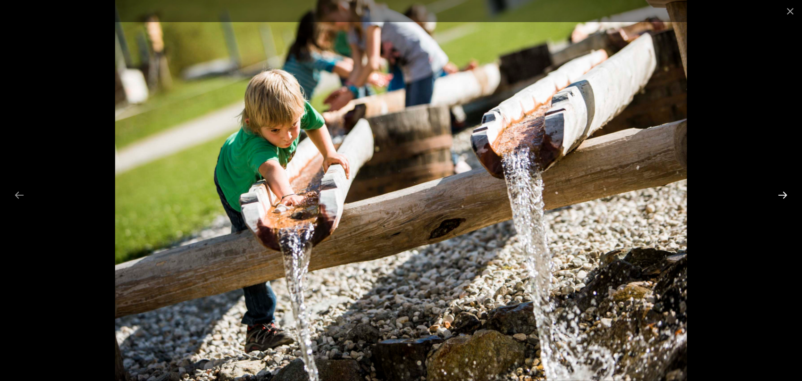
click at [782, 194] on button "Next slide" at bounding box center [783, 195] width 20 height 18
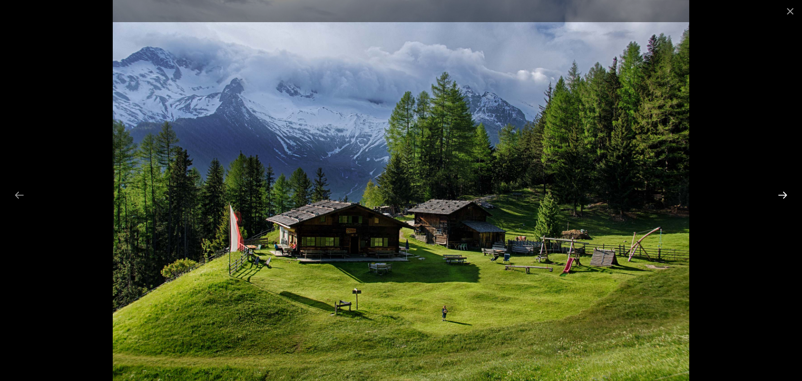
click at [782, 194] on button "Next slide" at bounding box center [783, 195] width 20 height 18
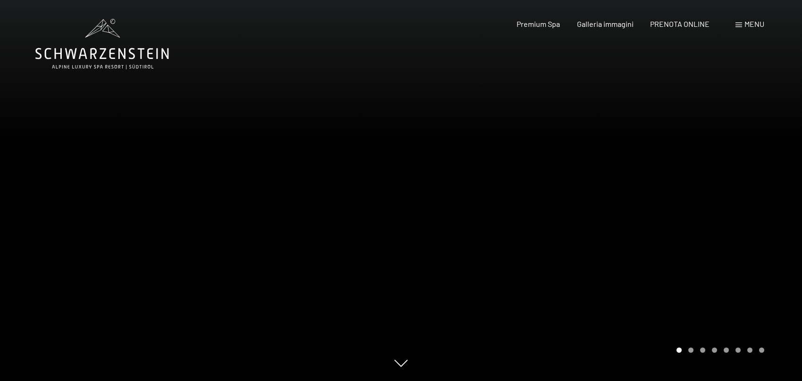
click at [754, 164] on div at bounding box center [601, 190] width 401 height 381
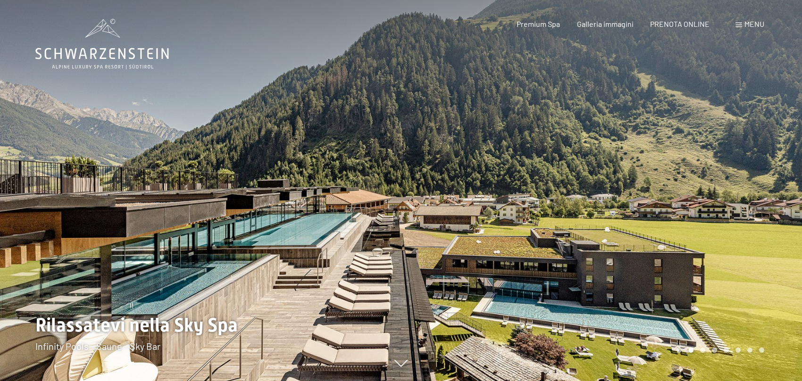
click at [754, 164] on div at bounding box center [601, 190] width 401 height 381
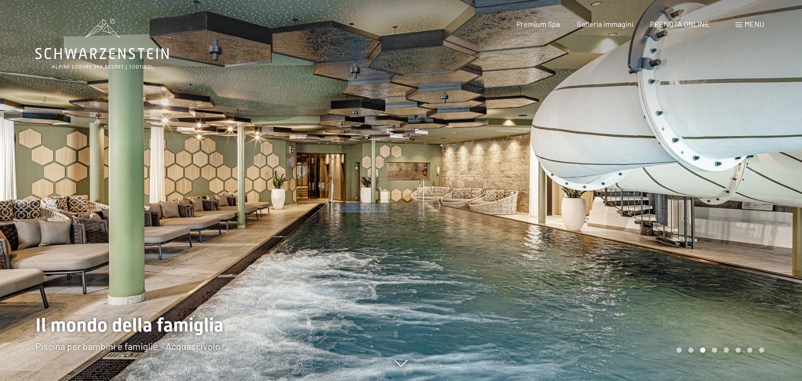
click at [754, 164] on div at bounding box center [601, 190] width 401 height 381
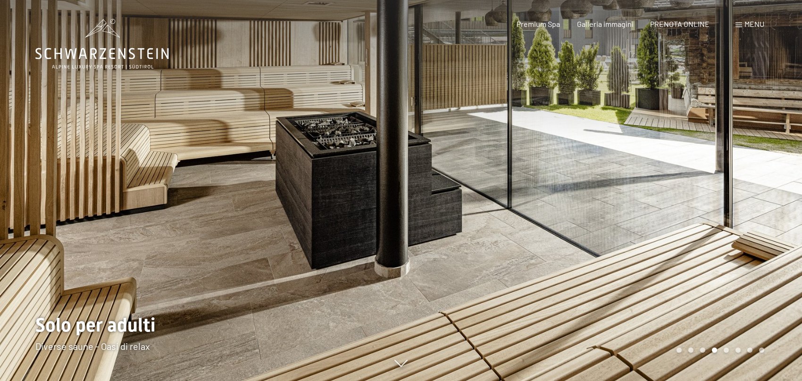
click at [754, 164] on div at bounding box center [601, 190] width 401 height 381
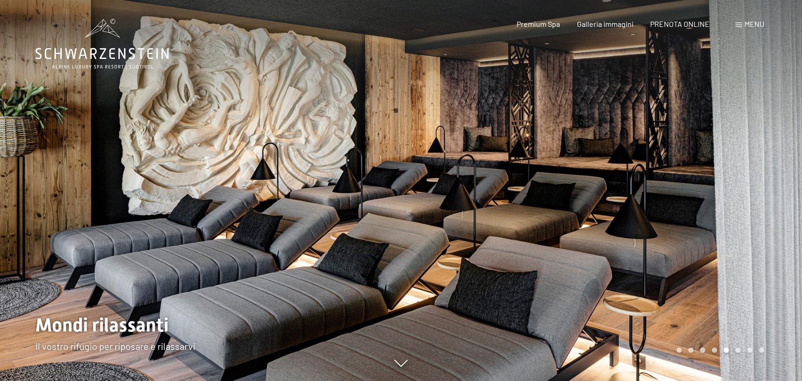
click at [754, 164] on div at bounding box center [601, 190] width 401 height 381
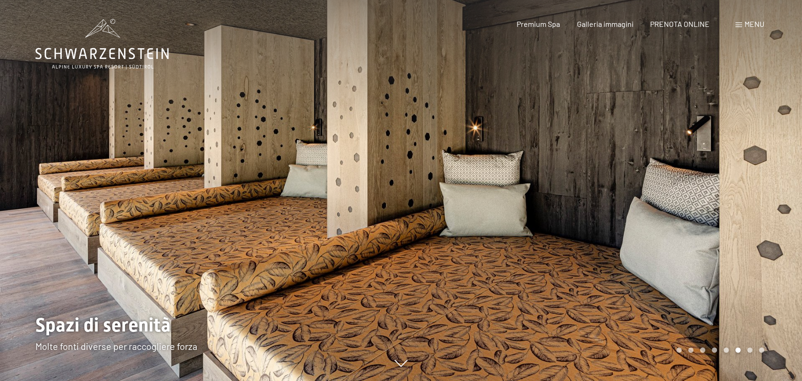
click at [748, 167] on div at bounding box center [601, 190] width 401 height 381
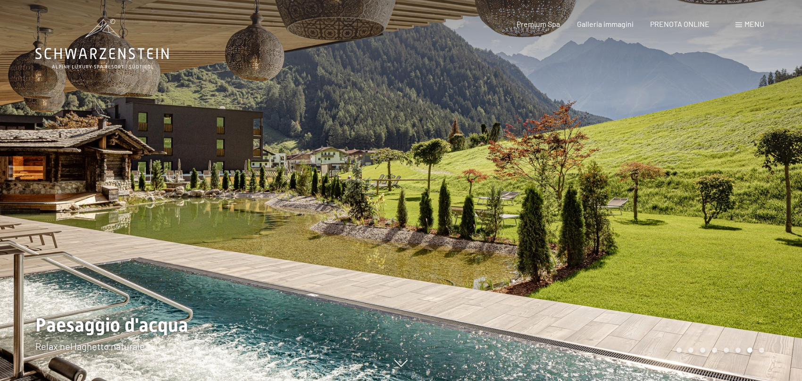
click at [752, 21] on span "Menu" at bounding box center [754, 23] width 20 height 9
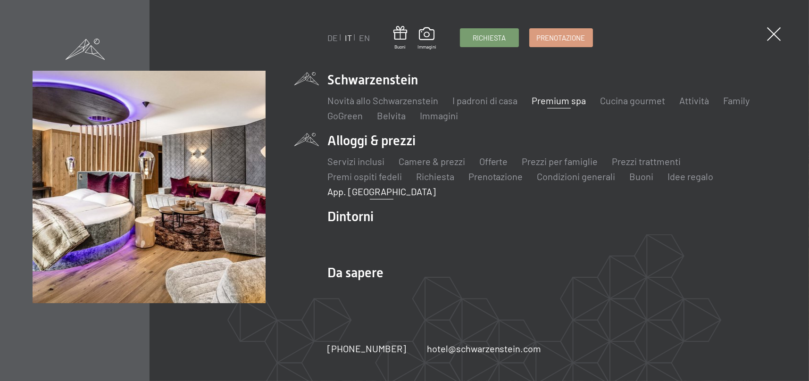
click at [375, 190] on link "App. [GEOGRAPHIC_DATA]" at bounding box center [381, 191] width 108 height 11
click at [498, 160] on link "Offerte" at bounding box center [493, 161] width 29 height 11
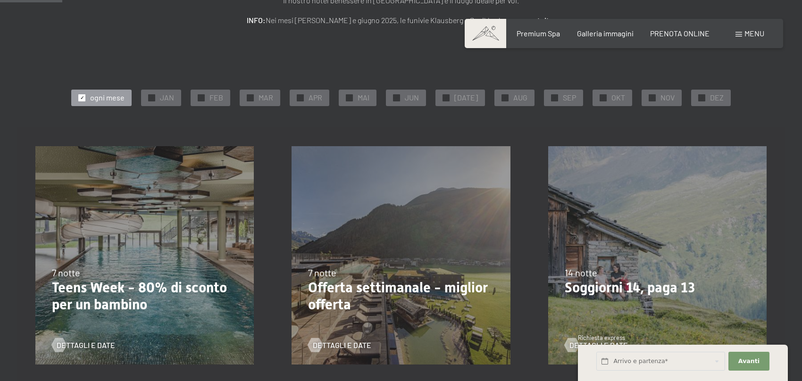
scroll to position [189, 0]
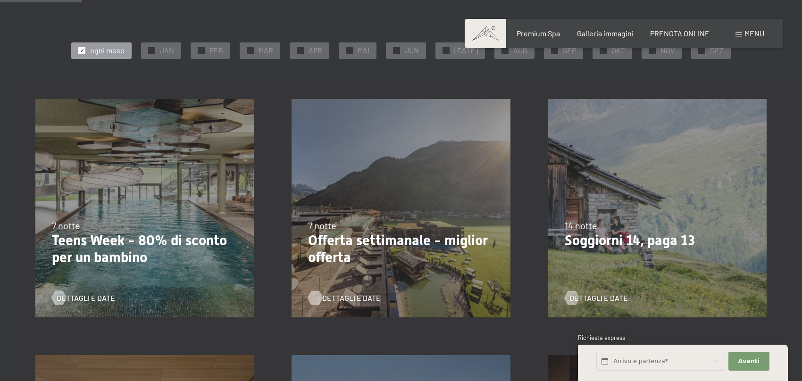
click at [337, 300] on span "Dettagli e Date" at bounding box center [351, 298] width 58 height 10
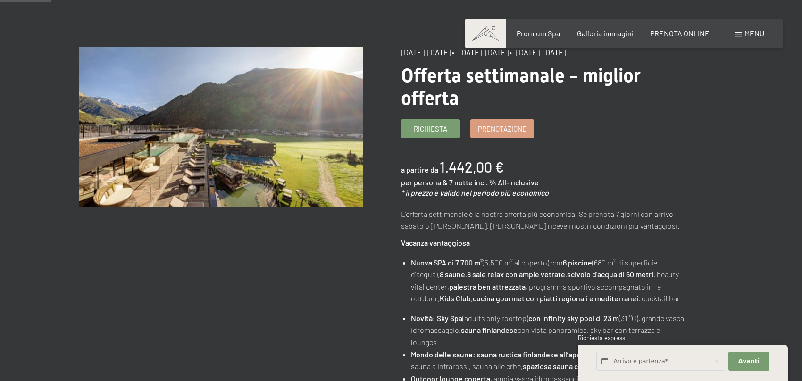
scroll to position [47, 0]
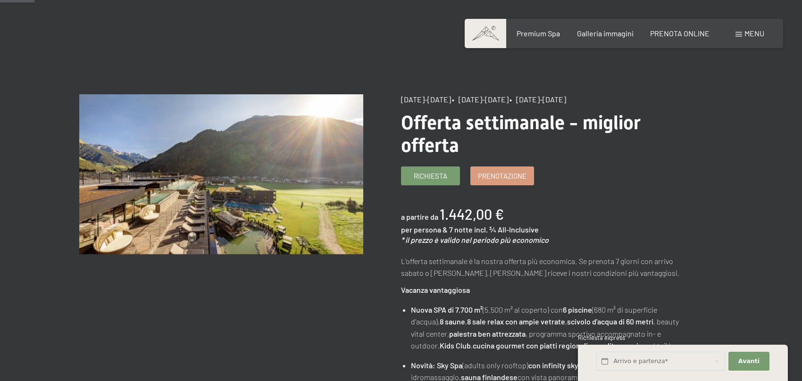
click at [566, 101] on span "• 27/6/2026-1/2/2027" at bounding box center [537, 99] width 57 height 9
click at [566, 102] on span "• 27/6/2026-1/2/2027" at bounding box center [537, 99] width 57 height 9
click at [566, 103] on span "• 27/6/2026-1/2/2027" at bounding box center [537, 99] width 57 height 9
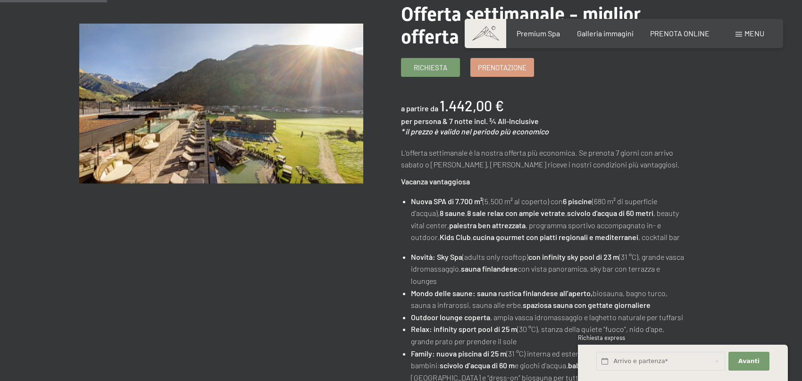
scroll to position [0, 0]
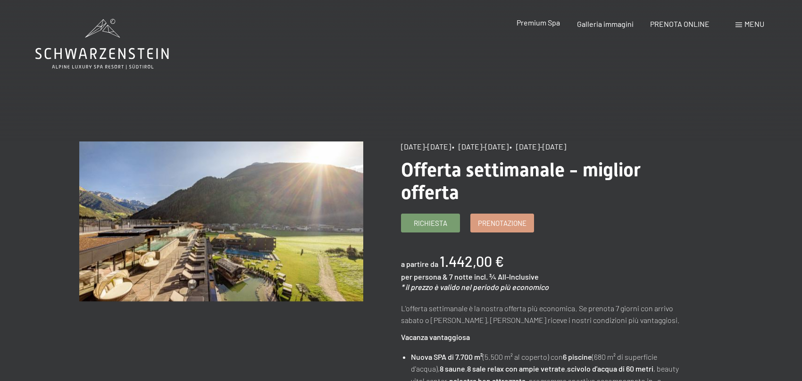
click at [546, 25] on span "Premium Spa" at bounding box center [538, 22] width 43 height 9
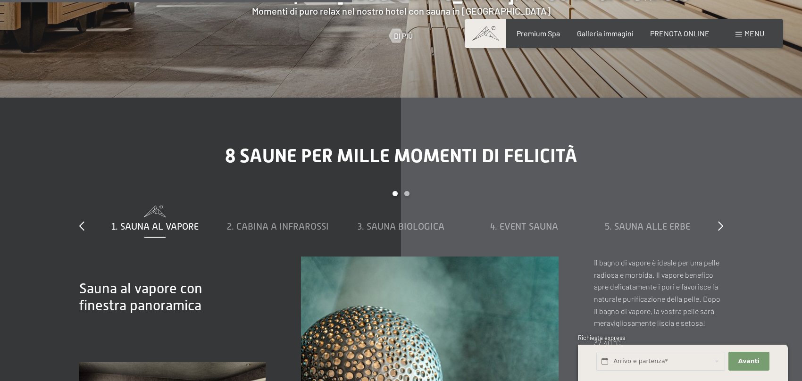
scroll to position [3113, 0]
